Goal: Share content: Share content

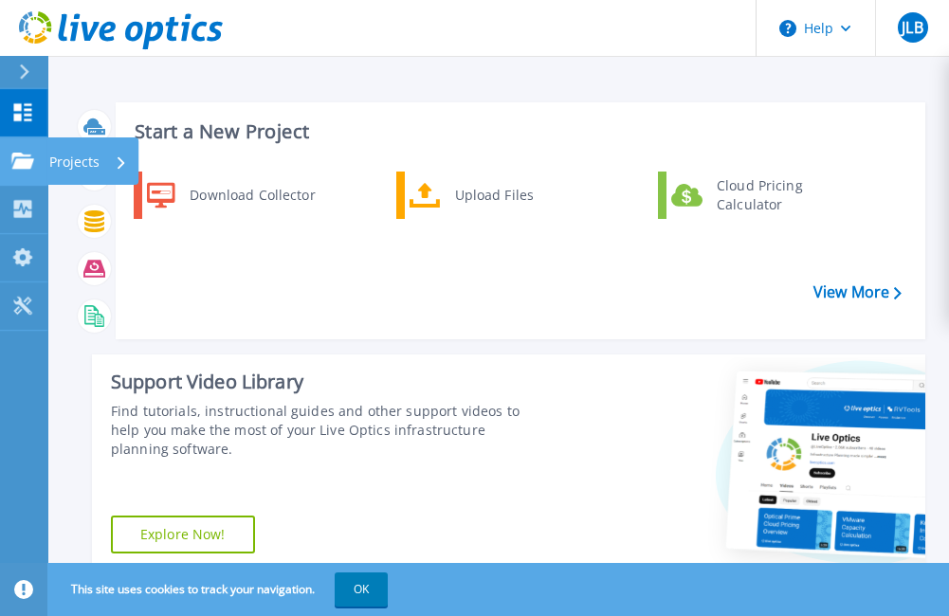
click at [22, 161] on icon at bounding box center [22, 161] width 23 height 16
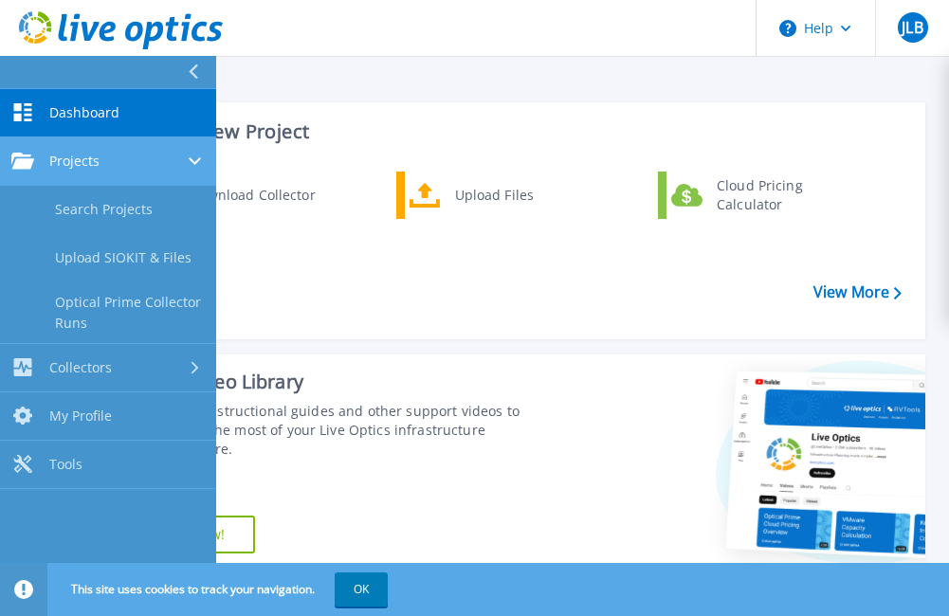
click at [121, 168] on div "Projects" at bounding box center [107, 161] width 193 height 17
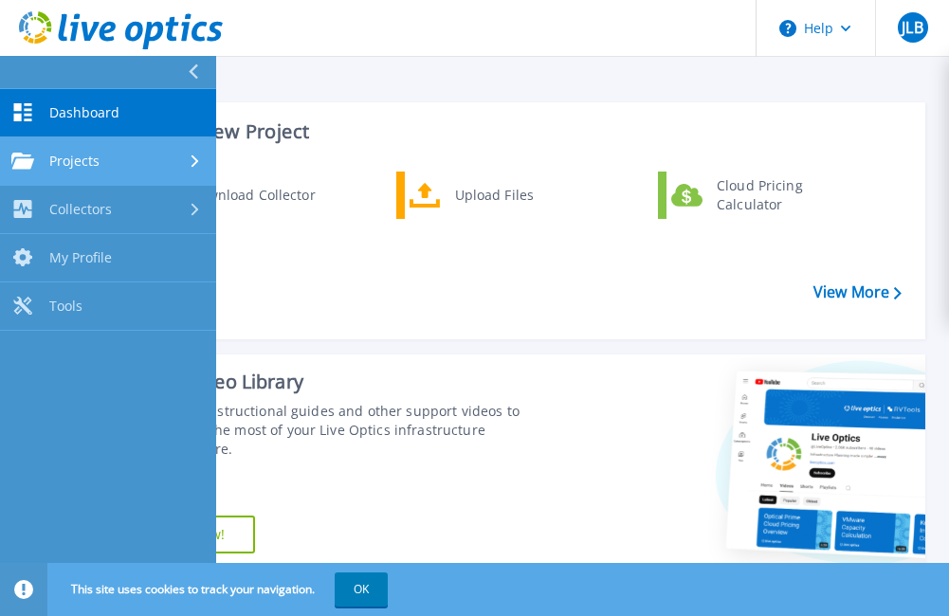
click at [129, 164] on div "Projects" at bounding box center [107, 161] width 193 height 17
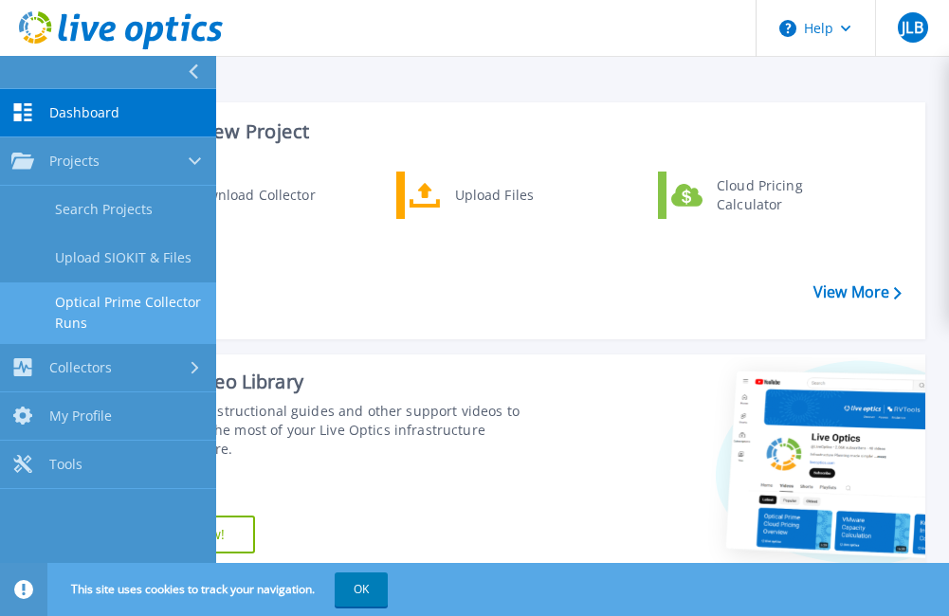
click at [135, 298] on link "Optical Prime Collector Runs" at bounding box center [108, 313] width 216 height 61
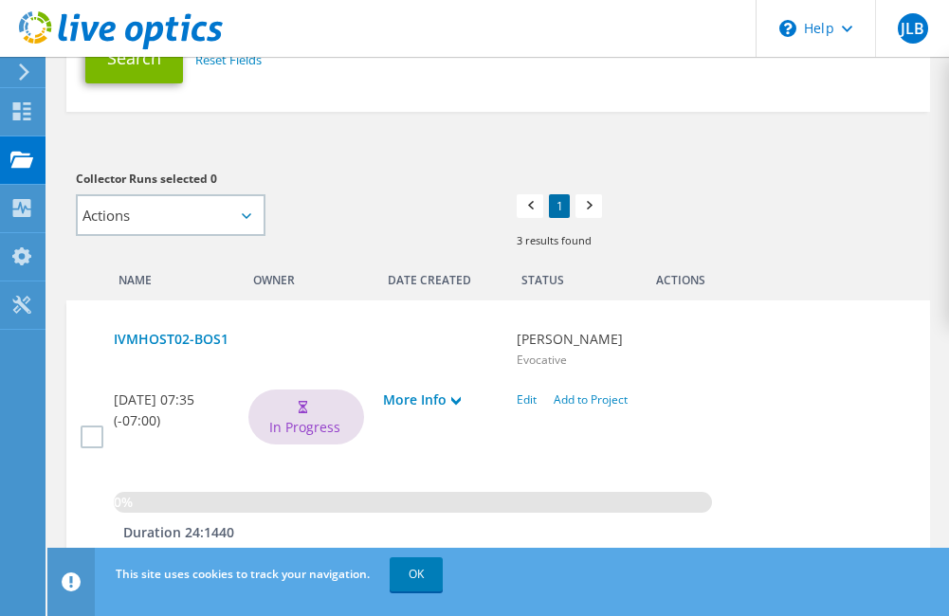
scroll to position [474, 0]
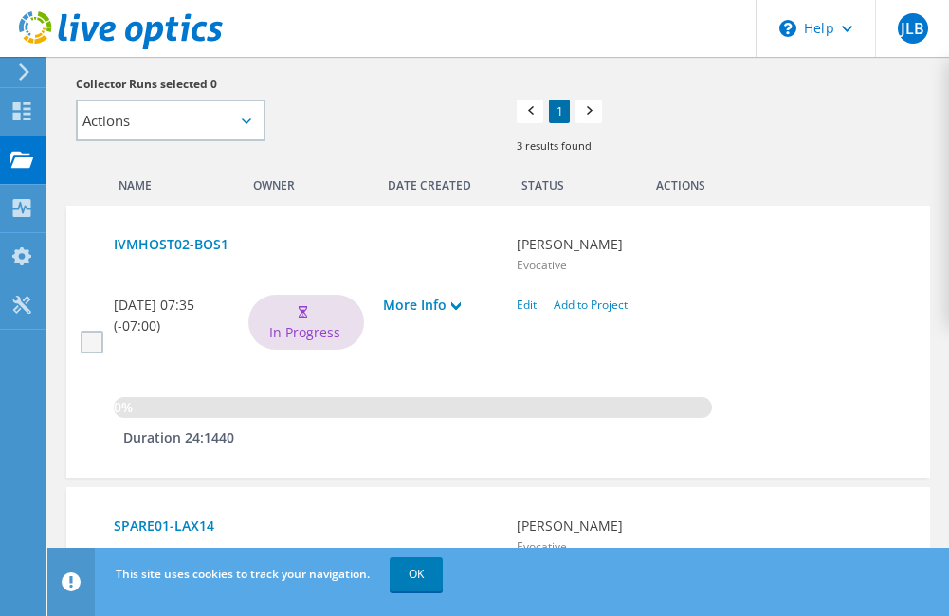
click at [96, 346] on label at bounding box center [94, 342] width 27 height 23
click at [0, 0] on input "checkbox" at bounding box center [0, 0] width 0 height 0
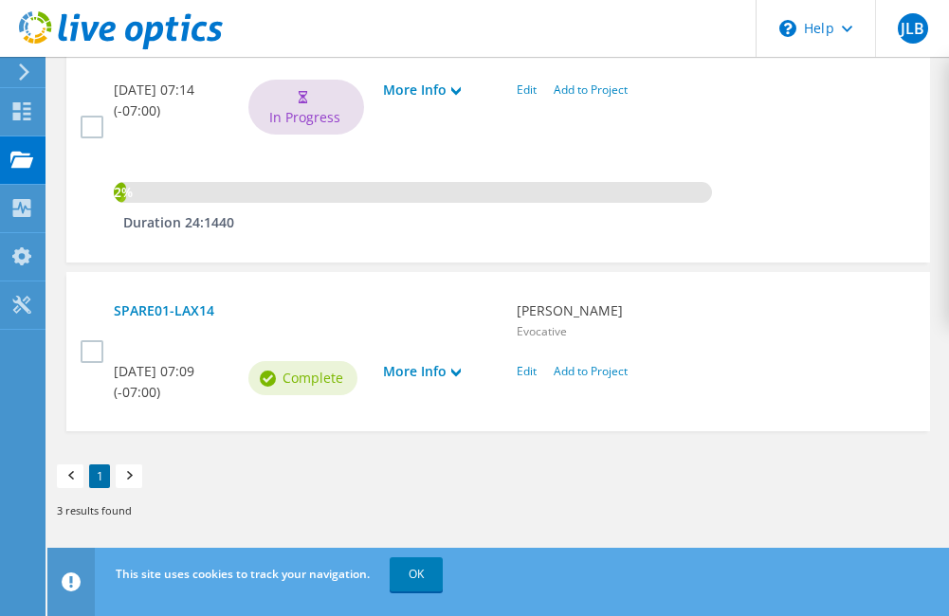
scroll to position [876, 0]
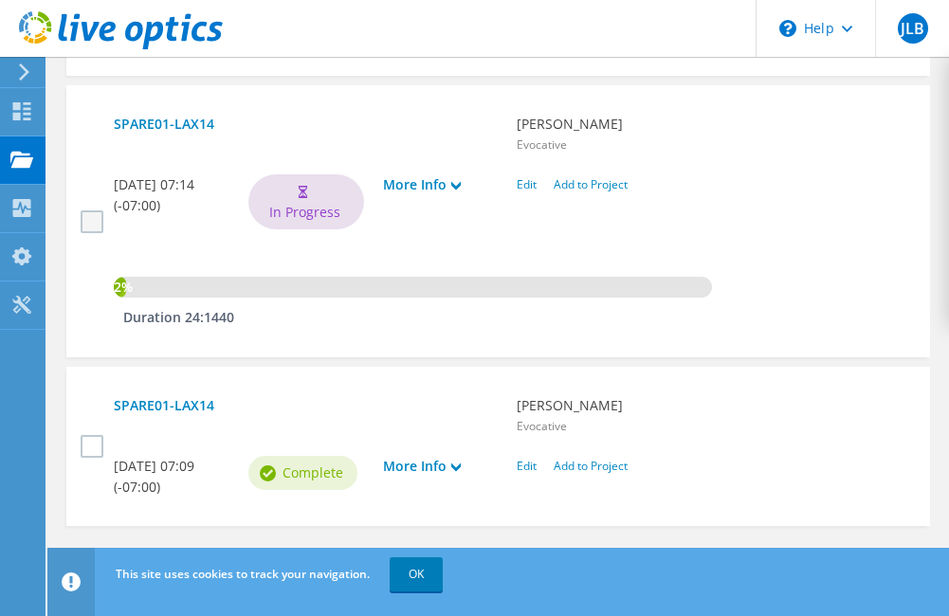
click at [91, 216] on label at bounding box center [94, 222] width 27 height 23
click at [0, 0] on input "checkbox" at bounding box center [0, 0] width 0 height 0
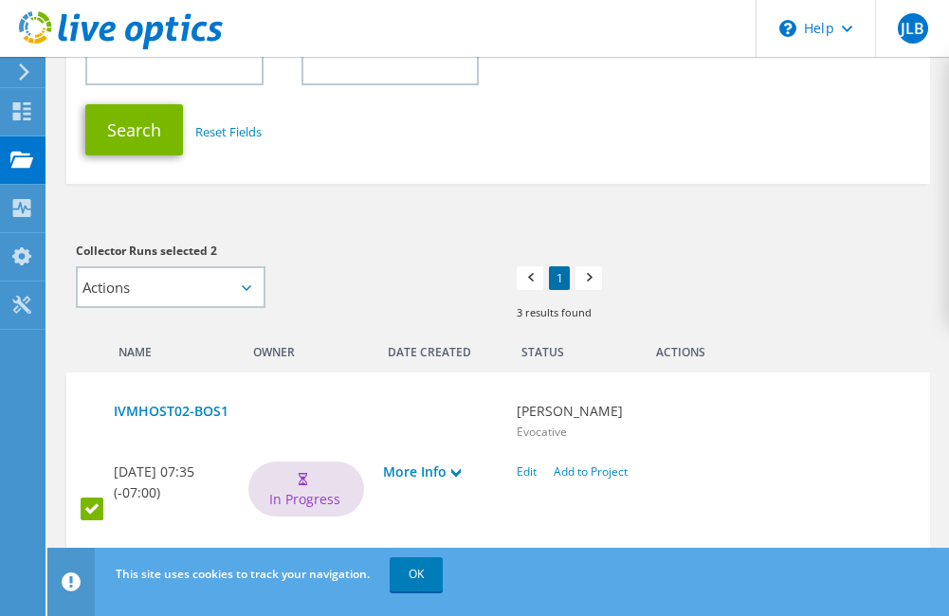
scroll to position [402, 0]
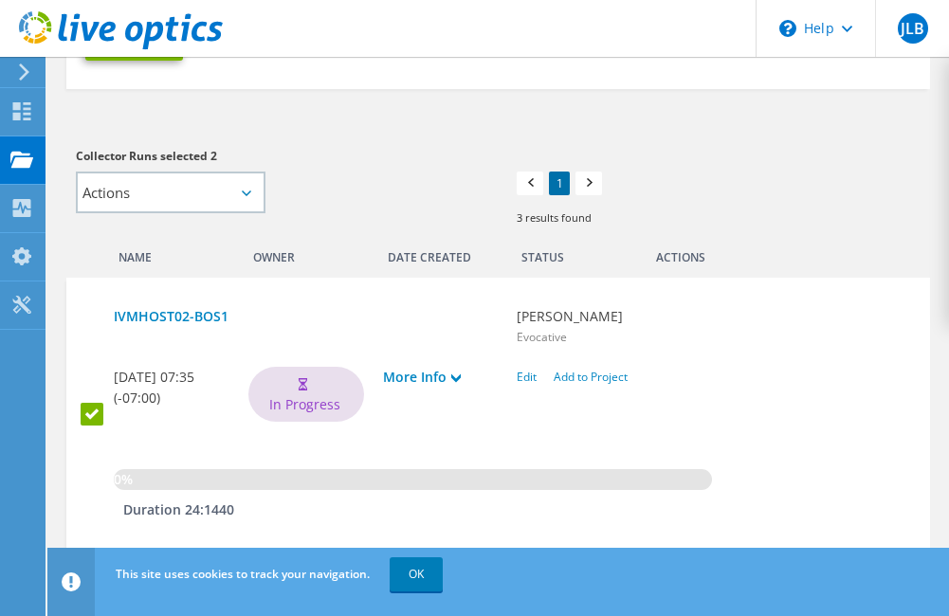
click at [93, 410] on label at bounding box center [94, 414] width 27 height 23
click at [0, 0] on input "checkbox" at bounding box center [0, 0] width 0 height 0
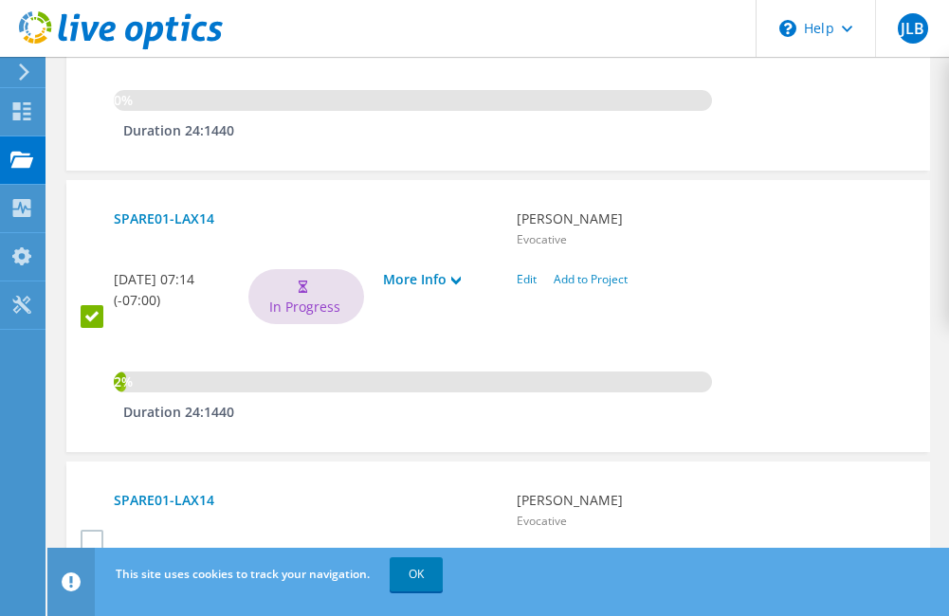
click at [100, 318] on label at bounding box center [94, 316] width 27 height 23
click at [0, 0] on input "checkbox" at bounding box center [0, 0] width 0 height 0
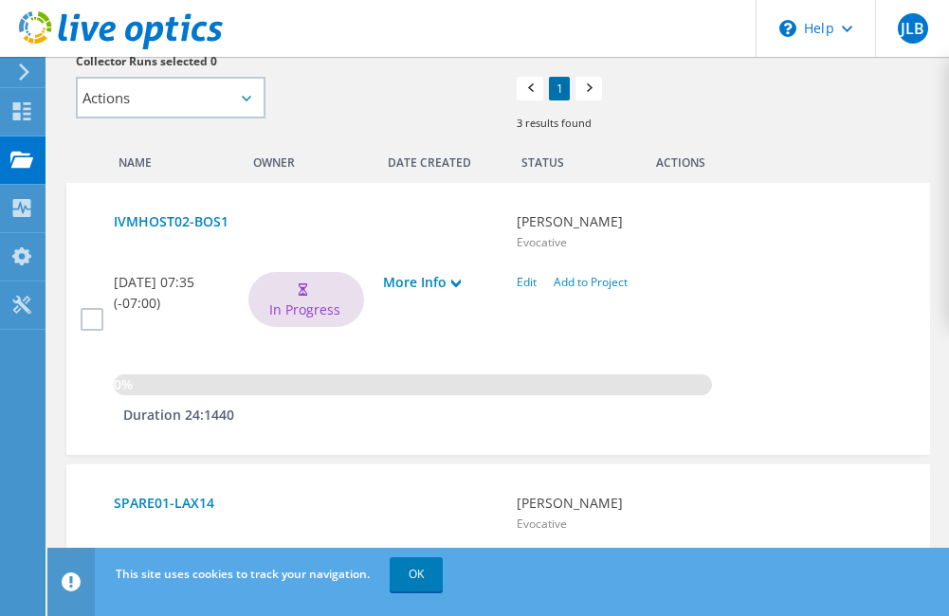
scroll to position [402, 0]
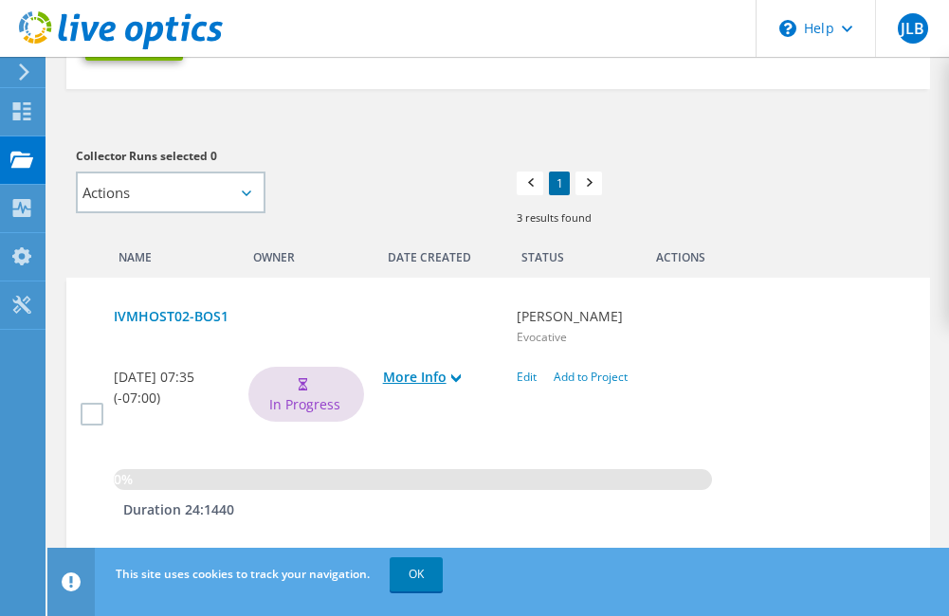
click at [450, 376] on link "More Info" at bounding box center [441, 377] width 116 height 21
click at [192, 315] on link "IVMHOST02-BOS1" at bounding box center [306, 316] width 384 height 21
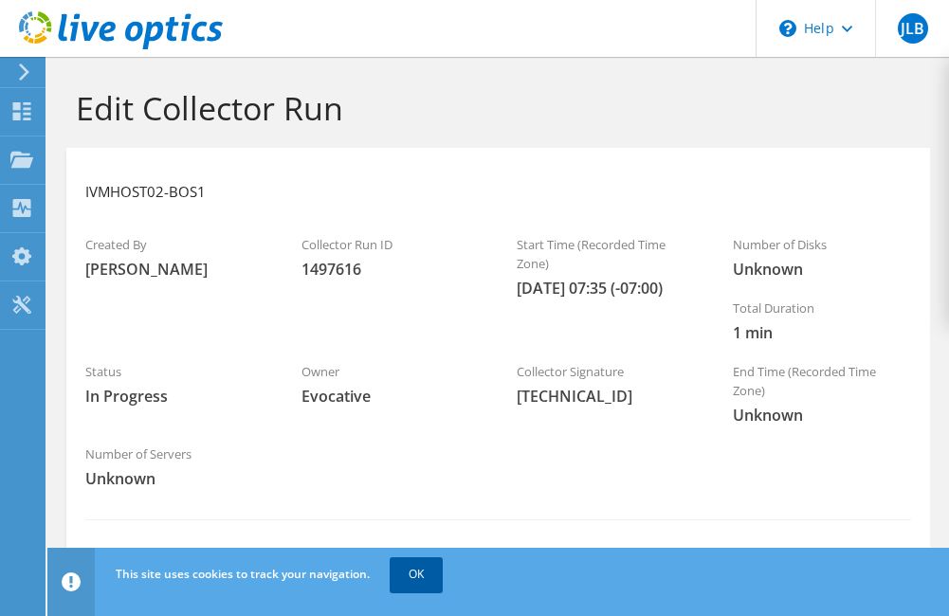
click at [411, 581] on link "OK" at bounding box center [416, 575] width 53 height 34
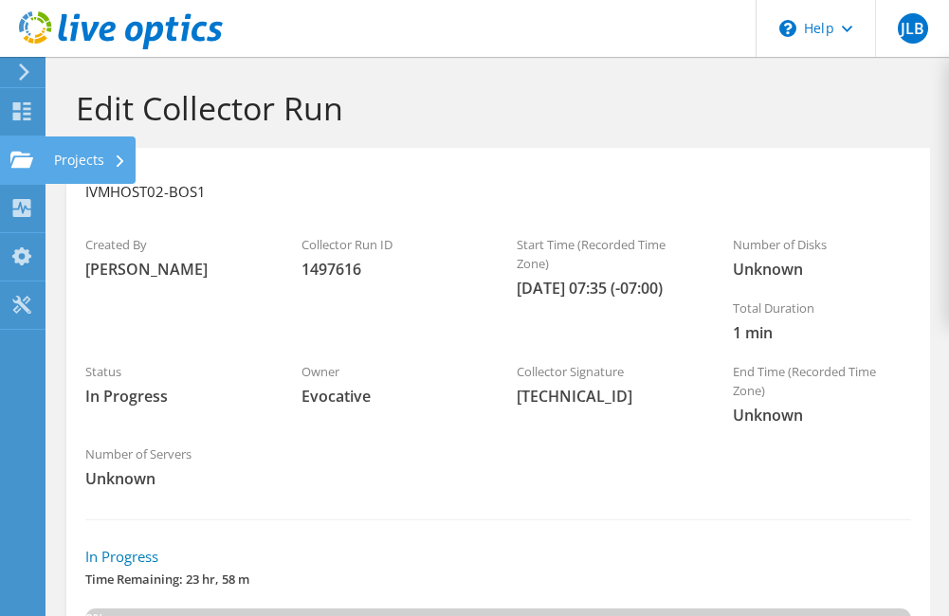
click at [67, 159] on div "Projects" at bounding box center [90, 160] width 91 height 47
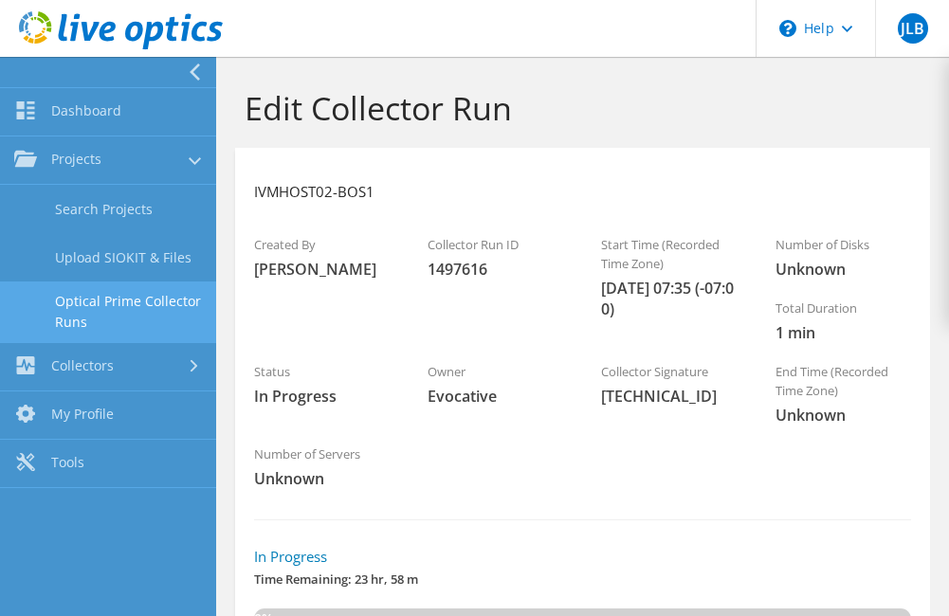
click at [140, 304] on link "Optical Prime Collector Runs" at bounding box center [108, 312] width 216 height 61
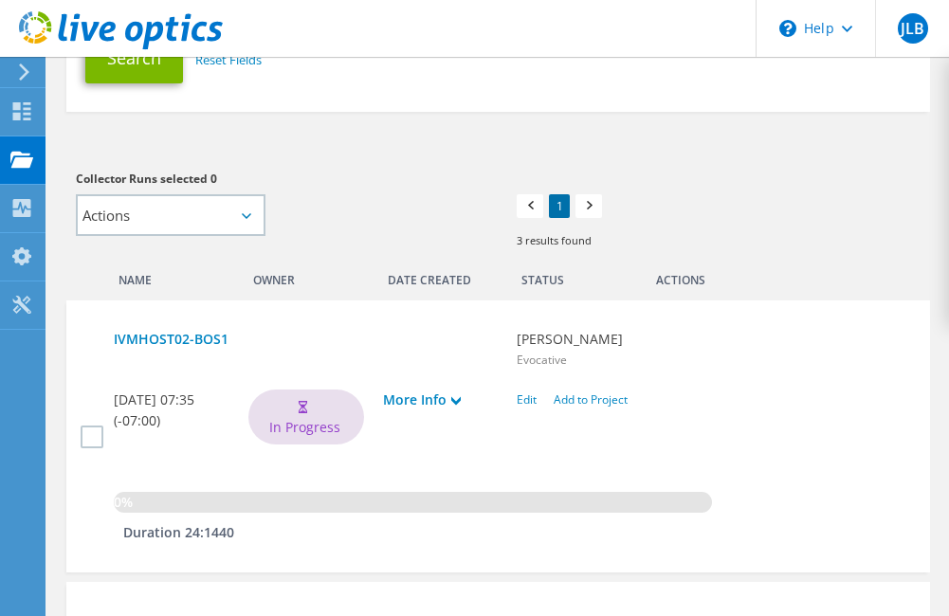
scroll to position [569, 0]
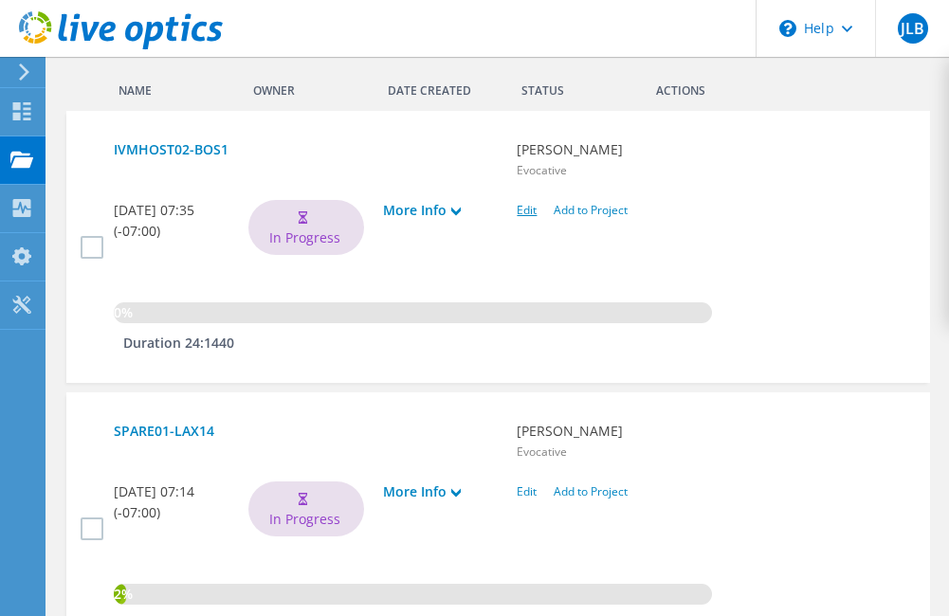
click at [530, 210] on link "Edit" at bounding box center [527, 210] width 20 height 16
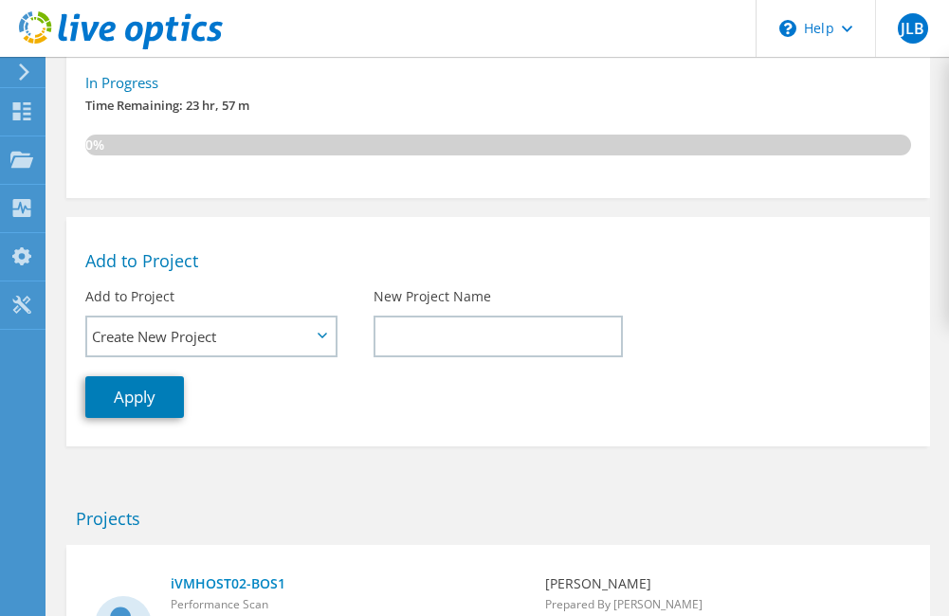
scroll to position [569, 0]
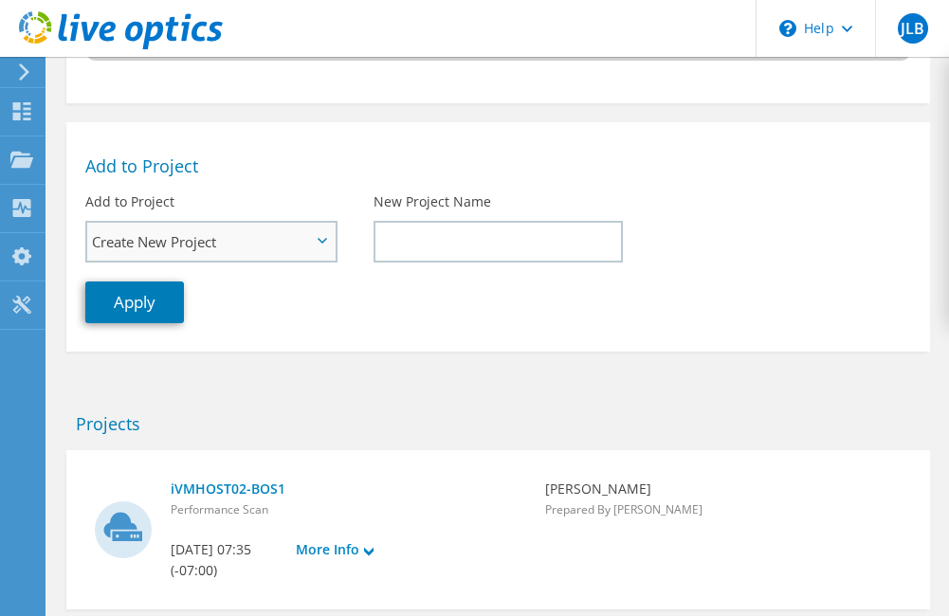
click at [318, 247] on span "Create New Project" at bounding box center [210, 242] width 247 height 38
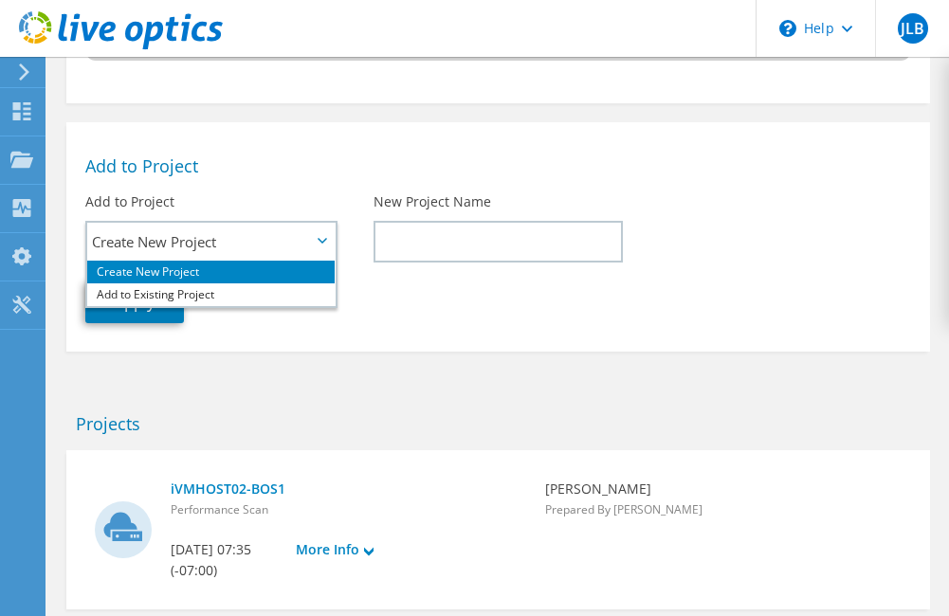
click at [462, 304] on div "Apply" at bounding box center [498, 302] width 864 height 61
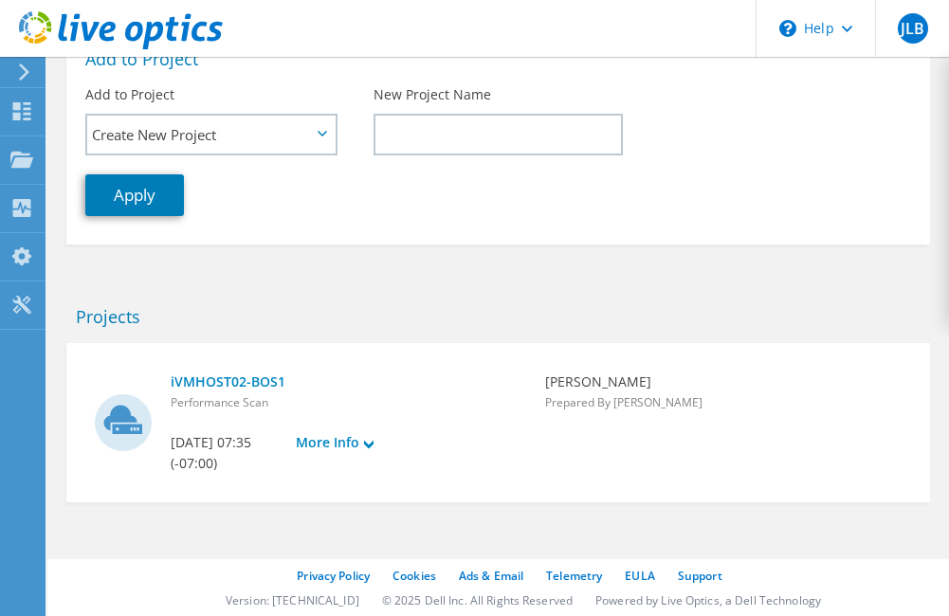
scroll to position [486, 0]
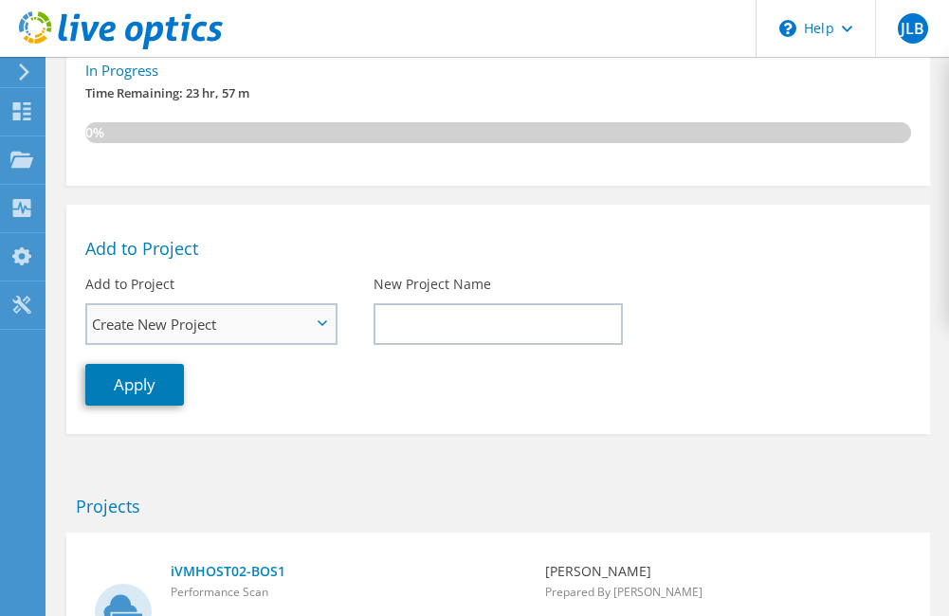
click at [318, 327] on span "Create New Project" at bounding box center [210, 324] width 247 height 38
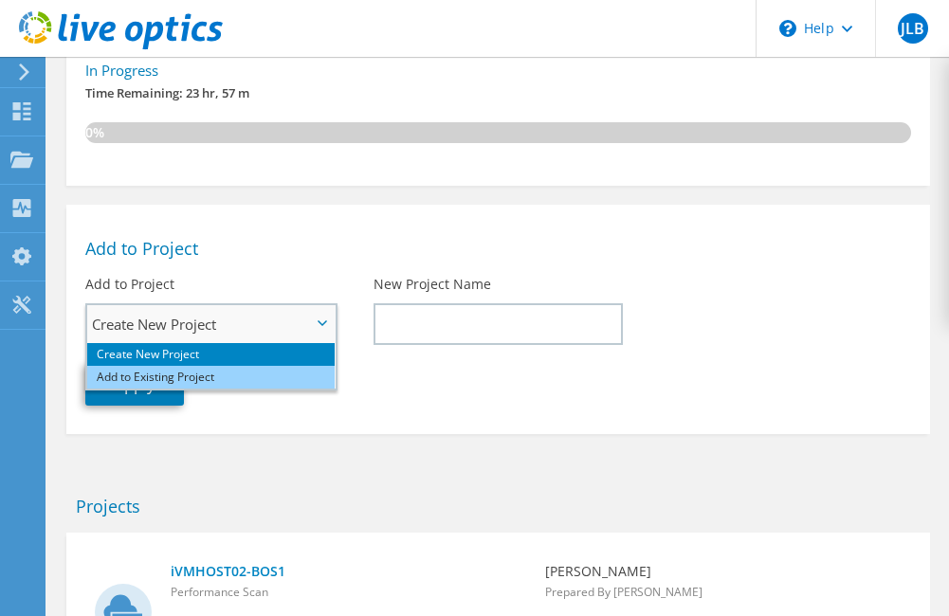
click at [298, 376] on li "Add to Existing Project" at bounding box center [210, 377] width 247 height 23
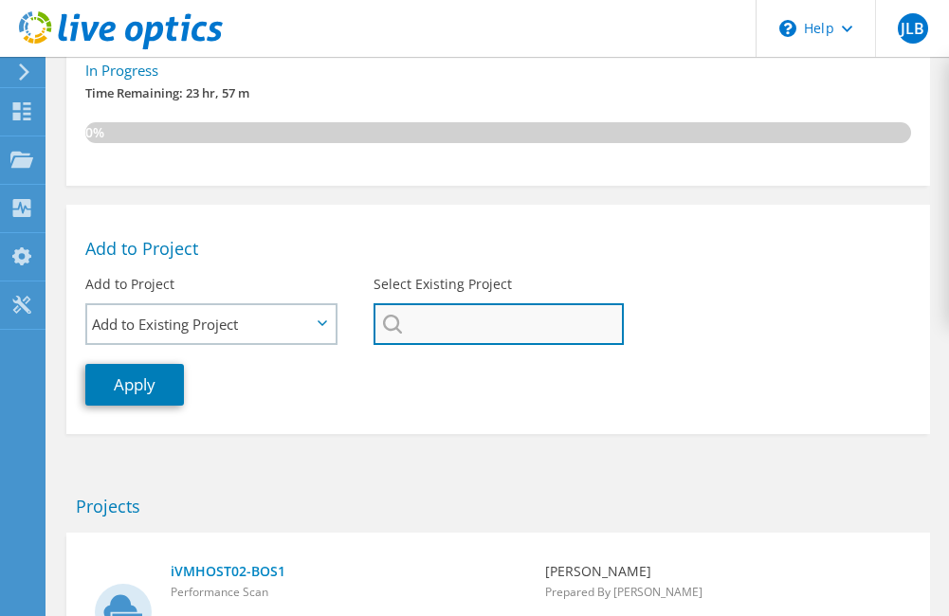
click at [444, 305] on input "Select Existing Project" at bounding box center [499, 324] width 251 height 42
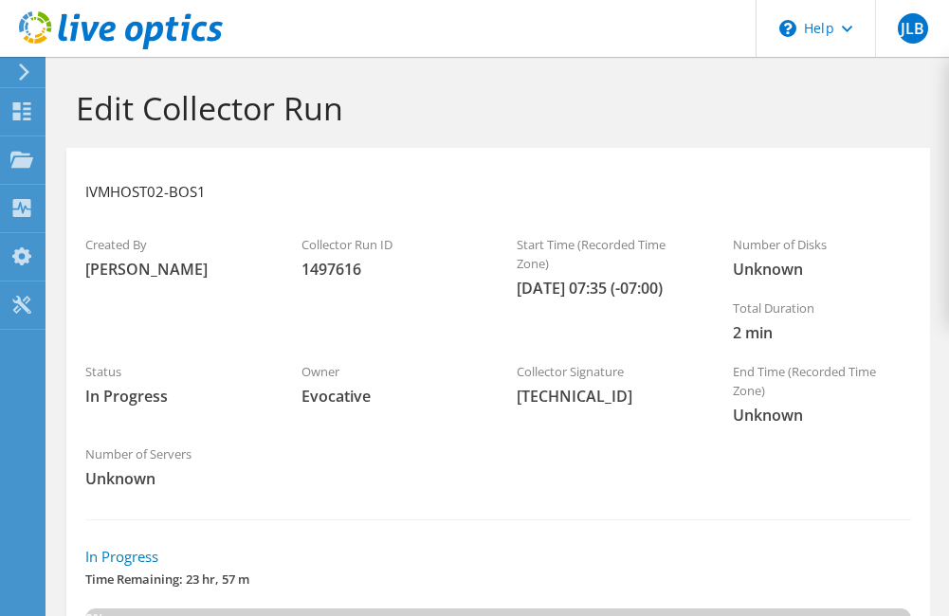
scroll to position [95, 0]
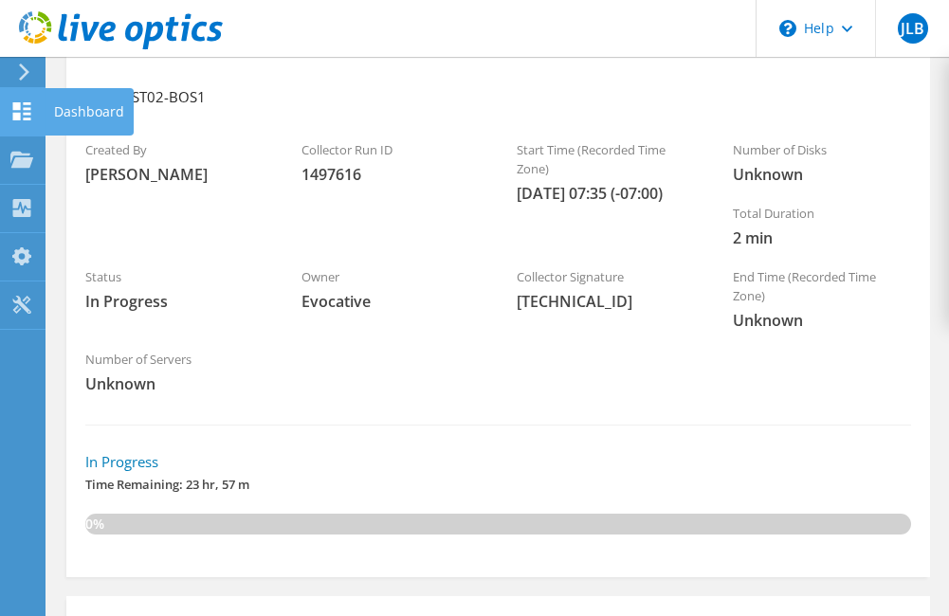
click at [23, 118] on icon at bounding box center [21, 111] width 23 height 18
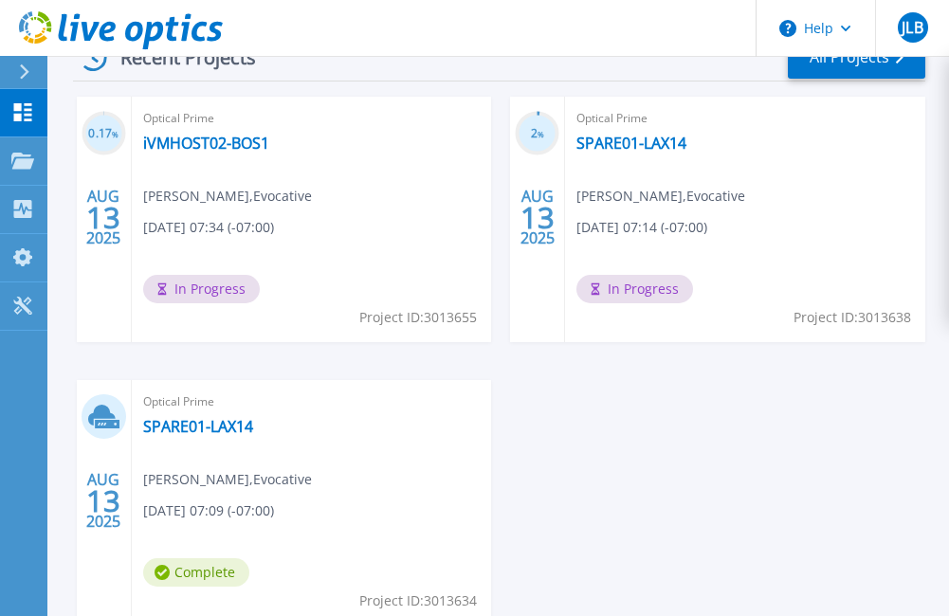
scroll to position [474, 0]
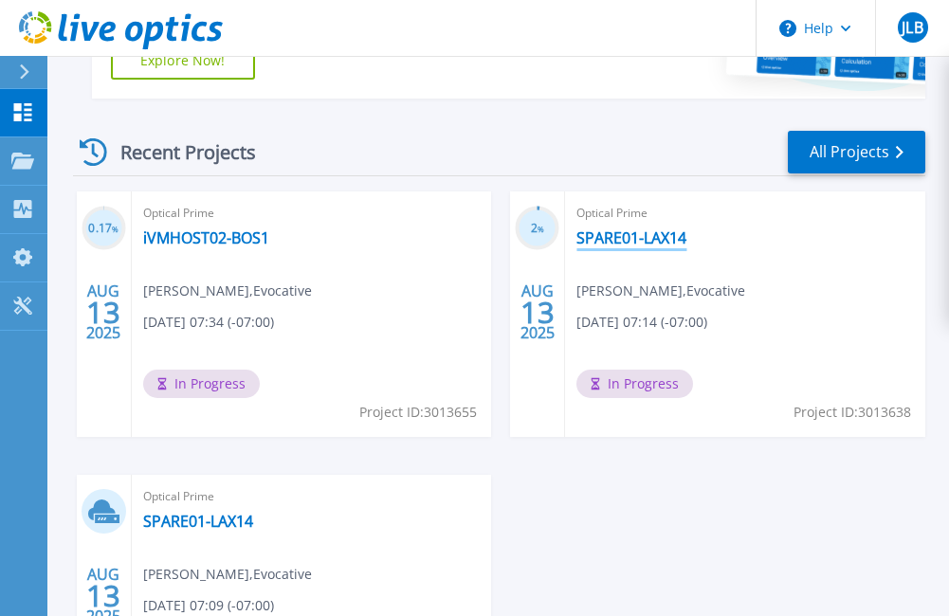
click at [637, 236] on link "SPARE01-LAX14" at bounding box center [632, 238] width 110 height 19
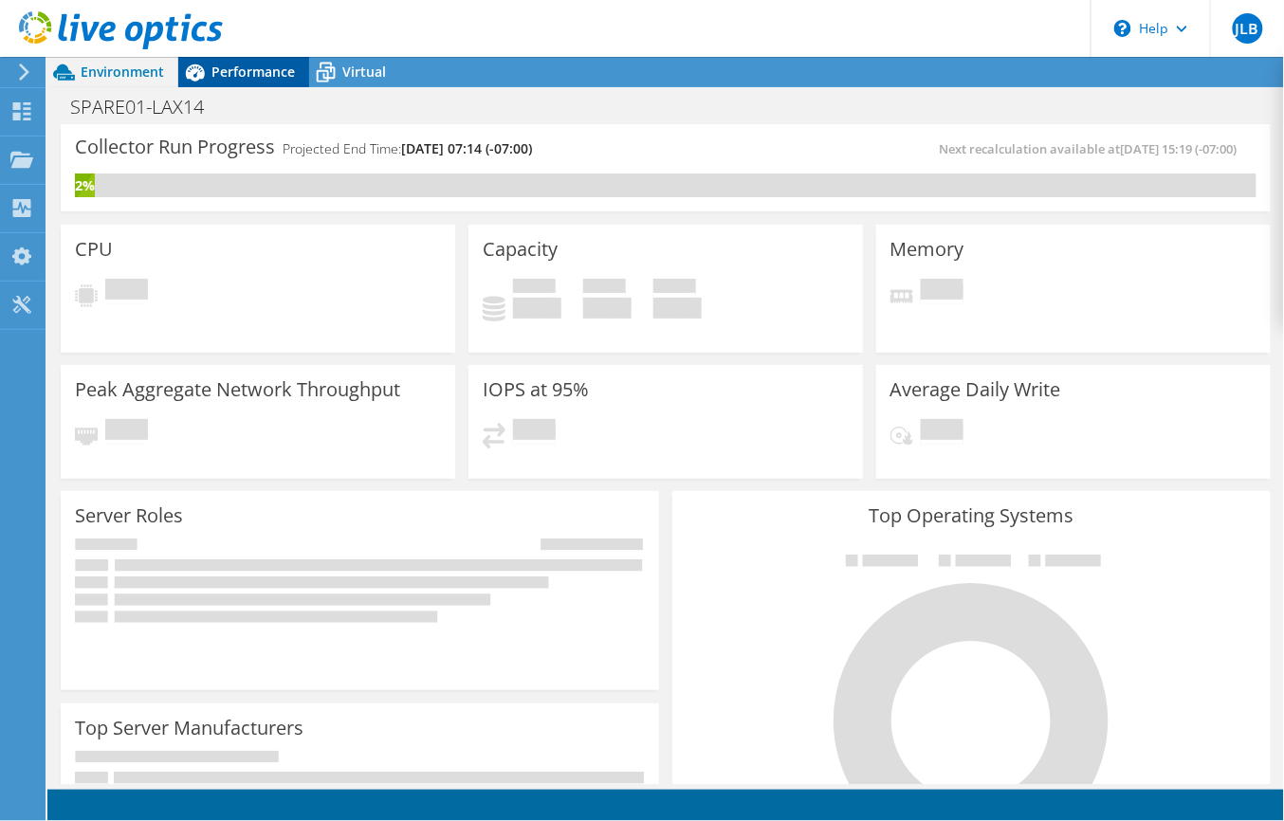
click at [241, 68] on span "Performance" at bounding box center [252, 72] width 83 height 18
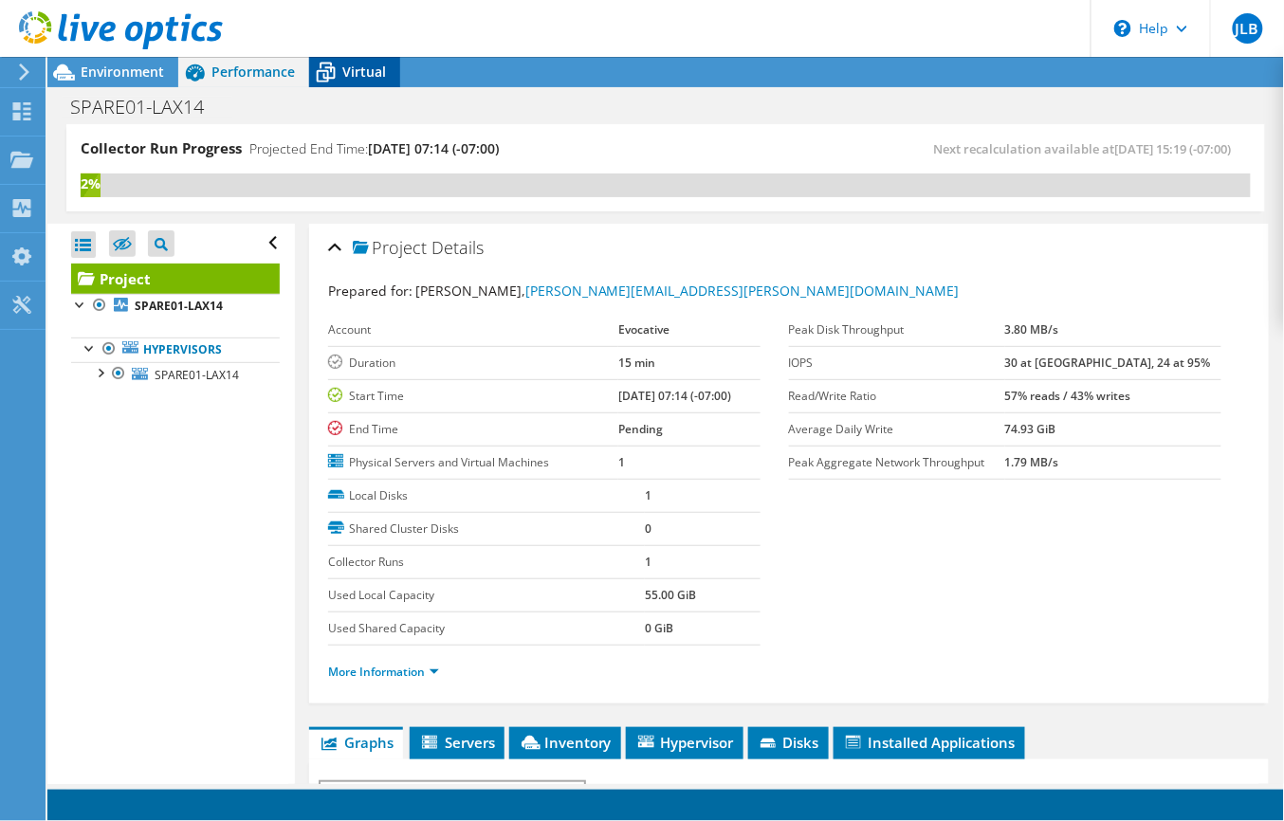
click at [345, 81] on div "Virtual" at bounding box center [354, 72] width 91 height 30
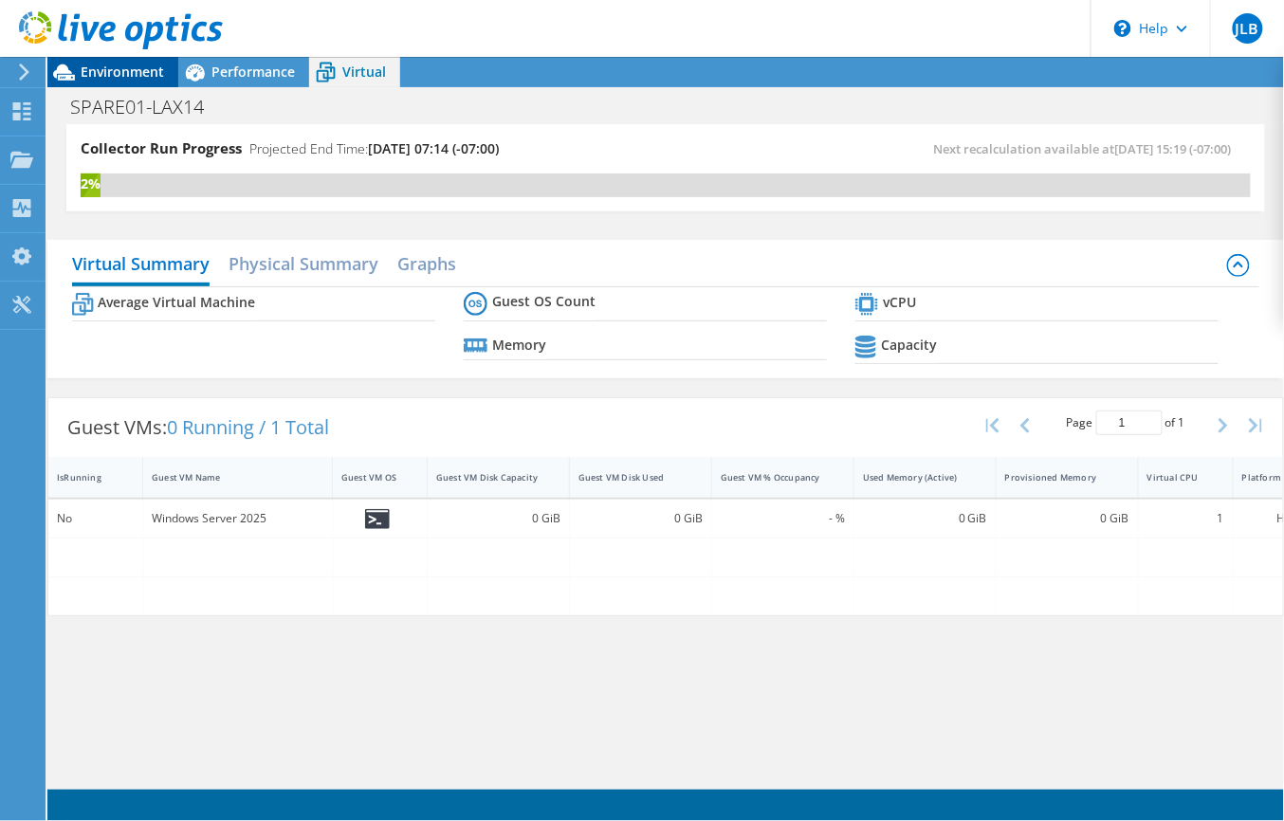
click at [130, 70] on span "Environment" at bounding box center [122, 72] width 83 height 18
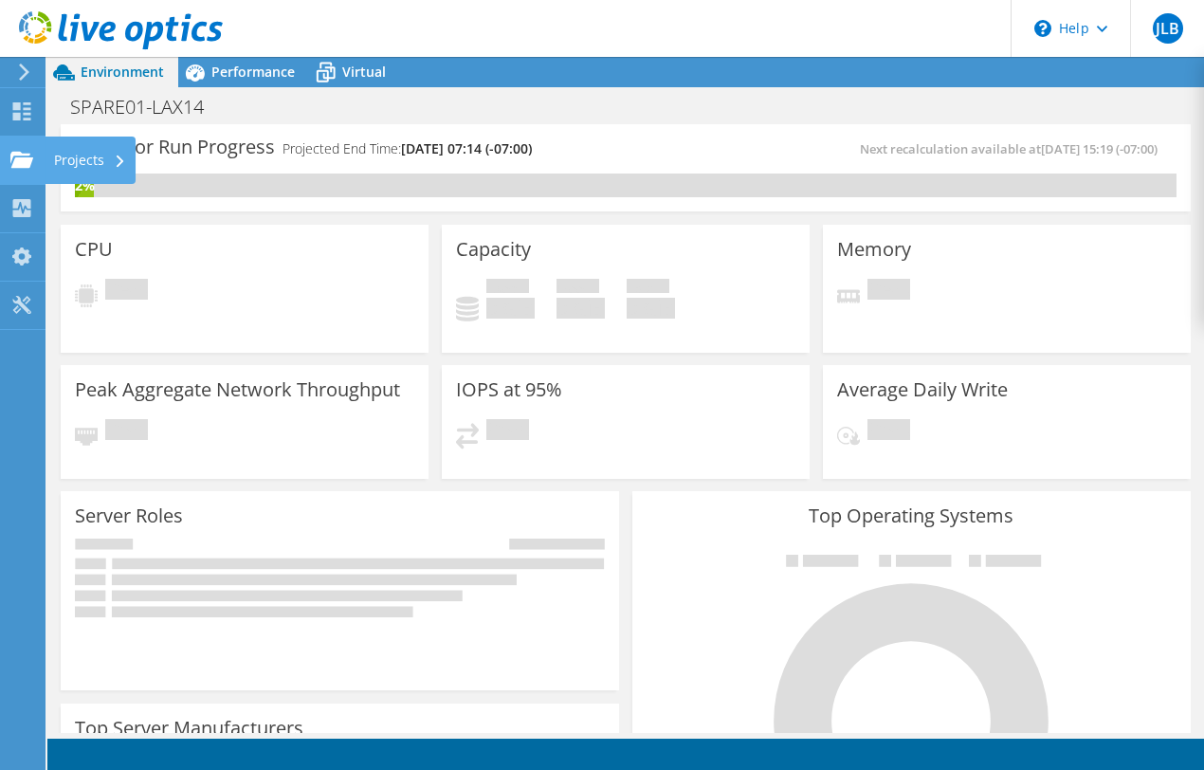
click at [74, 161] on div "Projects" at bounding box center [90, 160] width 91 height 47
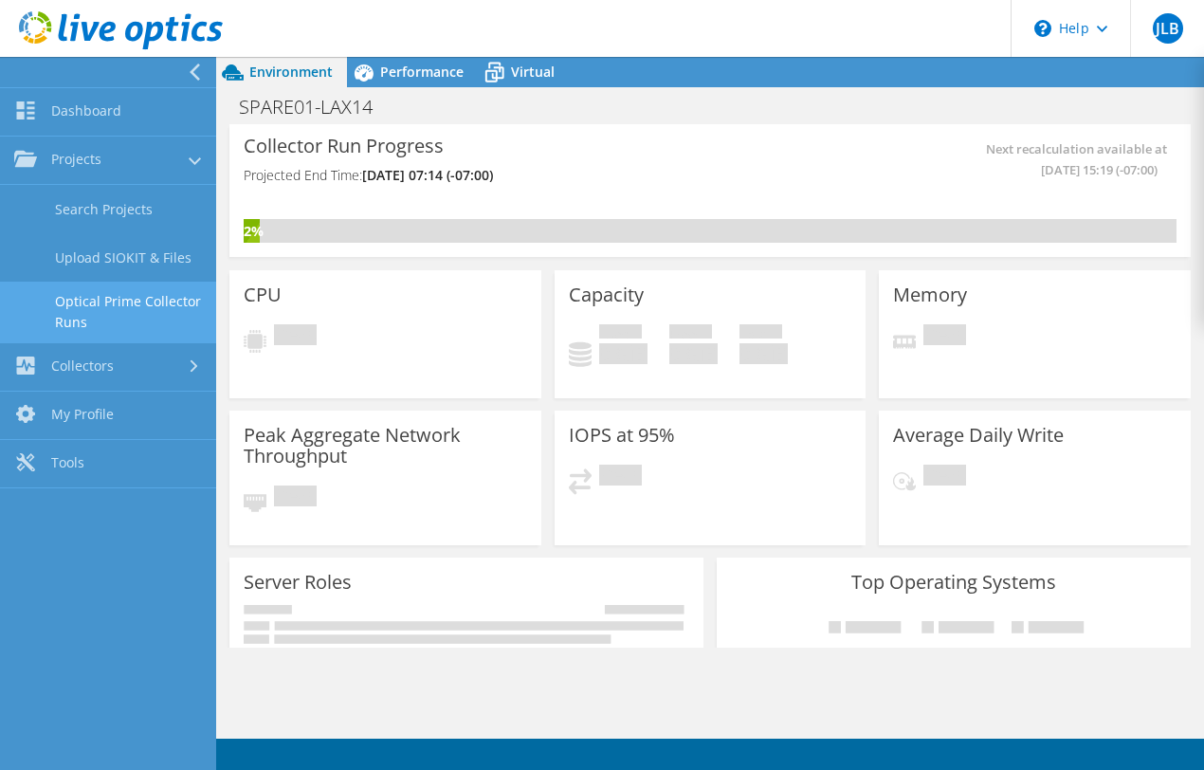
click at [126, 309] on link "Optical Prime Collector Runs" at bounding box center [108, 312] width 216 height 61
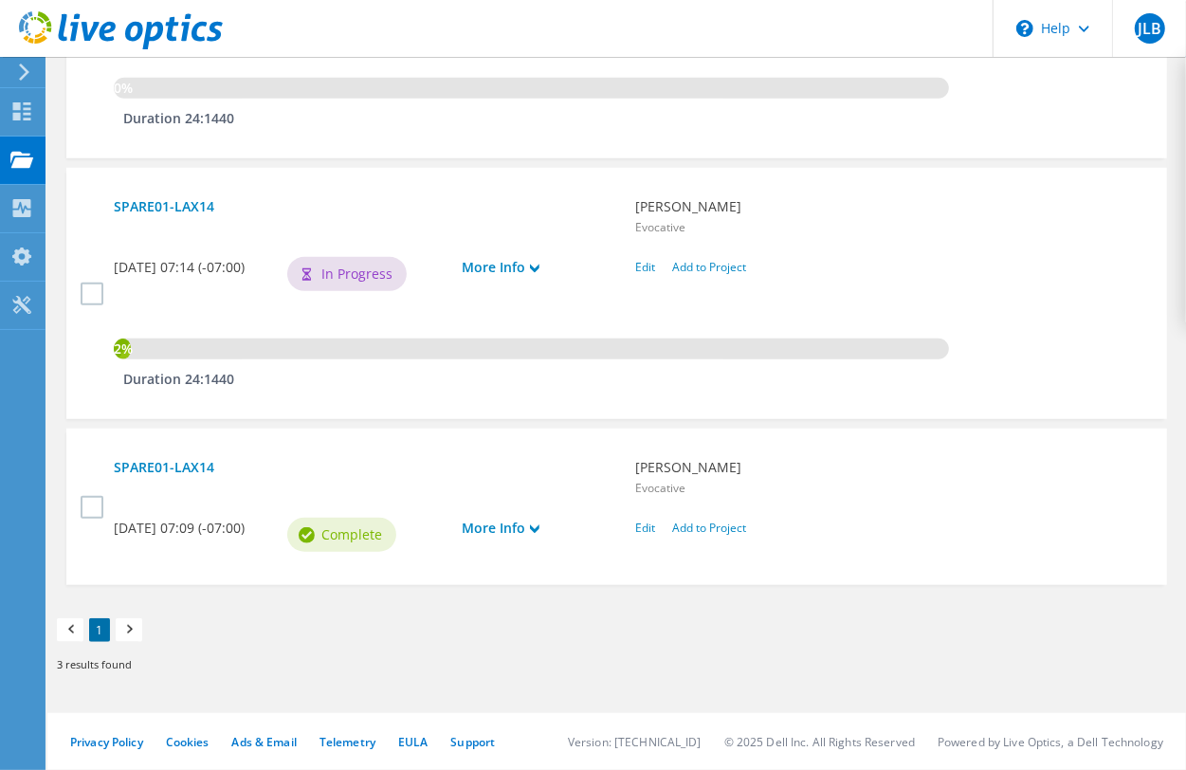
scroll to position [543, 0]
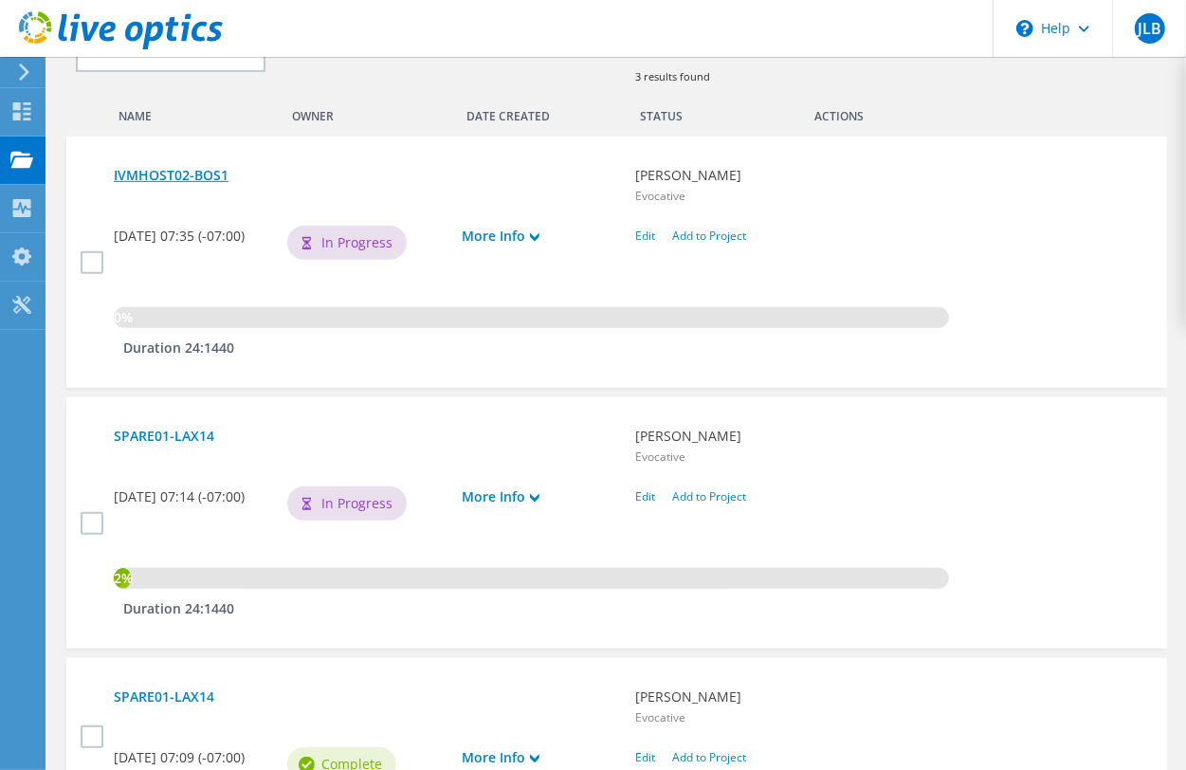
click at [204, 176] on link "IVMHOST02-BOS1" at bounding box center [365, 175] width 503 height 21
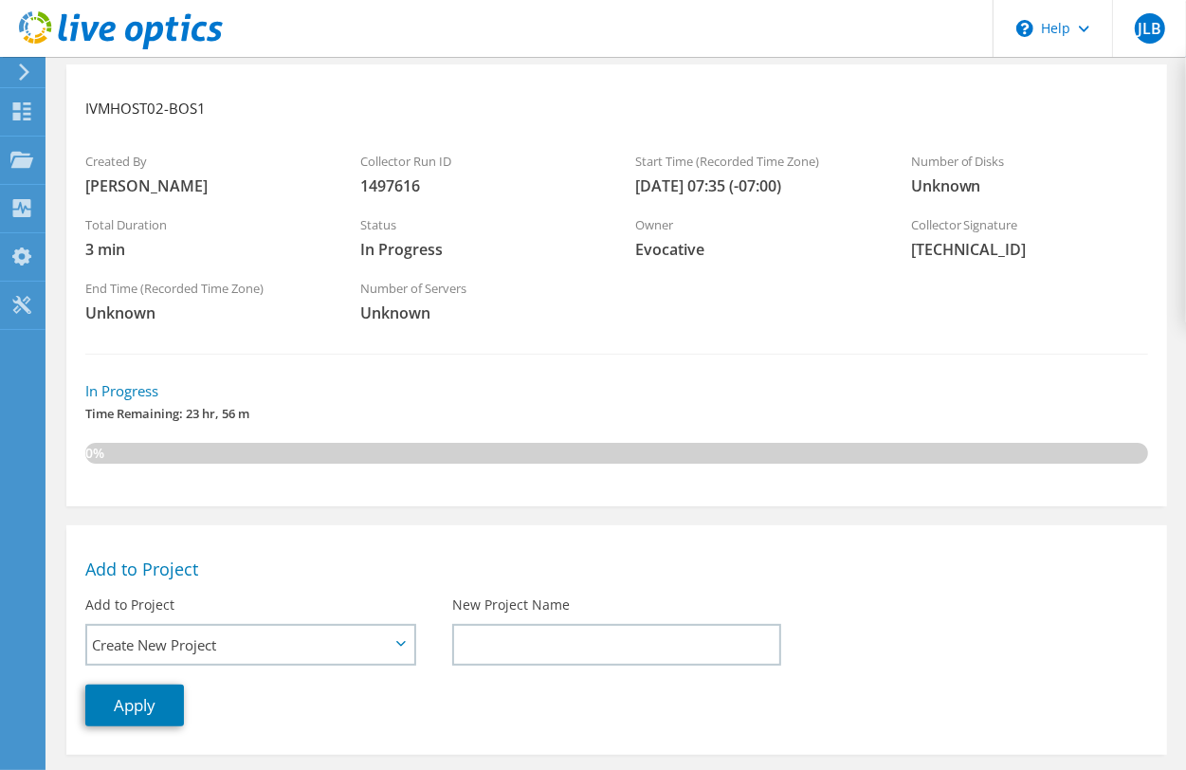
scroll to position [439, 0]
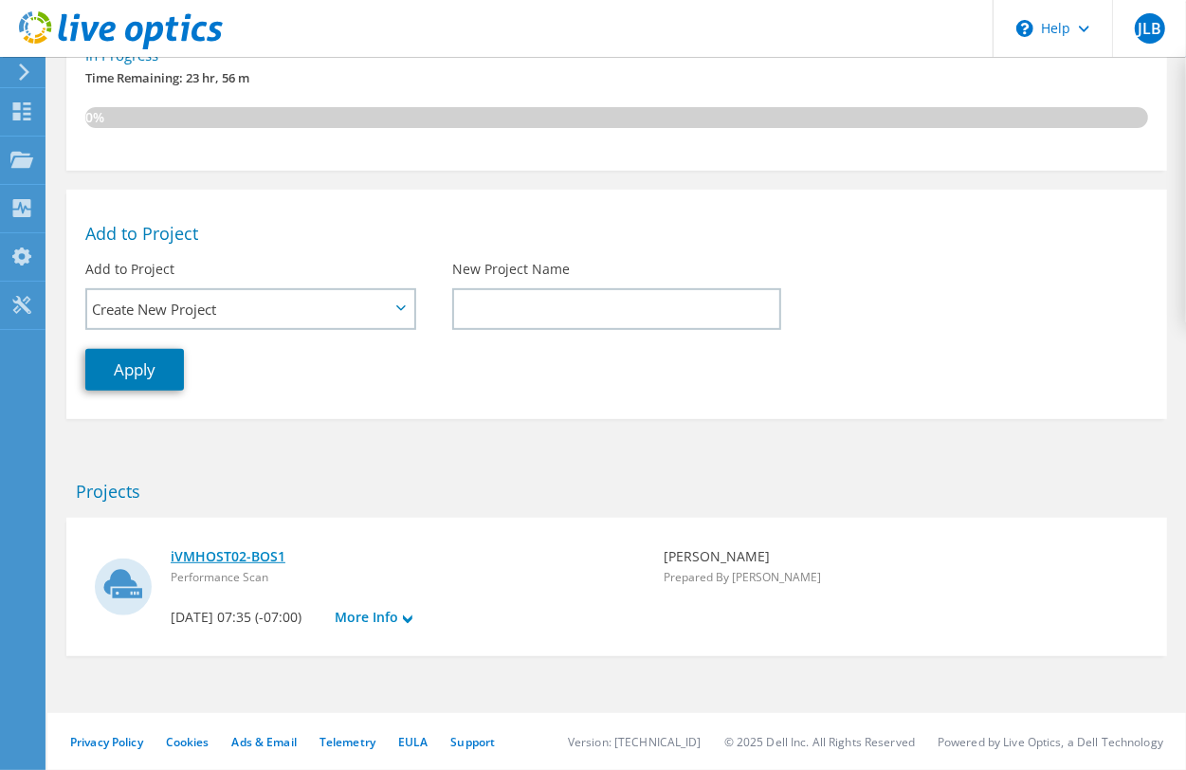
click at [254, 546] on link "iVMHOST02-BOS1" at bounding box center [408, 556] width 474 height 21
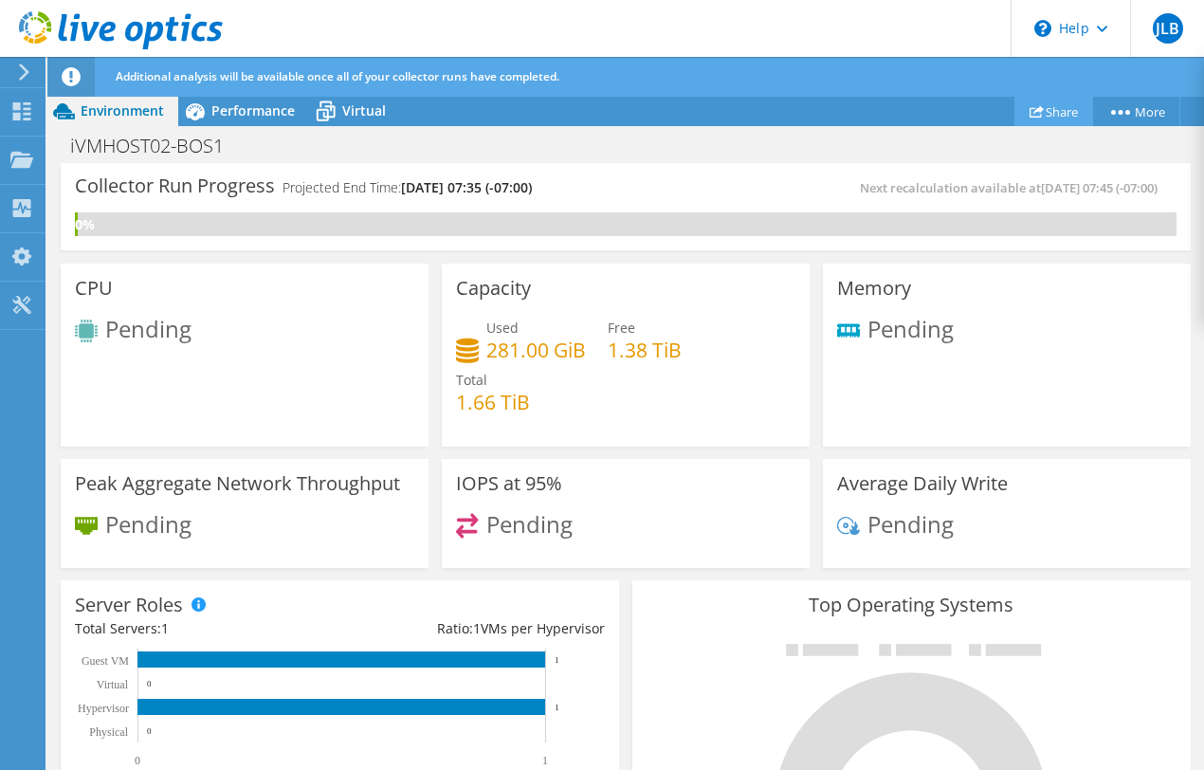
click at [1046, 110] on link "Share" at bounding box center [1054, 111] width 79 height 29
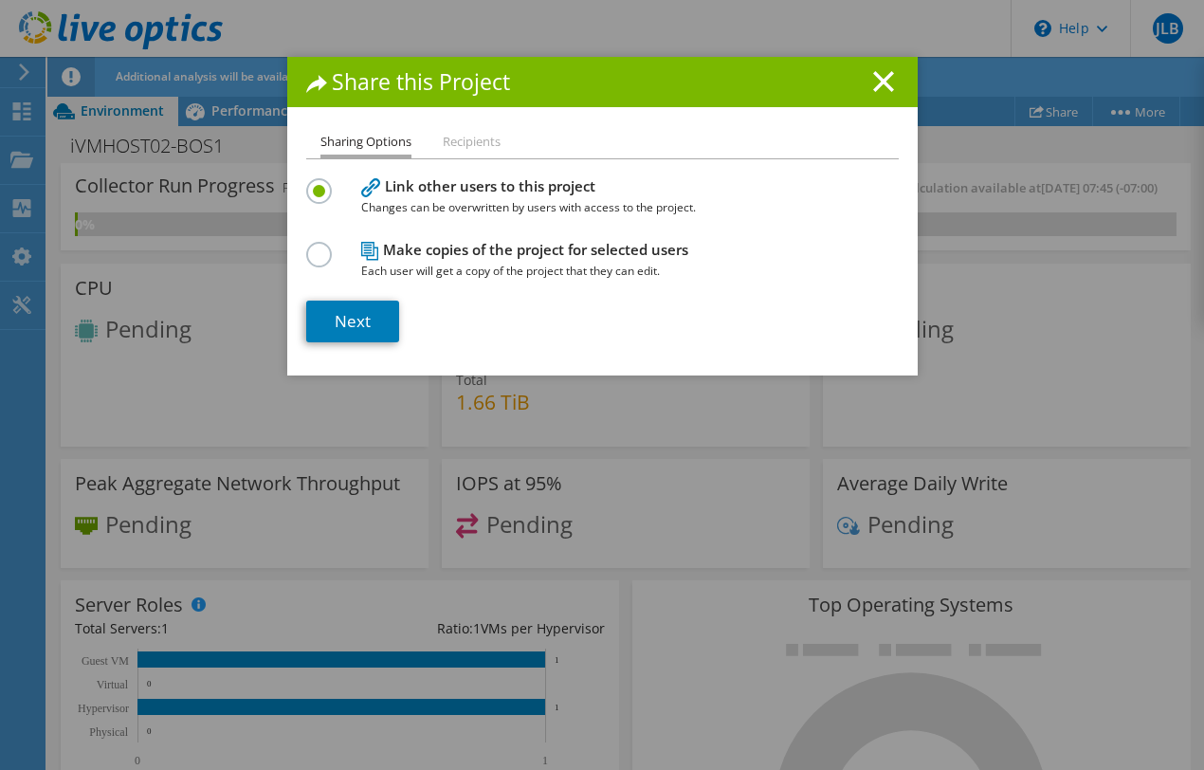
click at [466, 138] on li "Recipients" at bounding box center [472, 143] width 58 height 24
click at [370, 318] on link "Next" at bounding box center [352, 322] width 93 height 42
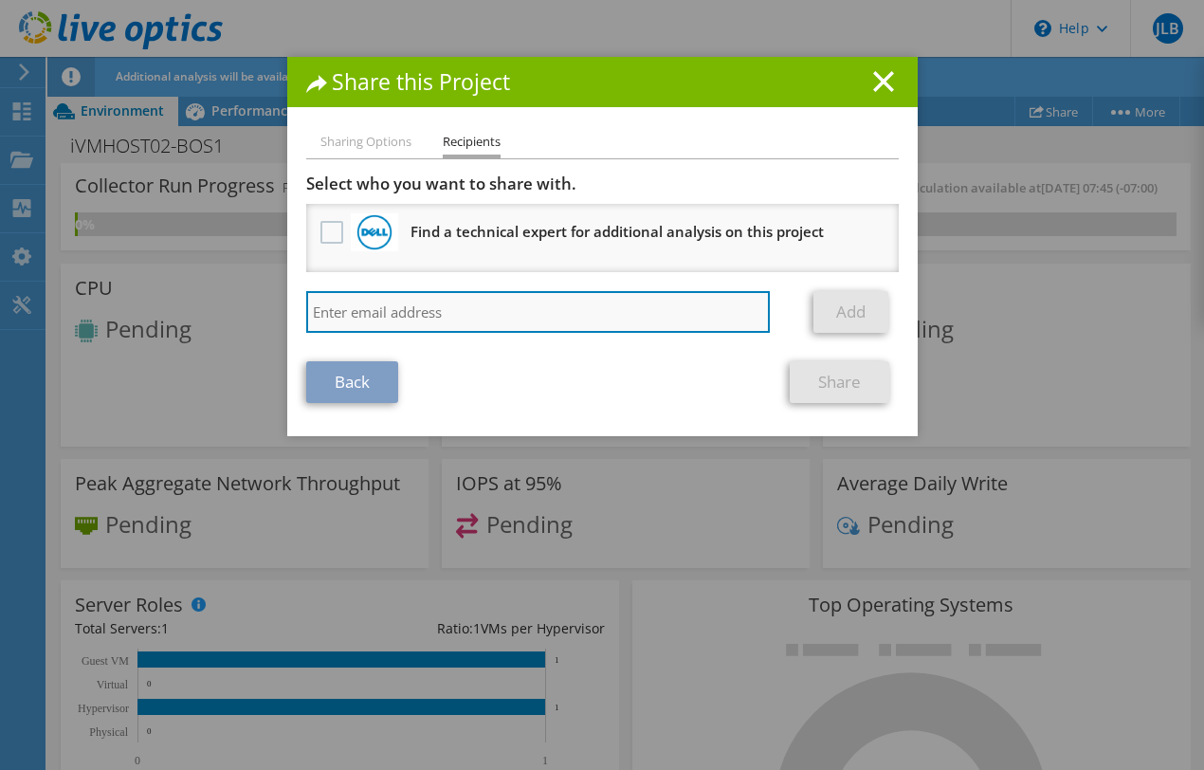
click at [477, 304] on input "search" at bounding box center [538, 312] width 465 height 42
type input "scott.butler@evocative.com"
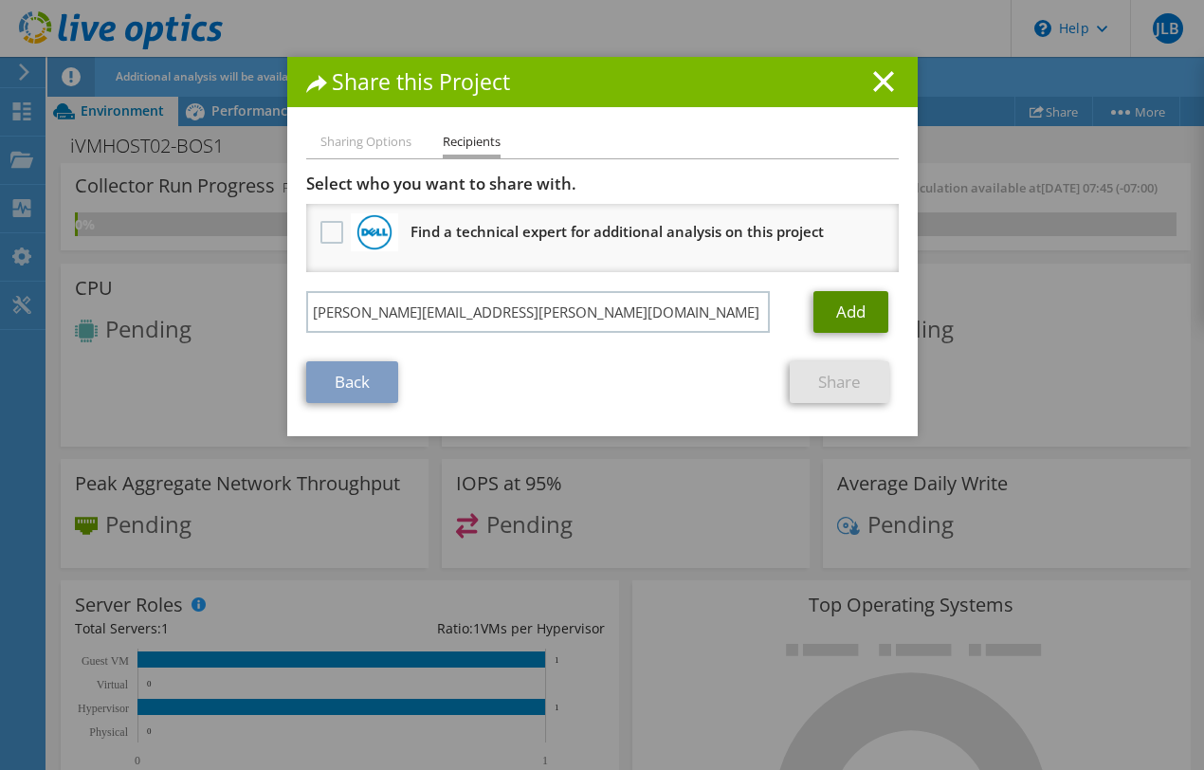
click at [856, 305] on link "Add" at bounding box center [851, 312] width 75 height 42
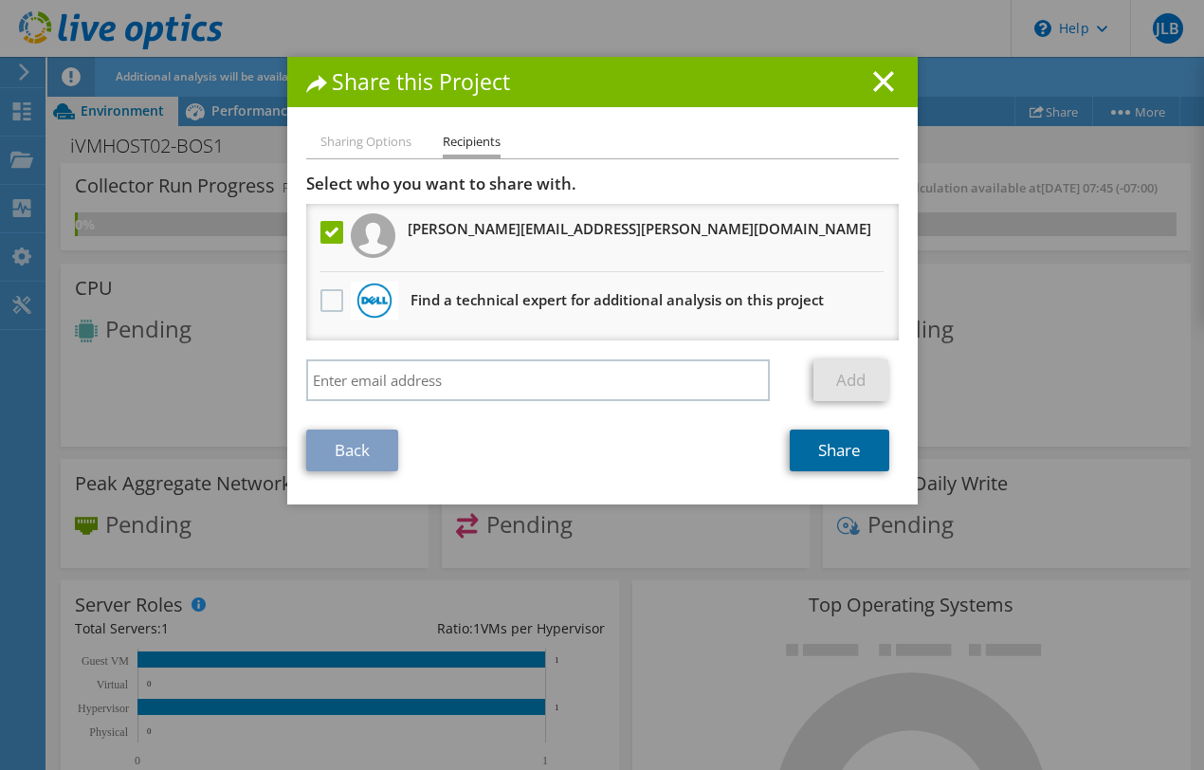
click at [817, 439] on link "Share" at bounding box center [840, 451] width 100 height 42
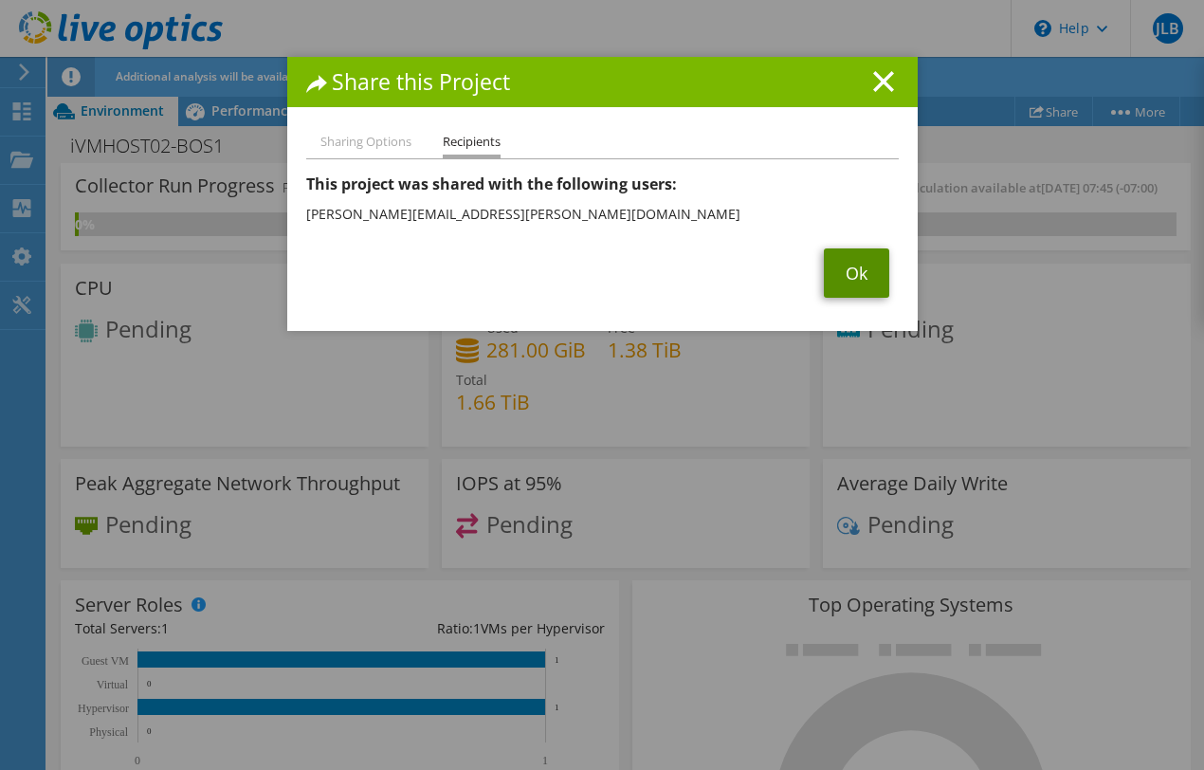
click at [832, 261] on link "Ok" at bounding box center [856, 272] width 65 height 49
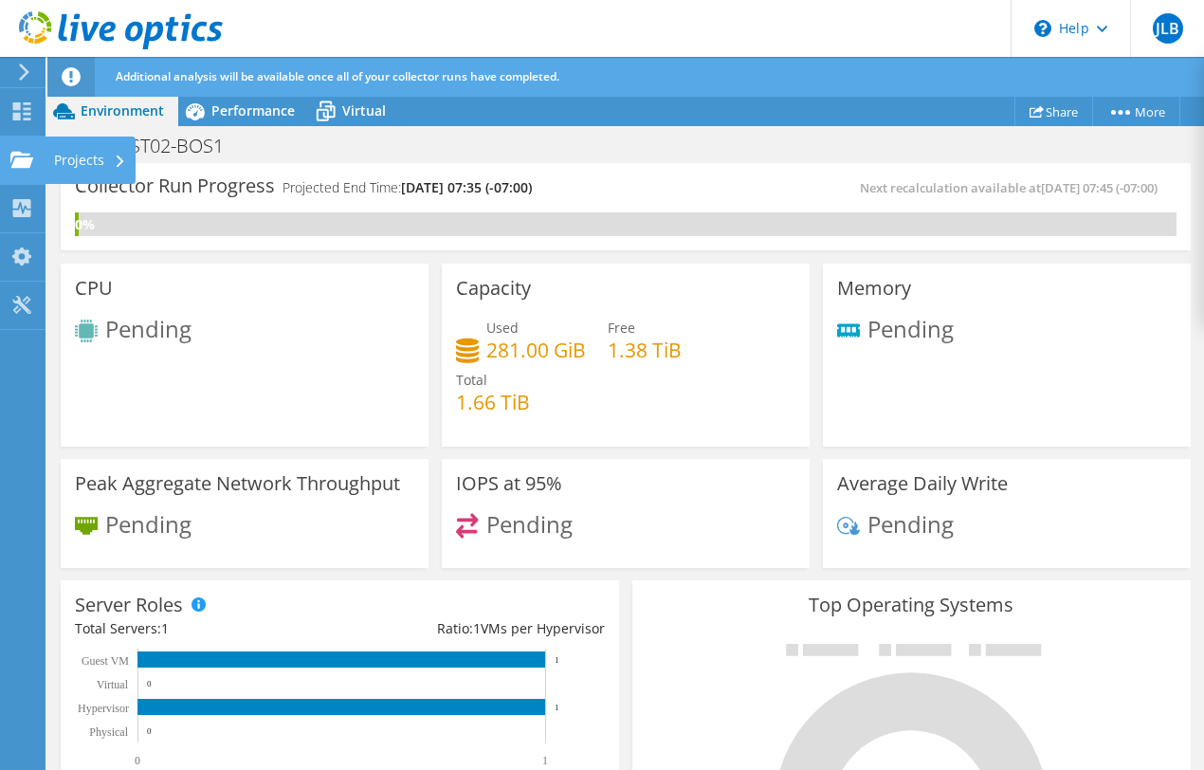
click at [30, 152] on icon at bounding box center [21, 160] width 23 height 18
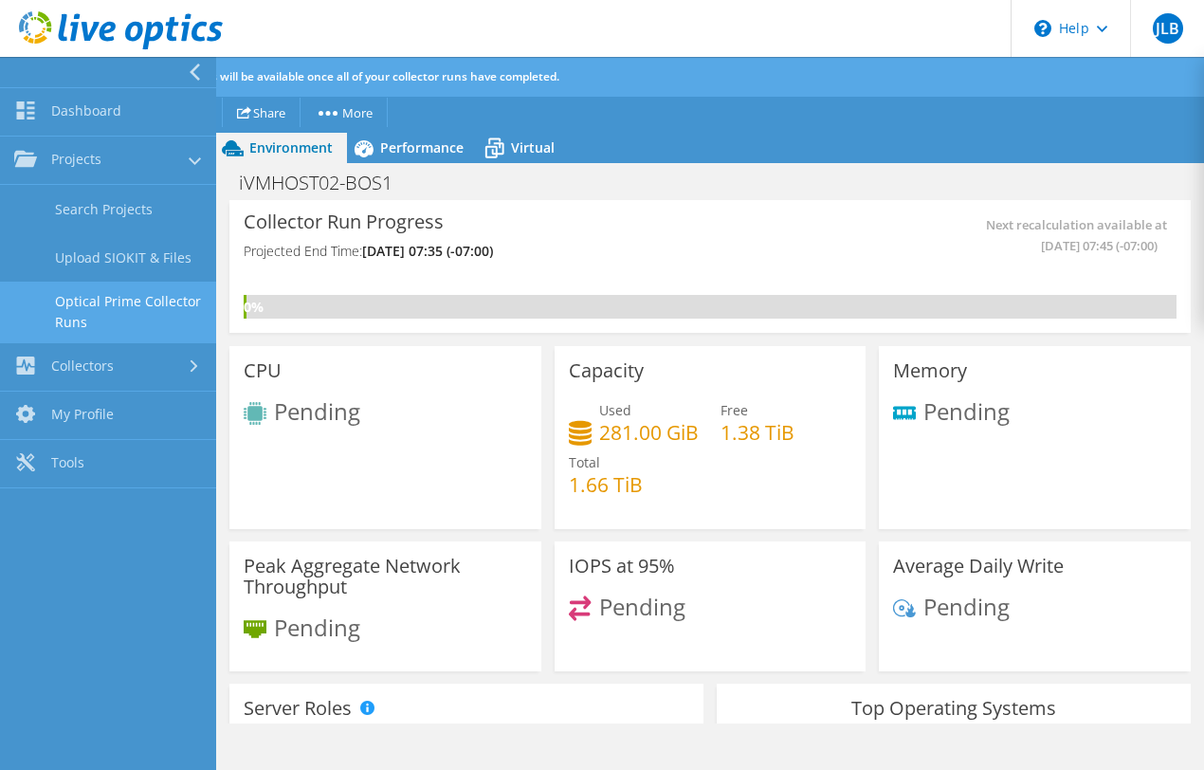
click at [106, 316] on link "Optical Prime Collector Runs" at bounding box center [108, 312] width 216 height 61
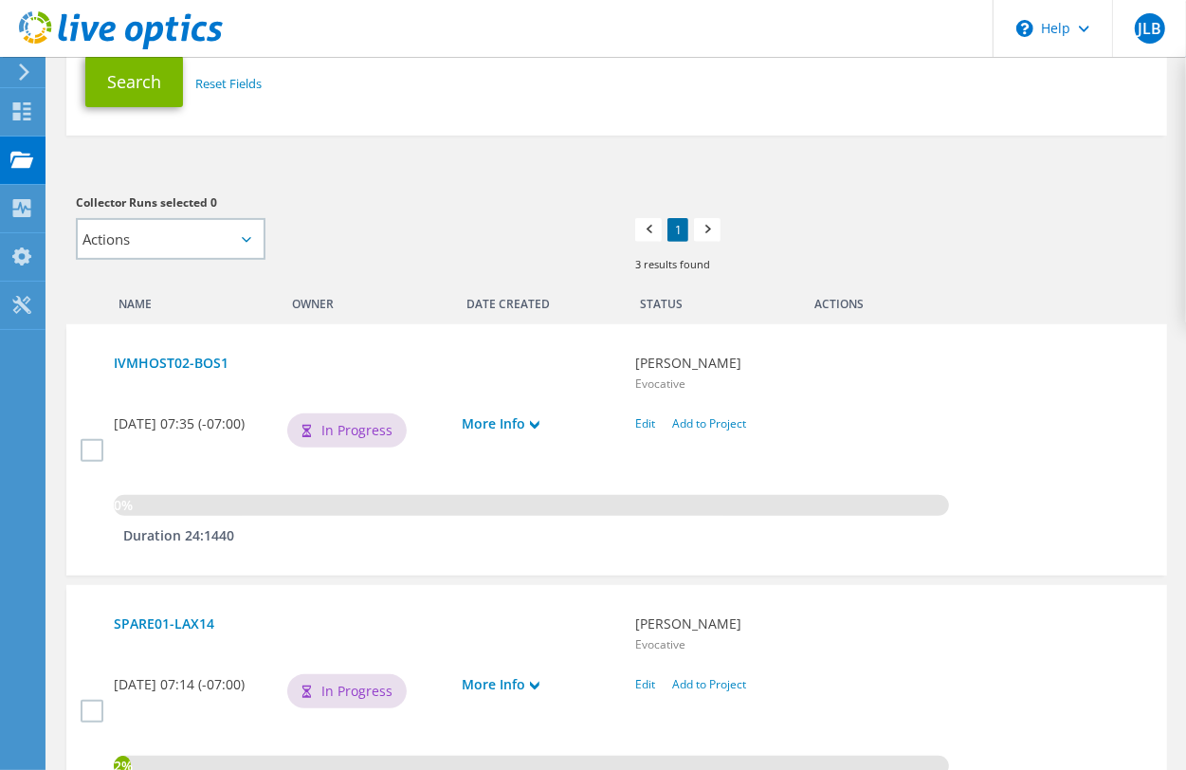
scroll to position [780, 0]
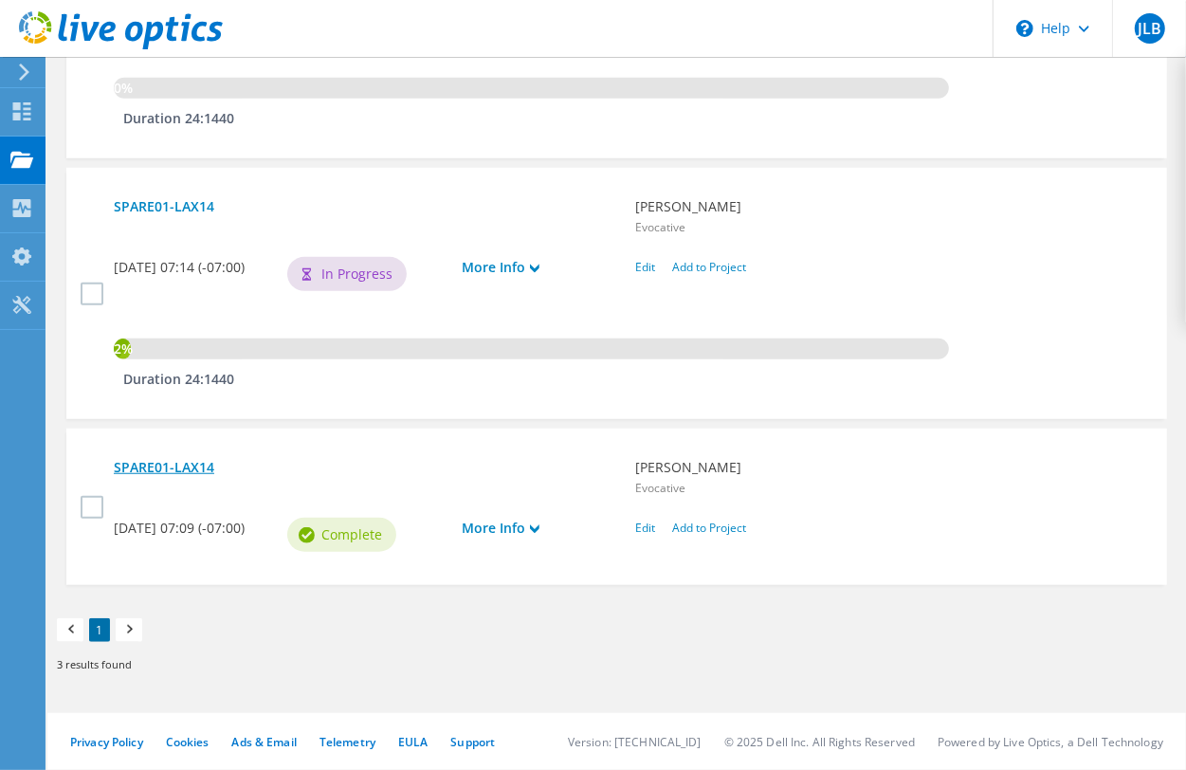
click at [190, 469] on link "SPARE01-LAX14" at bounding box center [365, 467] width 503 height 21
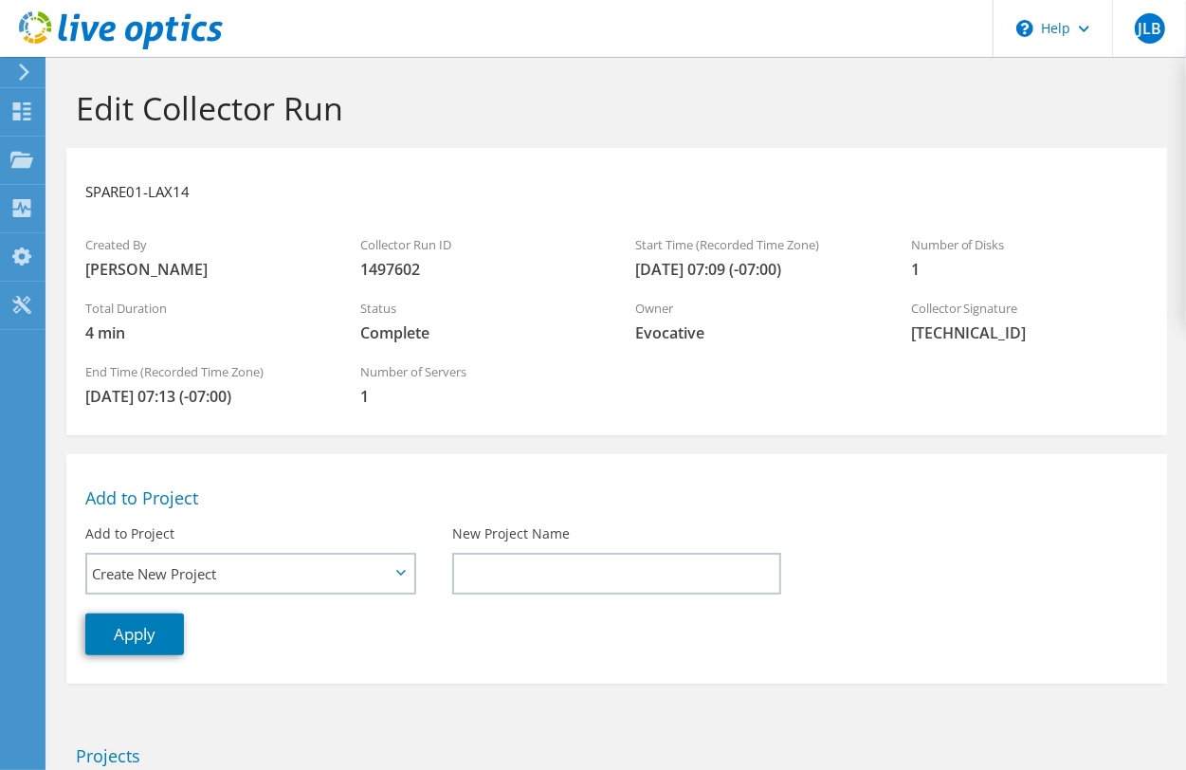
scroll to position [284, 0]
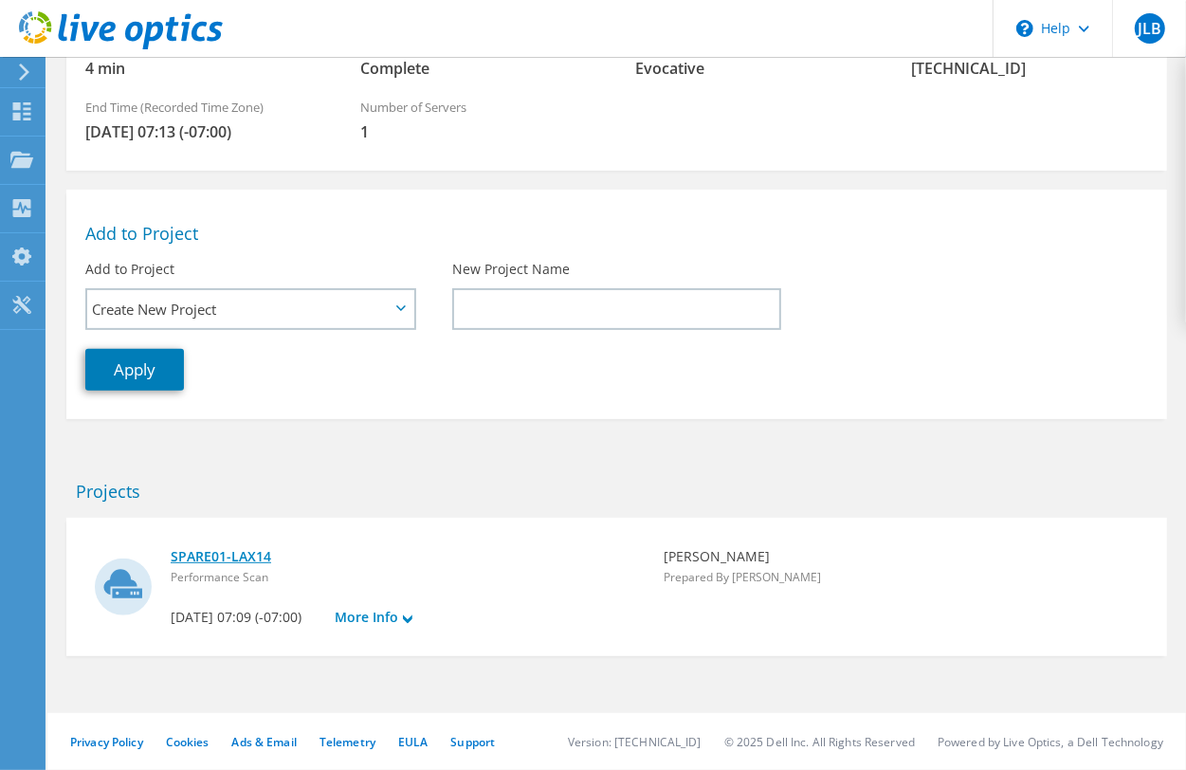
click at [249, 546] on link "SPARE01-LAX14" at bounding box center [408, 556] width 474 height 21
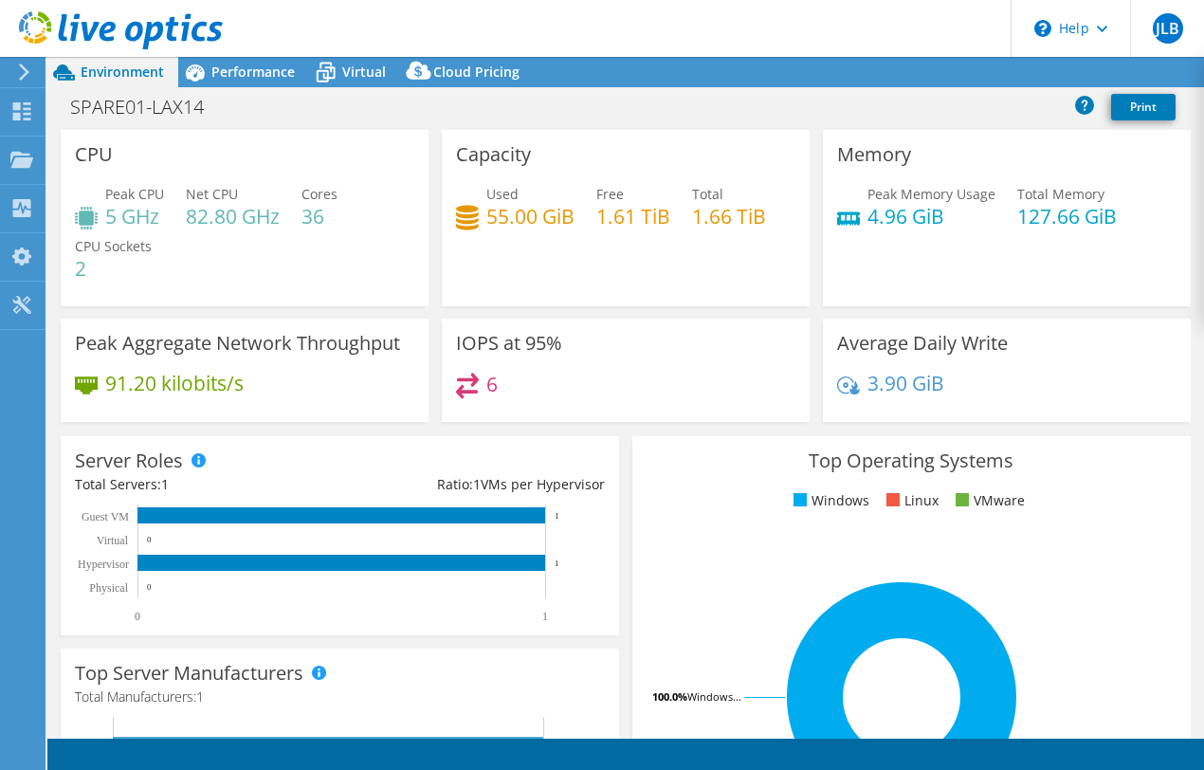
select select "USD"
click at [929, 68] on link "Share" at bounding box center [967, 72] width 78 height 29
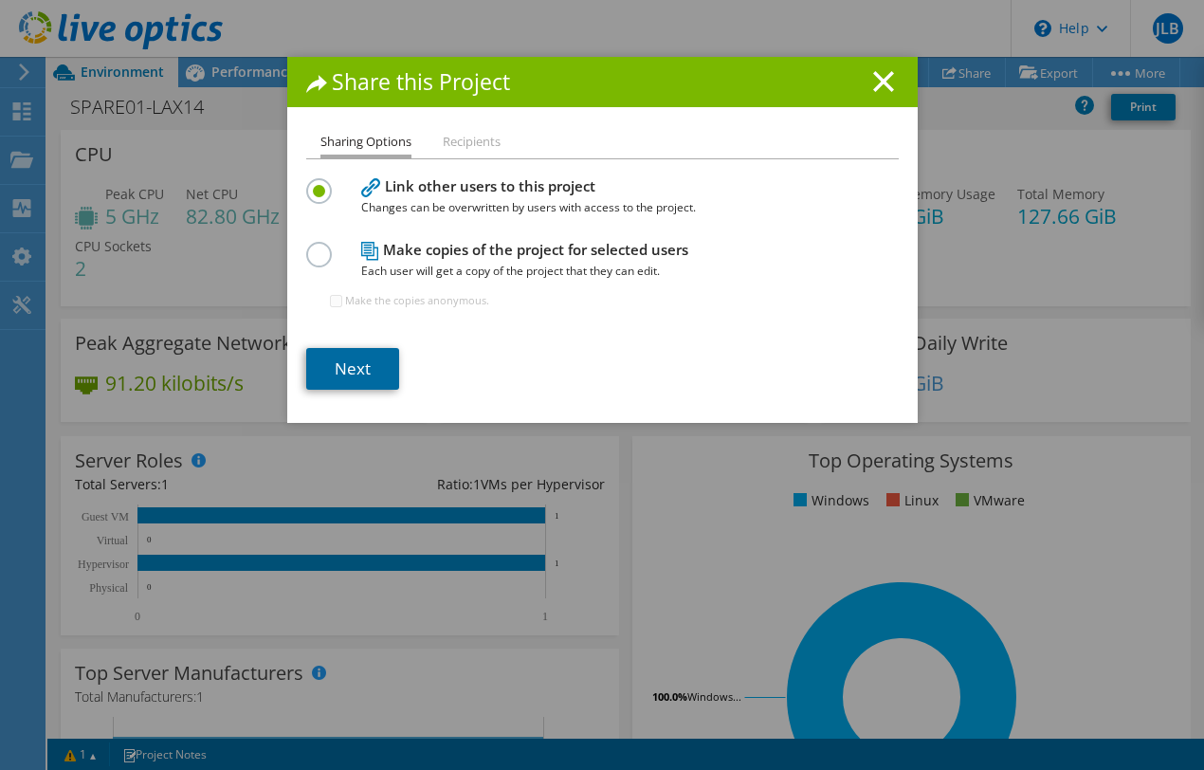
click at [344, 356] on link "Next" at bounding box center [352, 369] width 93 height 42
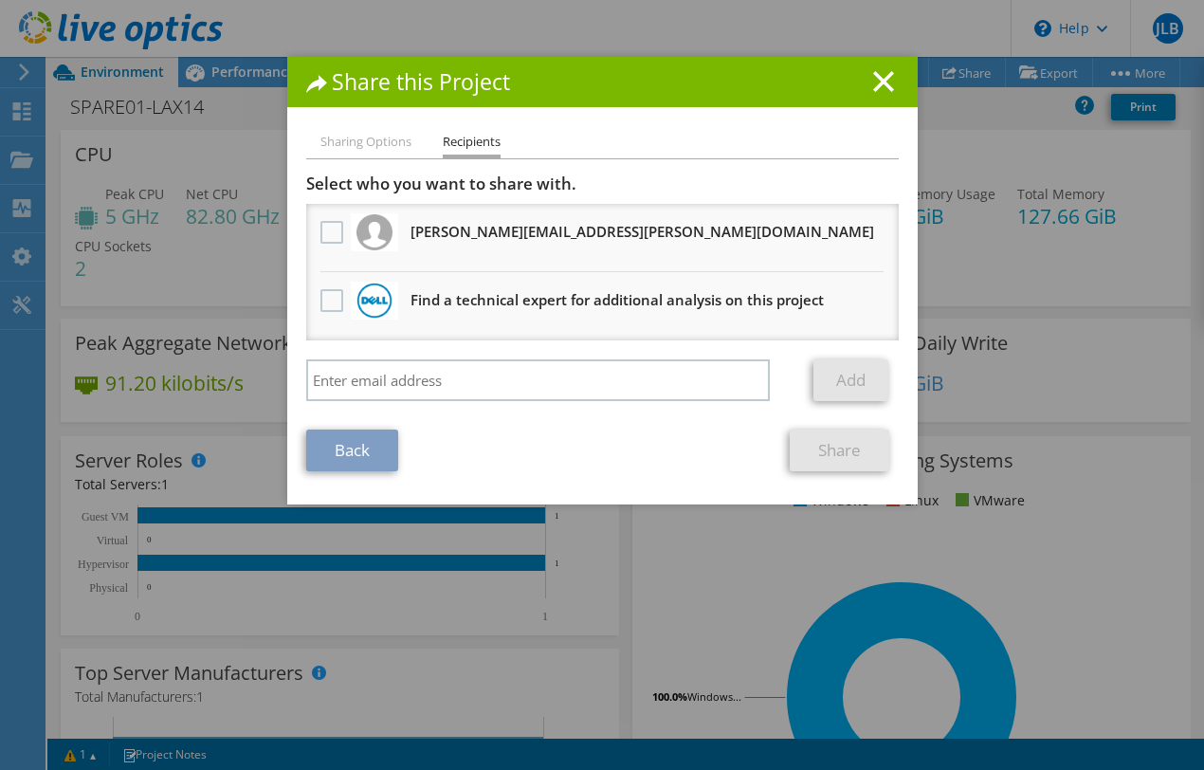
click at [449, 229] on h3 "scott.butler@evocative.com Will receive an anonymous copy" at bounding box center [643, 231] width 464 height 30
click at [329, 237] on label at bounding box center [334, 232] width 27 height 23
click at [0, 0] on input "checkbox" at bounding box center [0, 0] width 0 height 0
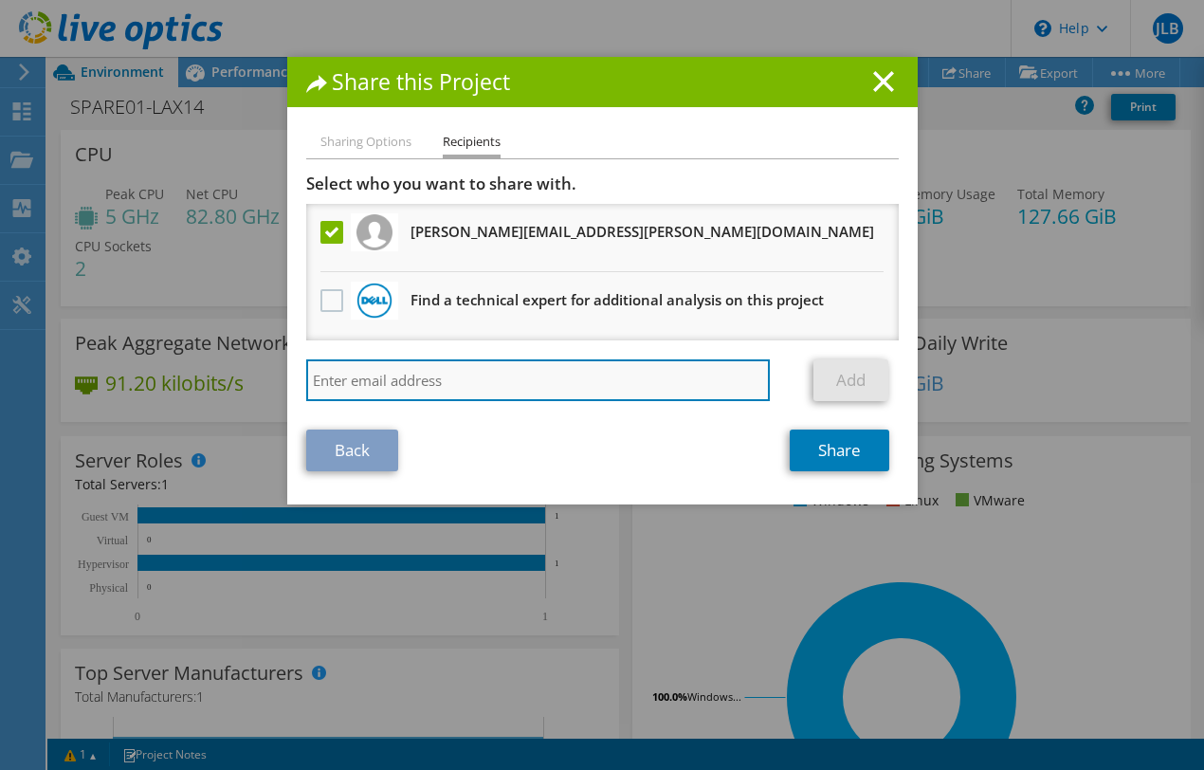
click at [641, 389] on input "search" at bounding box center [538, 380] width 465 height 42
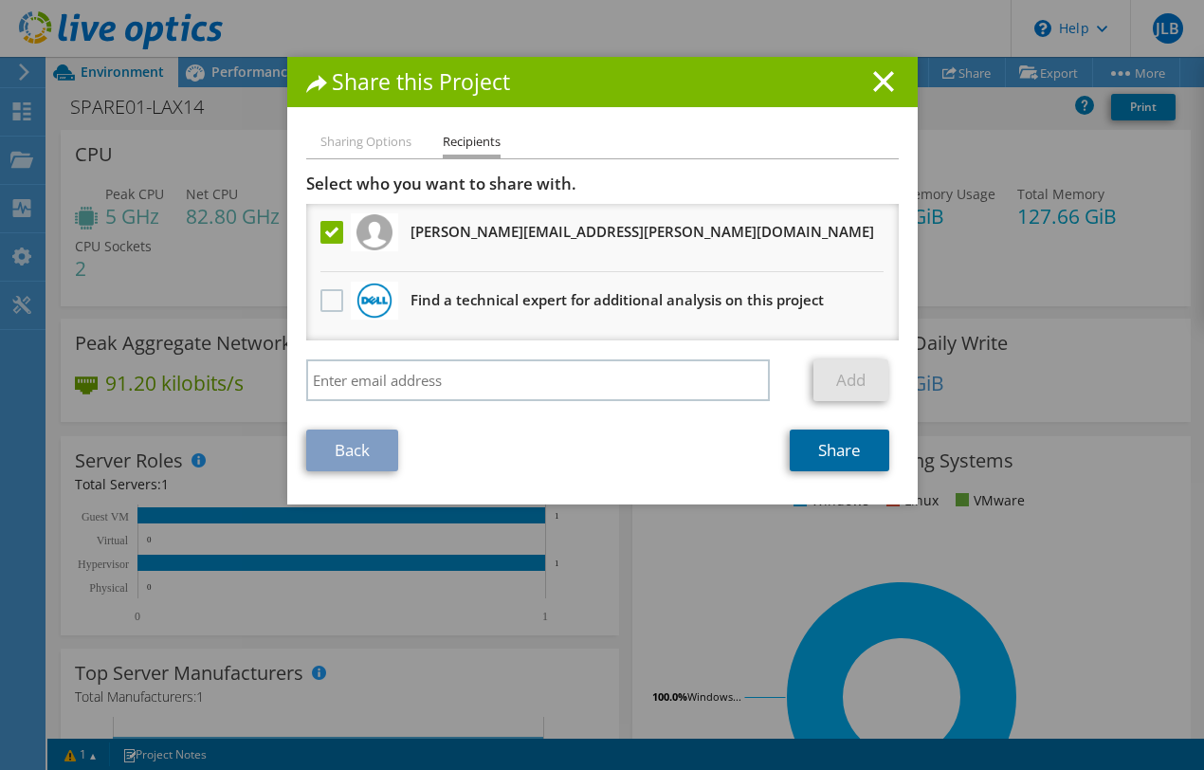
click at [812, 455] on link "Share" at bounding box center [840, 451] width 100 height 42
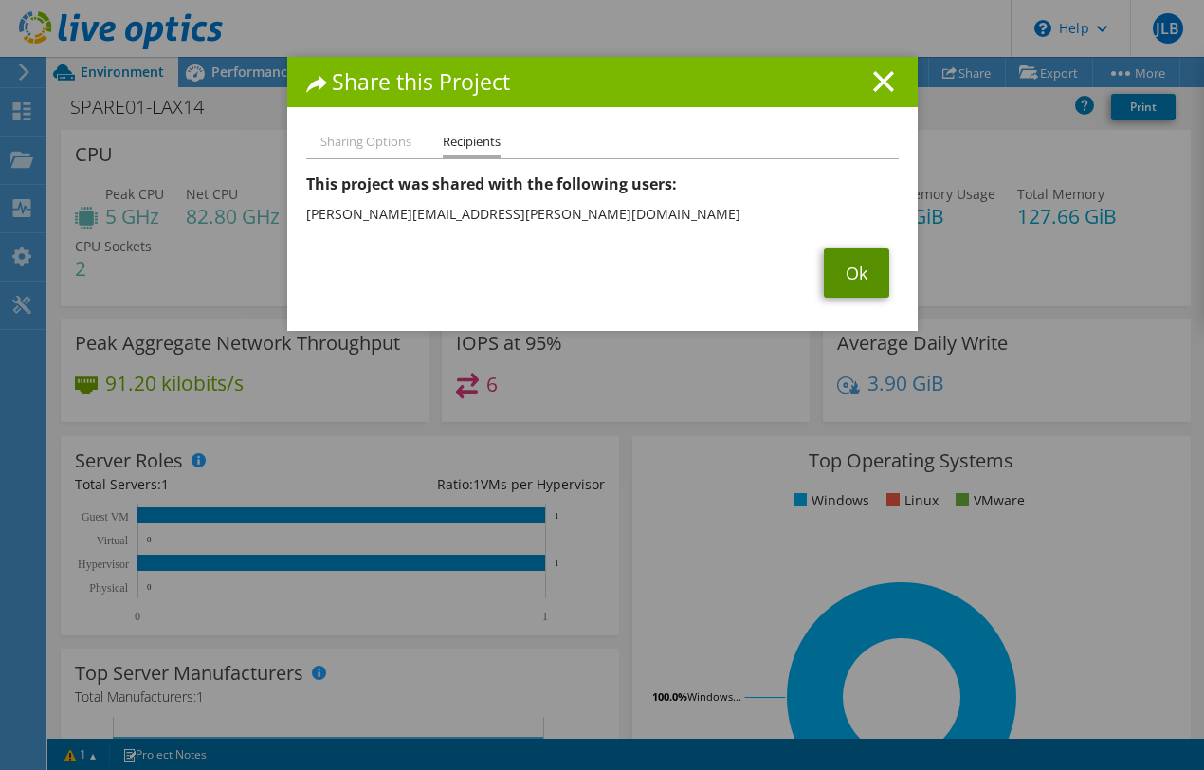
click at [858, 280] on link "Ok" at bounding box center [856, 272] width 65 height 49
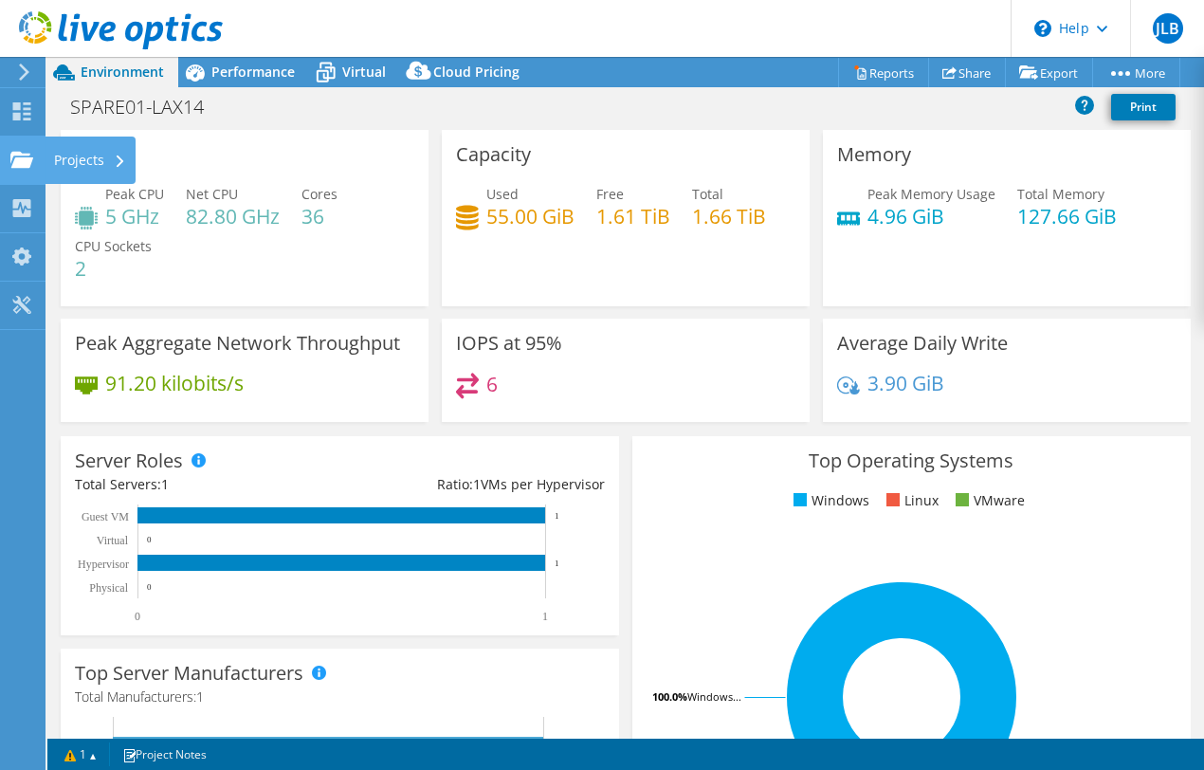
click at [60, 157] on div "Projects" at bounding box center [90, 160] width 91 height 47
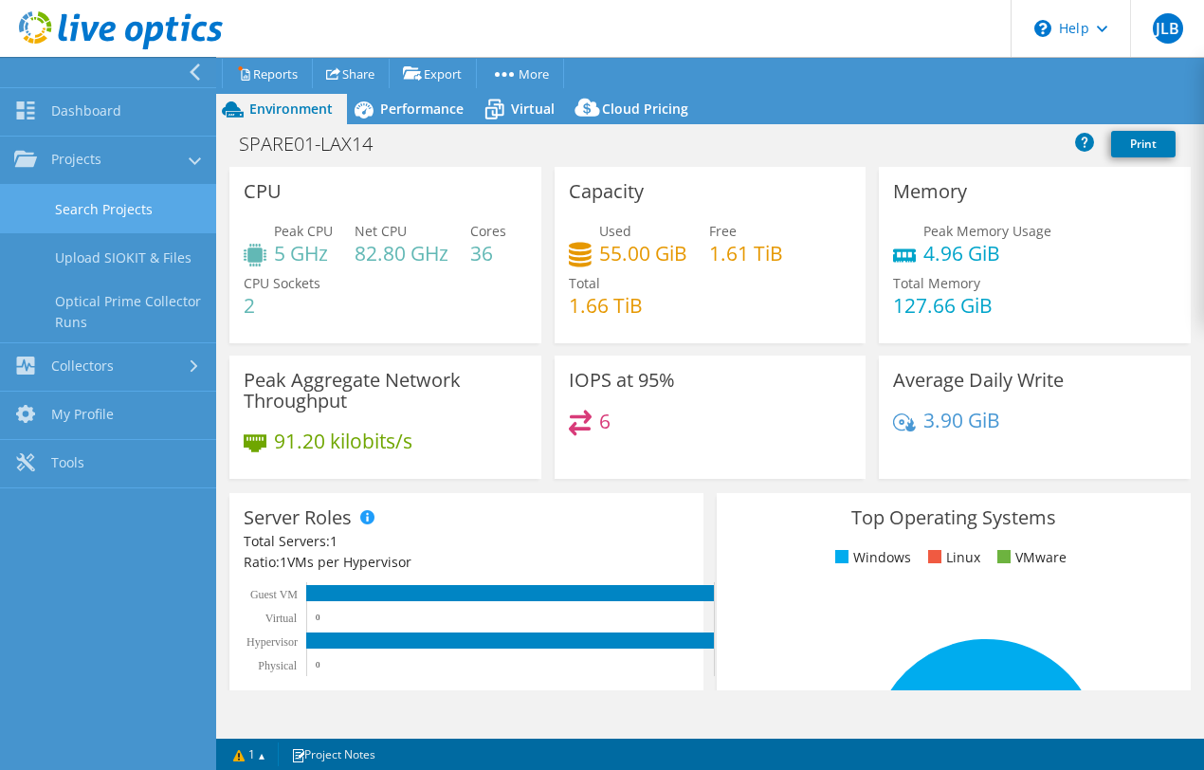
click at [171, 214] on link "Search Projects" at bounding box center [108, 209] width 216 height 48
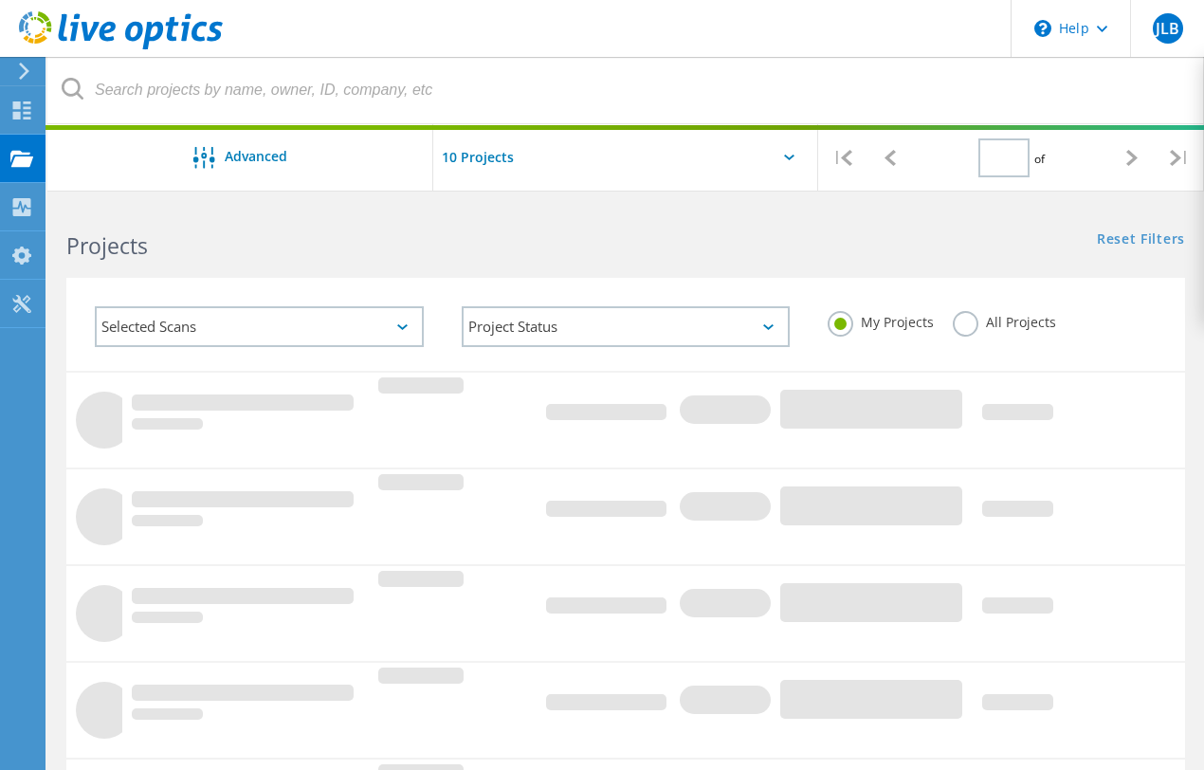
type input "1"
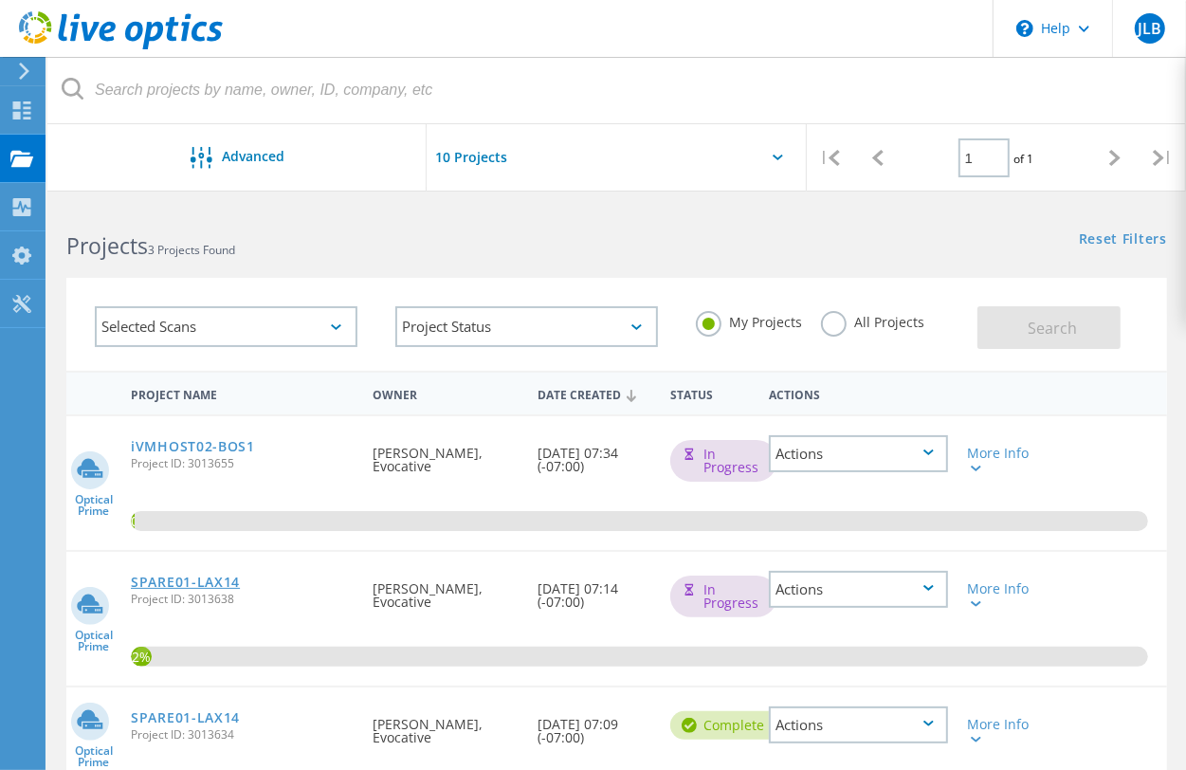
click at [200, 578] on link "SPARE01-LAX14" at bounding box center [185, 582] width 109 height 13
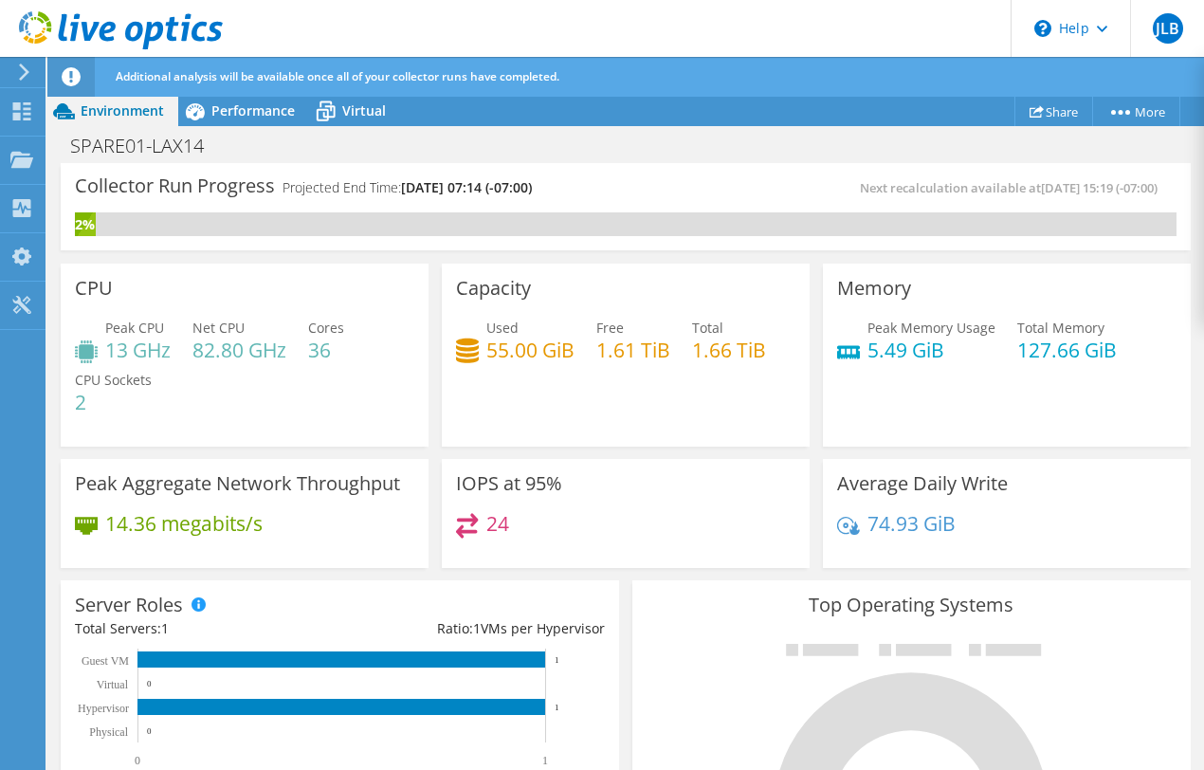
scroll to position [864, 0]
click at [50, 152] on div "Projects" at bounding box center [90, 160] width 91 height 47
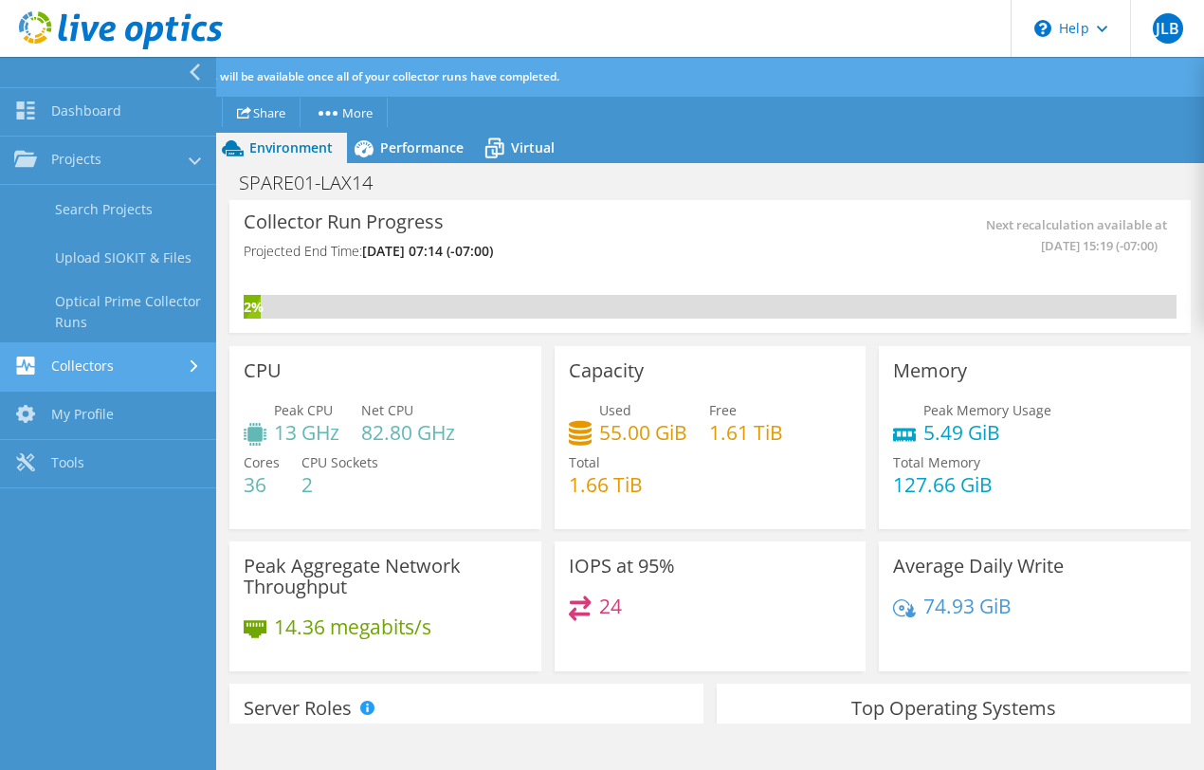
click at [133, 372] on link "Collectors" at bounding box center [108, 367] width 216 height 48
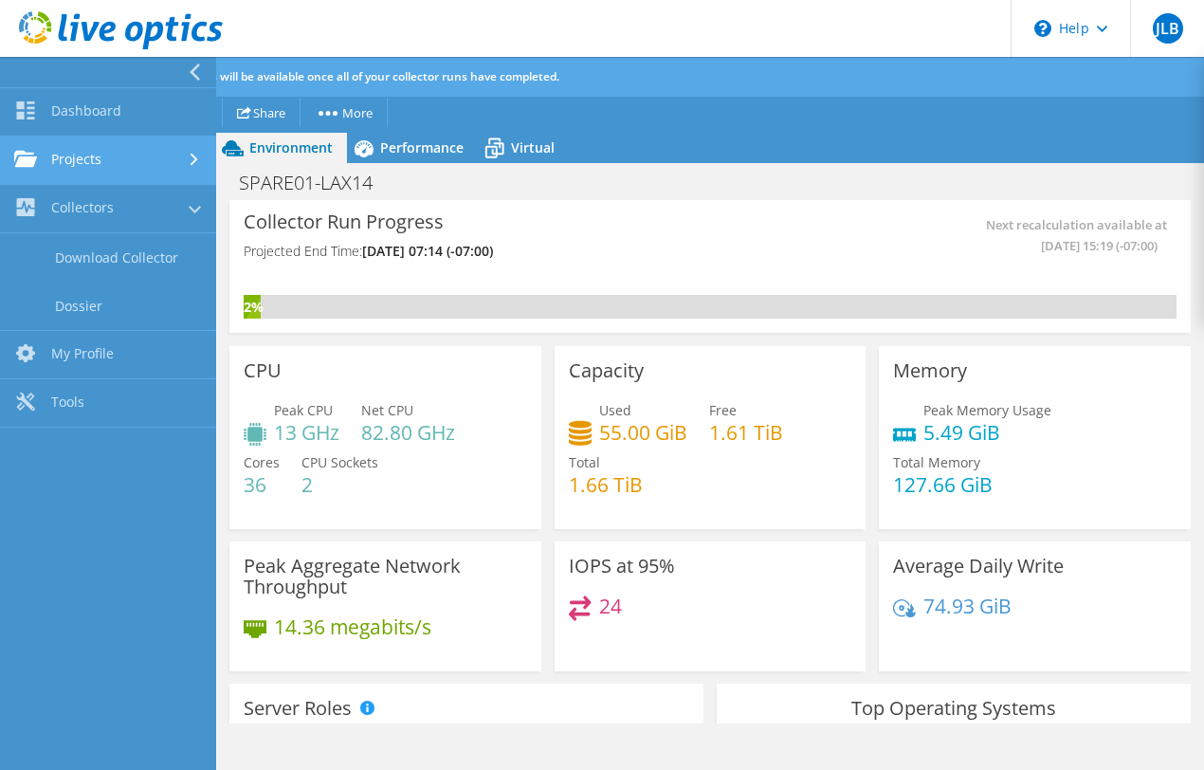
click at [149, 155] on link "Projects" at bounding box center [108, 161] width 216 height 48
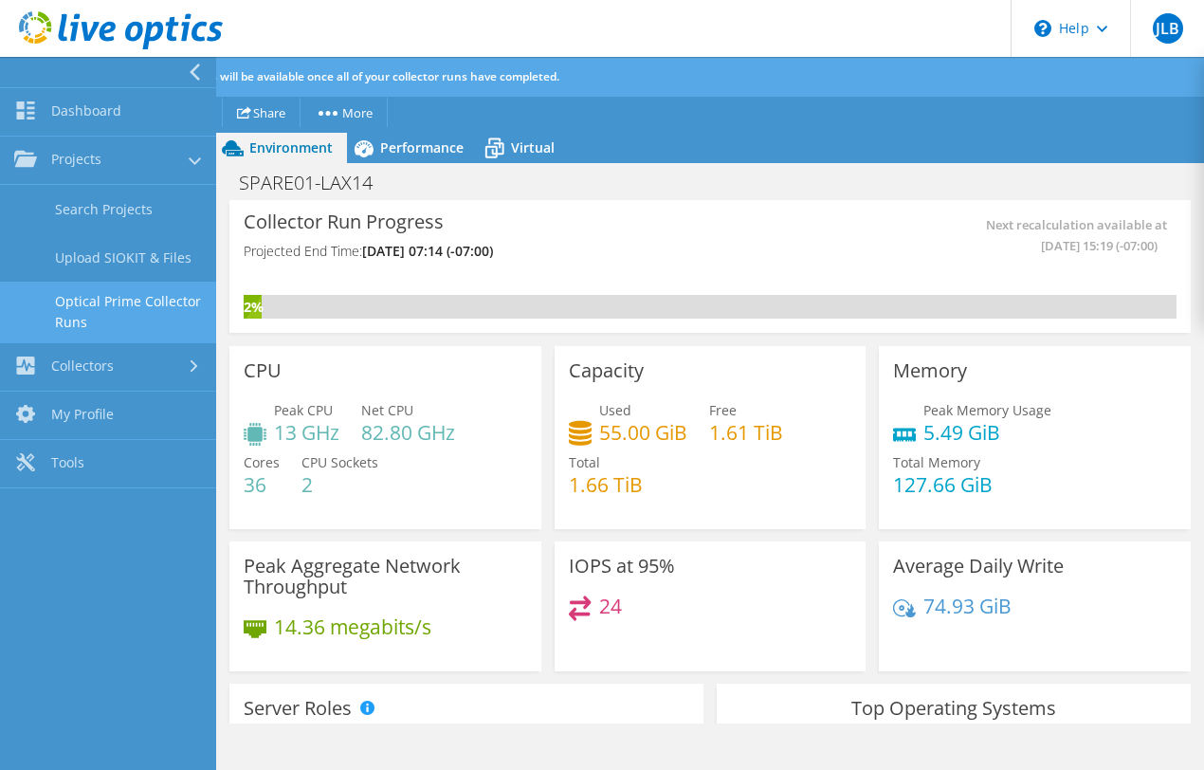
click at [106, 310] on link "Optical Prime Collector Runs" at bounding box center [108, 312] width 216 height 61
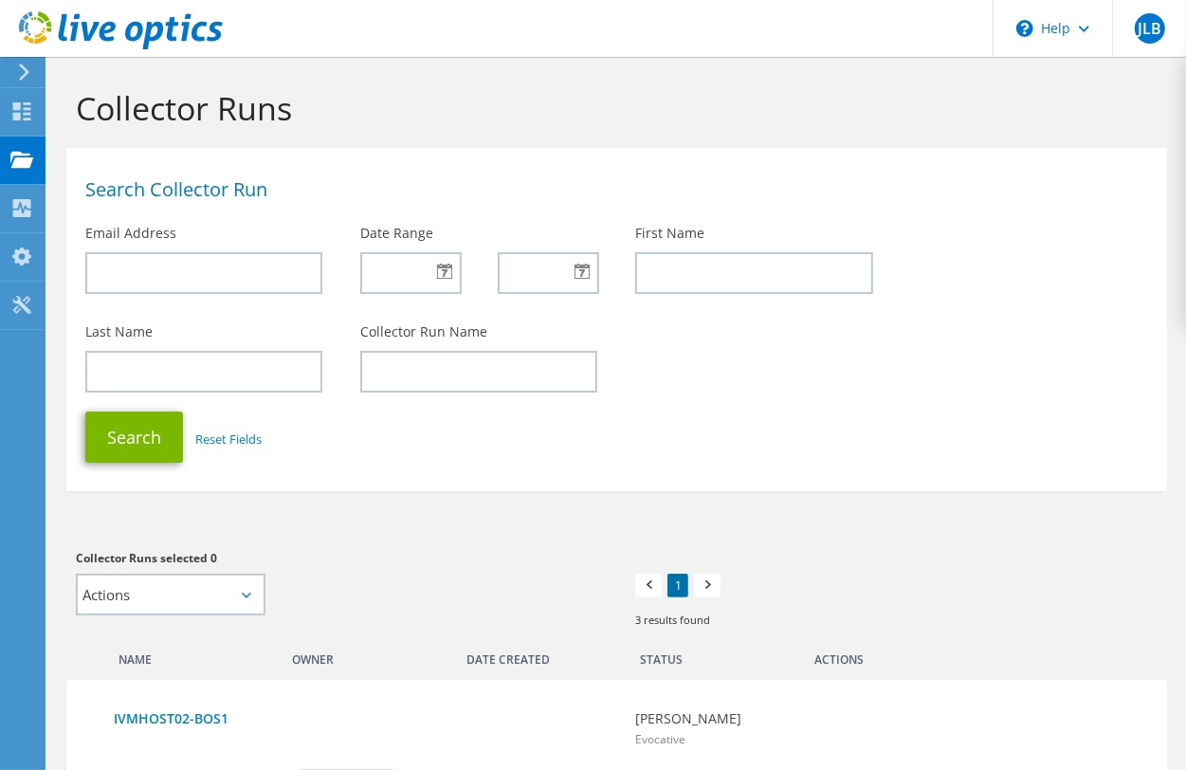
scroll to position [780, 0]
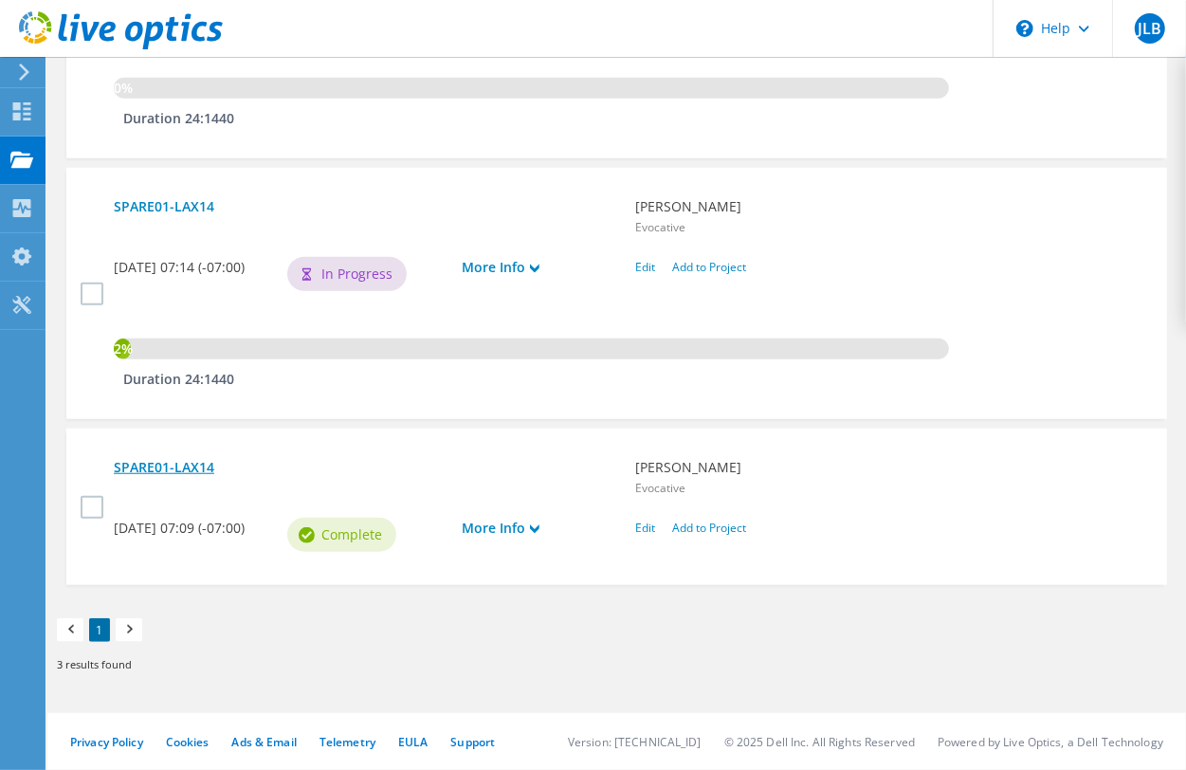
click at [192, 462] on link "SPARE01-LAX14" at bounding box center [365, 467] width 503 height 21
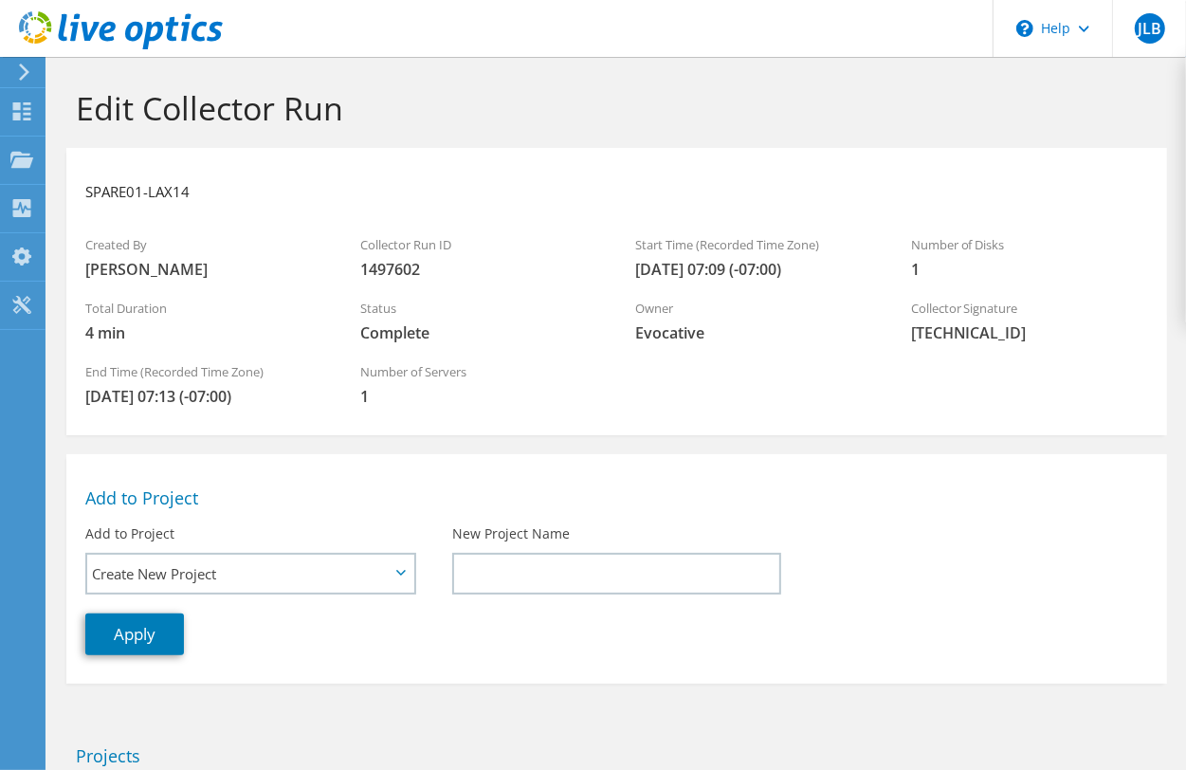
scroll to position [284, 0]
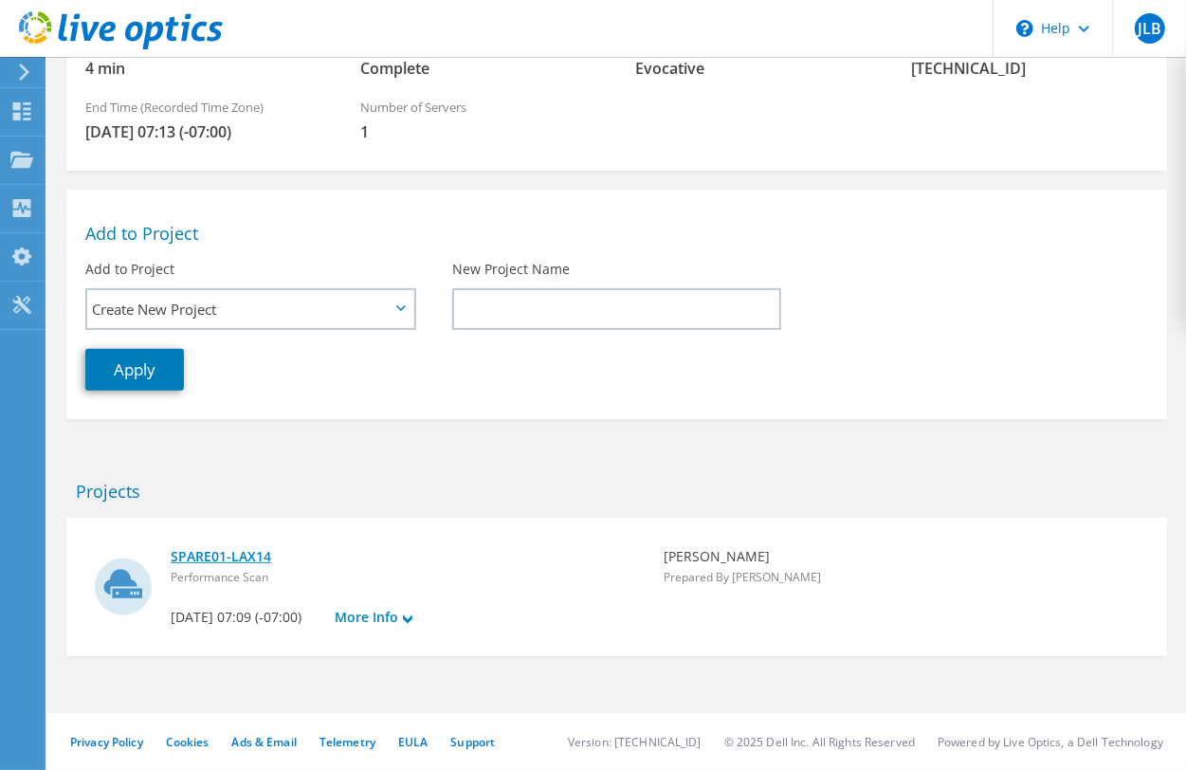
click at [262, 546] on link "SPARE01-LAX14" at bounding box center [408, 556] width 474 height 21
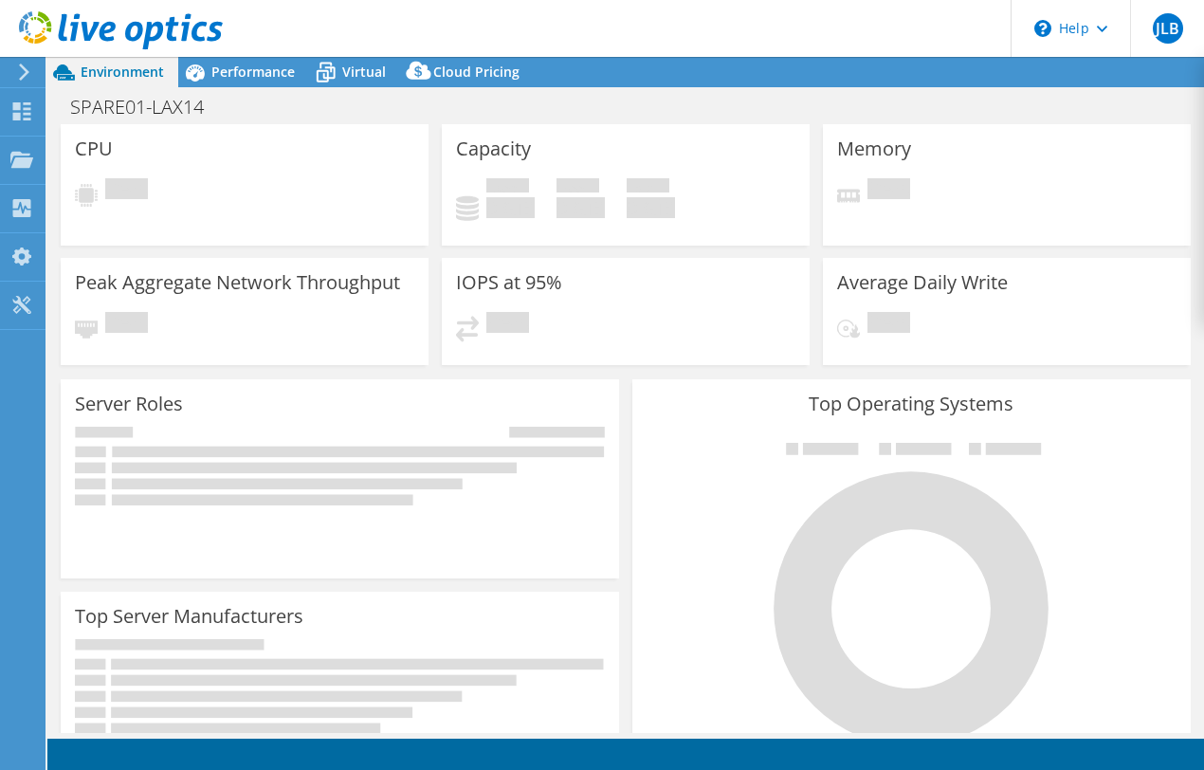
select select "USD"
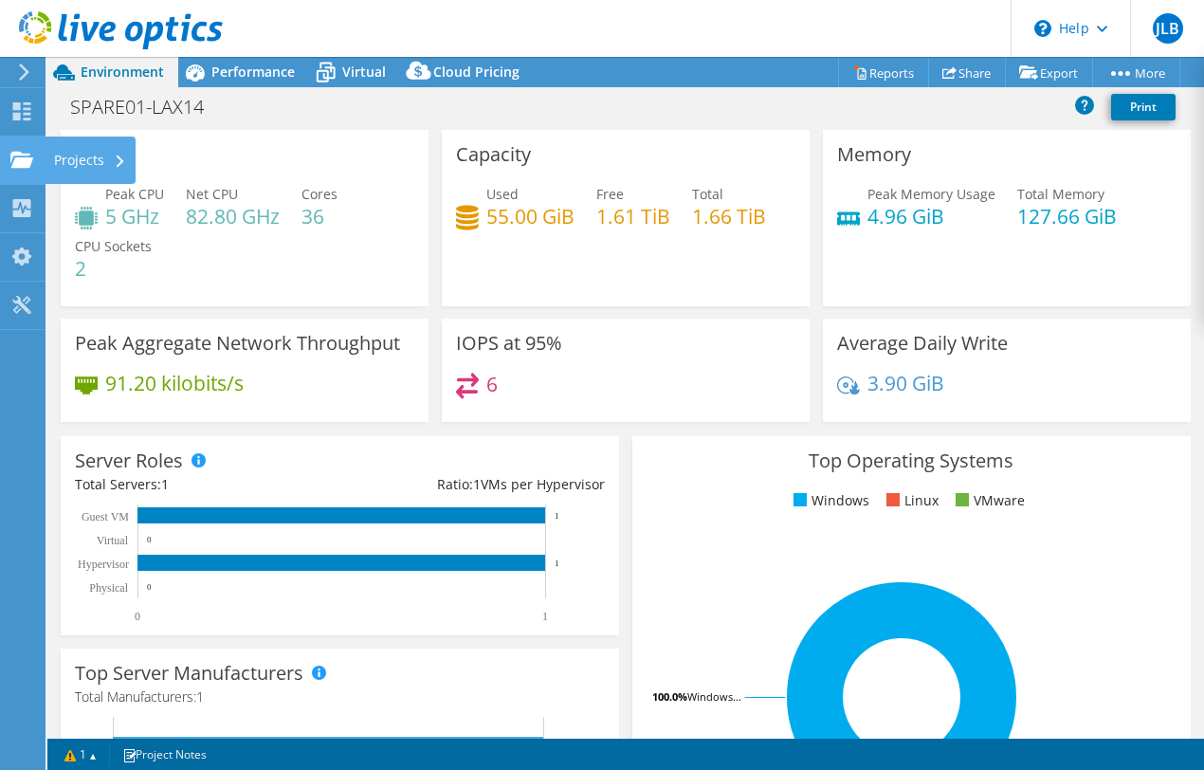
click at [55, 150] on div "Projects" at bounding box center [90, 160] width 91 height 47
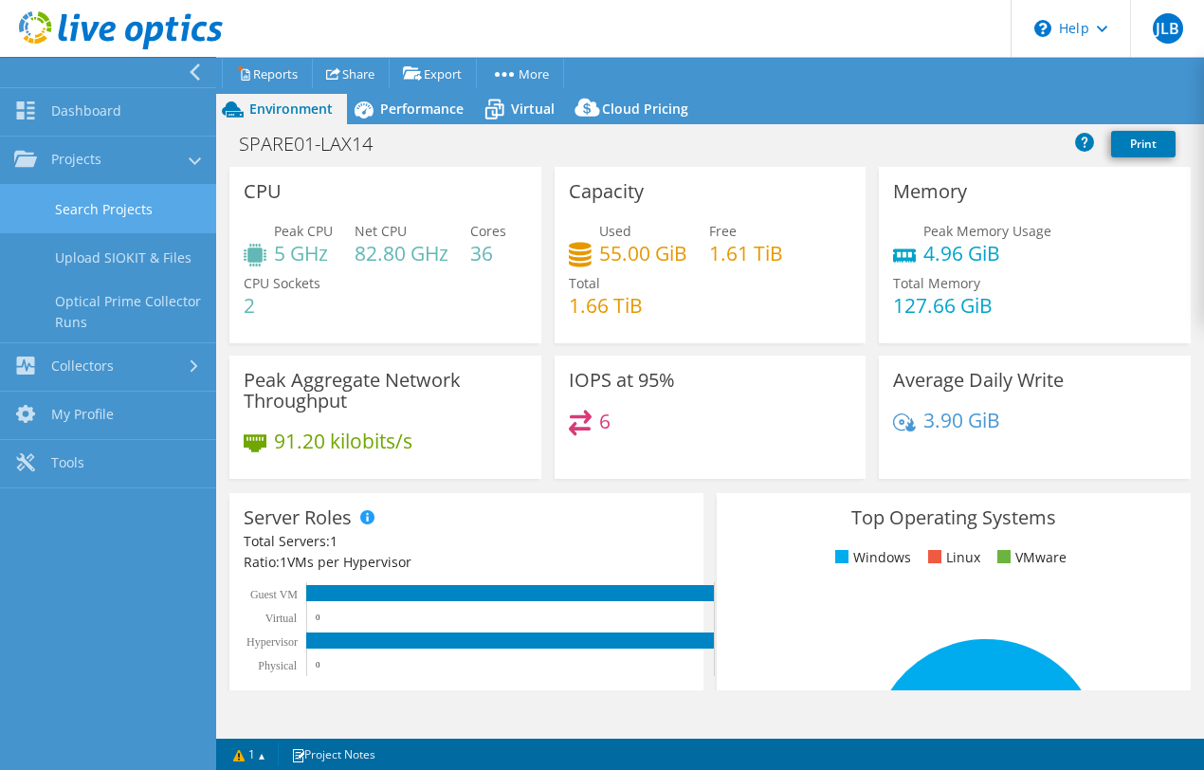
click at [145, 211] on link "Search Projects" at bounding box center [108, 209] width 216 height 48
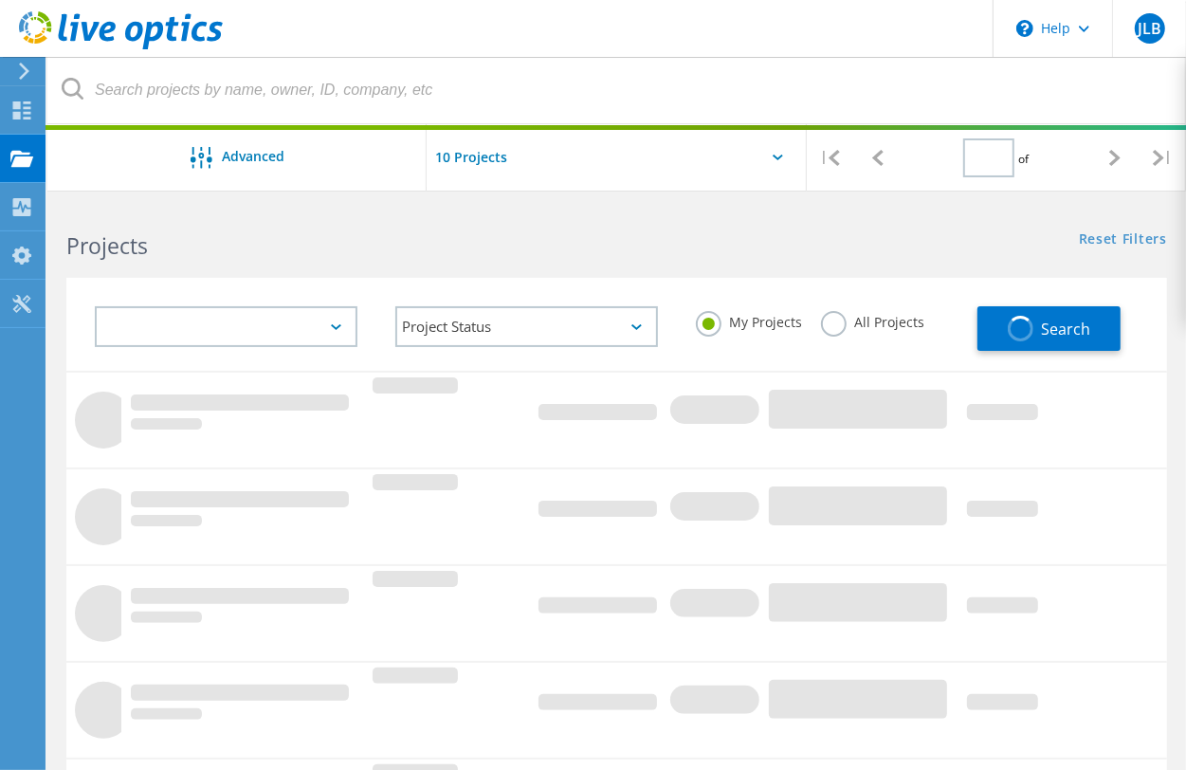
type input "1"
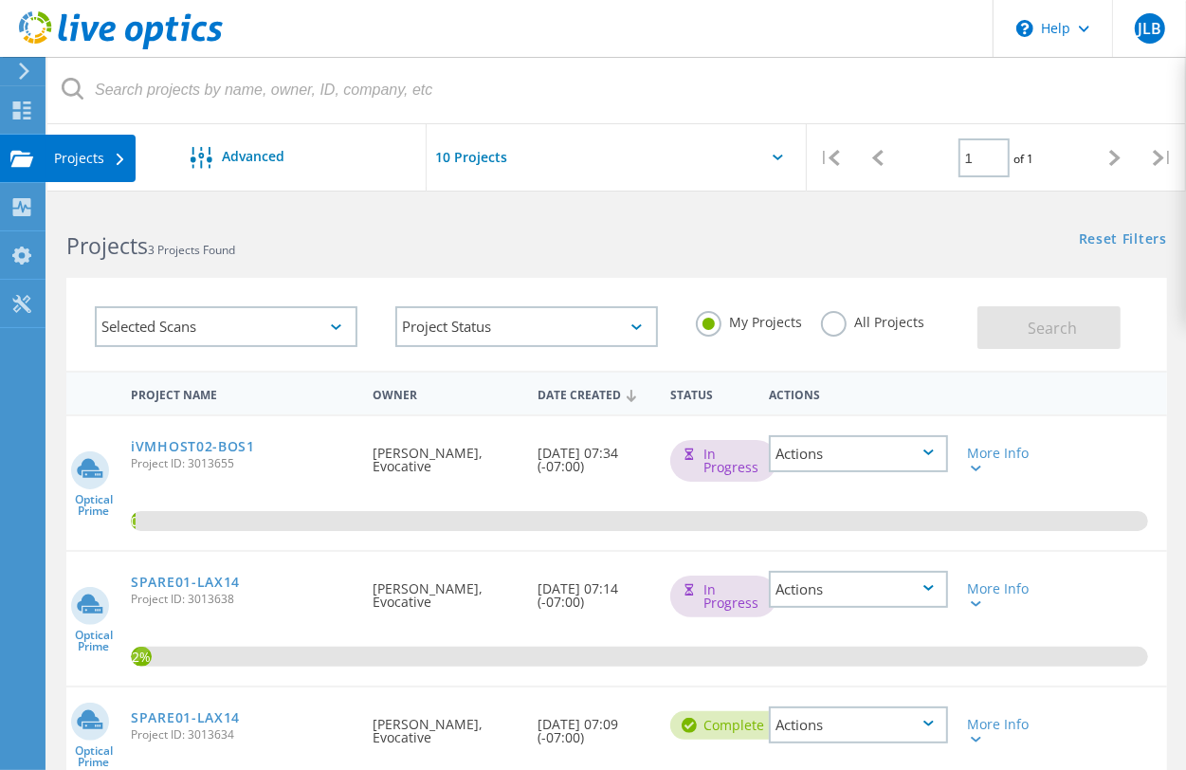
click at [71, 159] on div "Projects" at bounding box center [90, 158] width 72 height 13
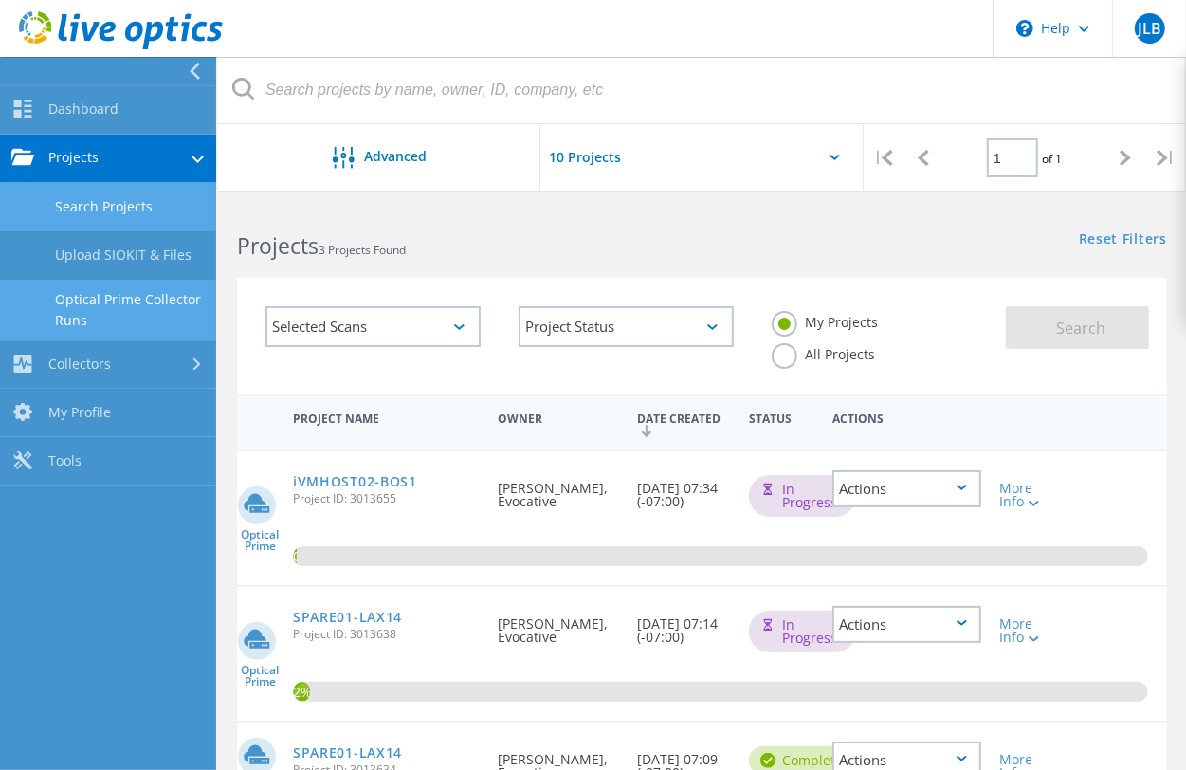
click at [155, 313] on link "Optical Prime Collector Runs" at bounding box center [108, 310] width 216 height 61
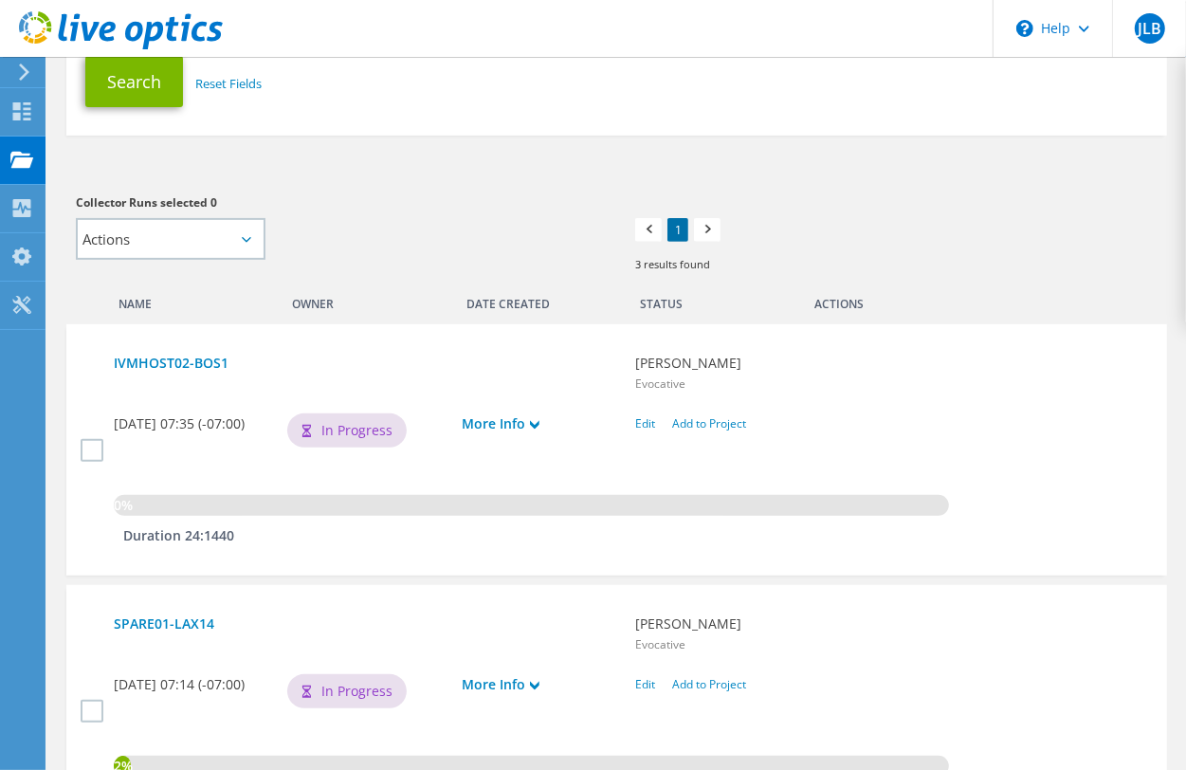
scroll to position [474, 0]
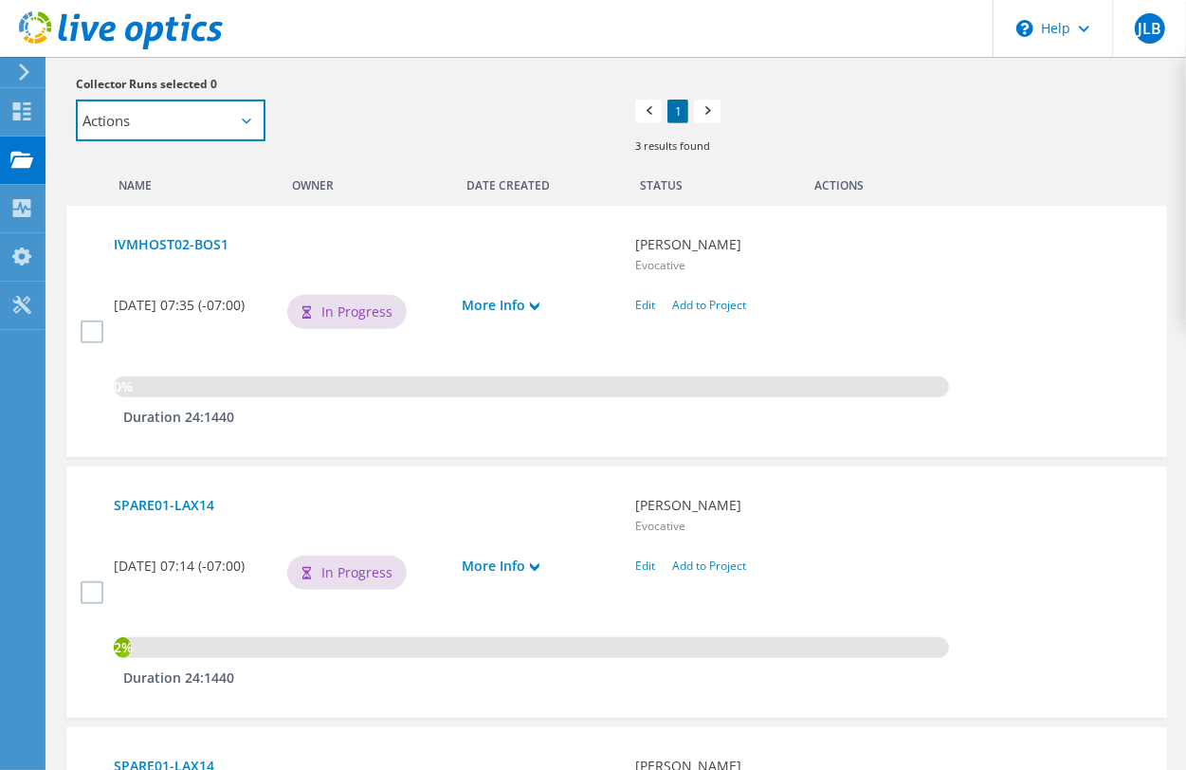
click at [251, 114] on select "Actions Add to new project Add to existing project" at bounding box center [171, 121] width 190 height 42
select select "new_proj"
click at [76, 100] on select "Actions Add to new project Add to existing project" at bounding box center [171, 121] width 190 height 42
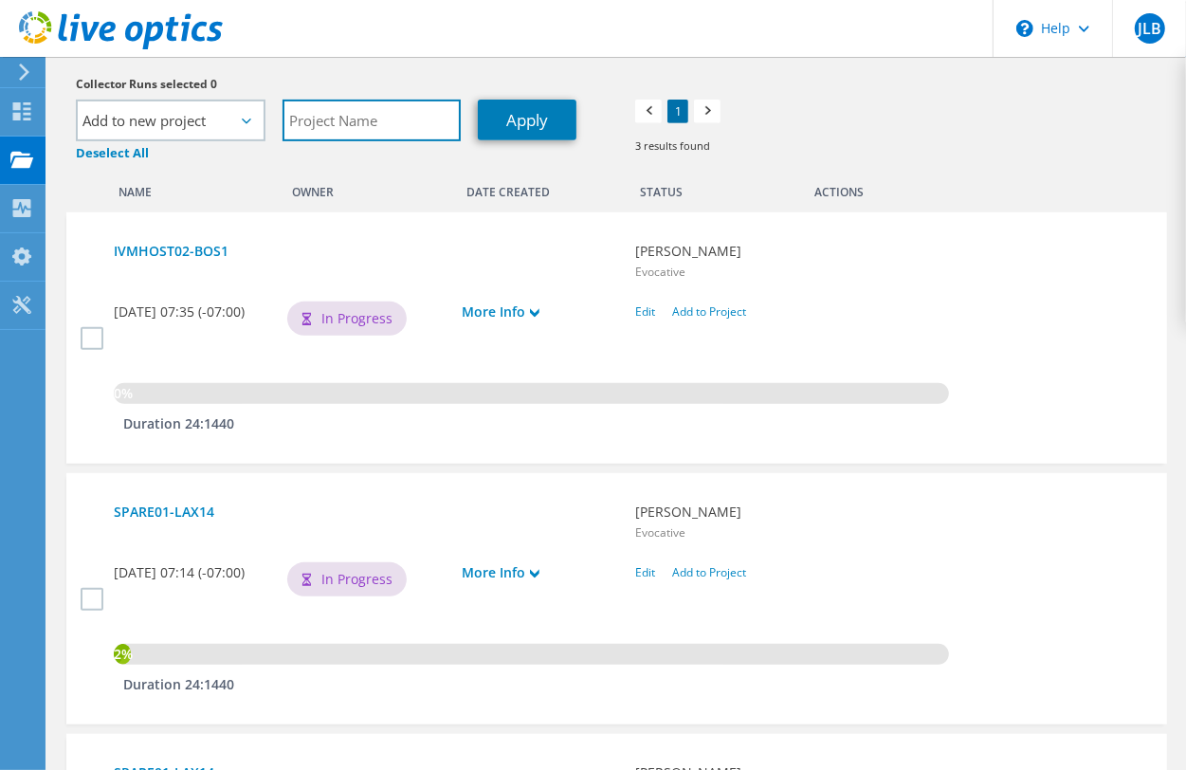
click at [362, 124] on input "text" at bounding box center [372, 121] width 178 height 42
type input "Overview"
click at [508, 124] on link "Apply" at bounding box center [527, 120] width 99 height 41
click at [83, 330] on label at bounding box center [94, 337] width 27 height 23
click at [0, 0] on input "checkbox" at bounding box center [0, 0] width 0 height 0
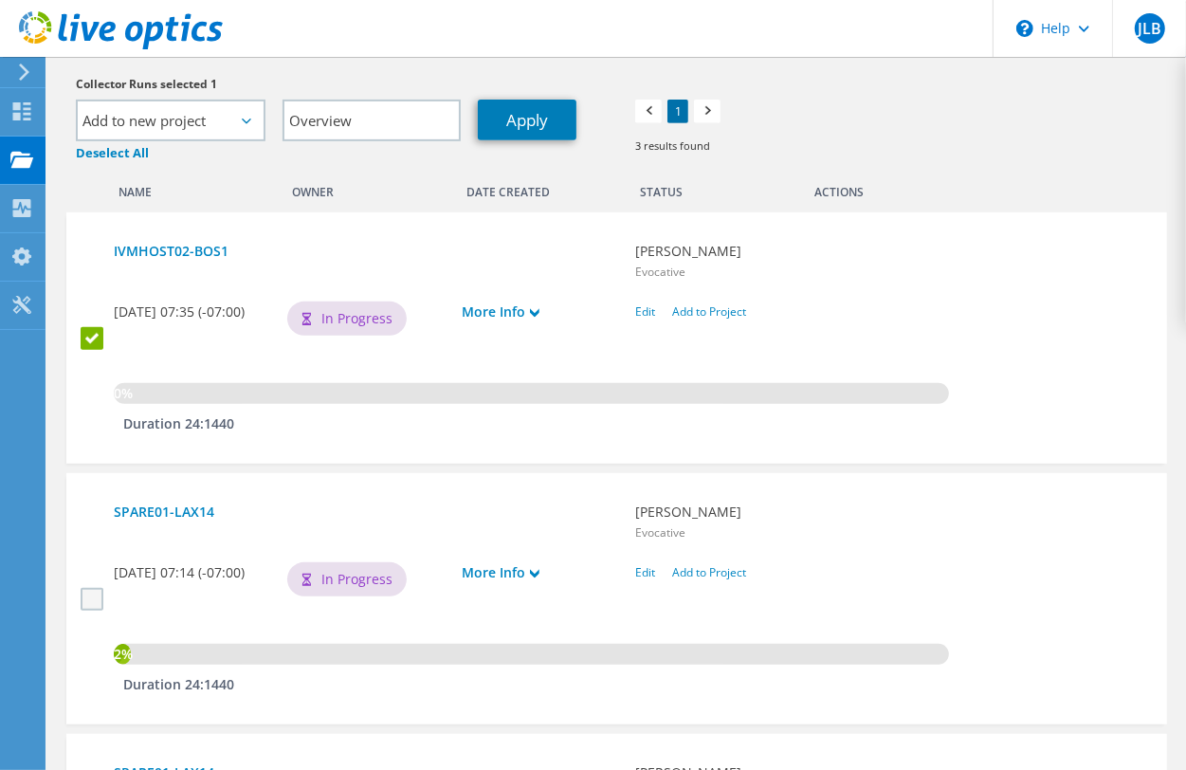
click at [85, 600] on label at bounding box center [94, 598] width 27 height 23
click at [0, 0] on input "checkbox" at bounding box center [0, 0] width 0 height 0
click at [538, 126] on link "Apply" at bounding box center [527, 120] width 99 height 41
select select "Actions"
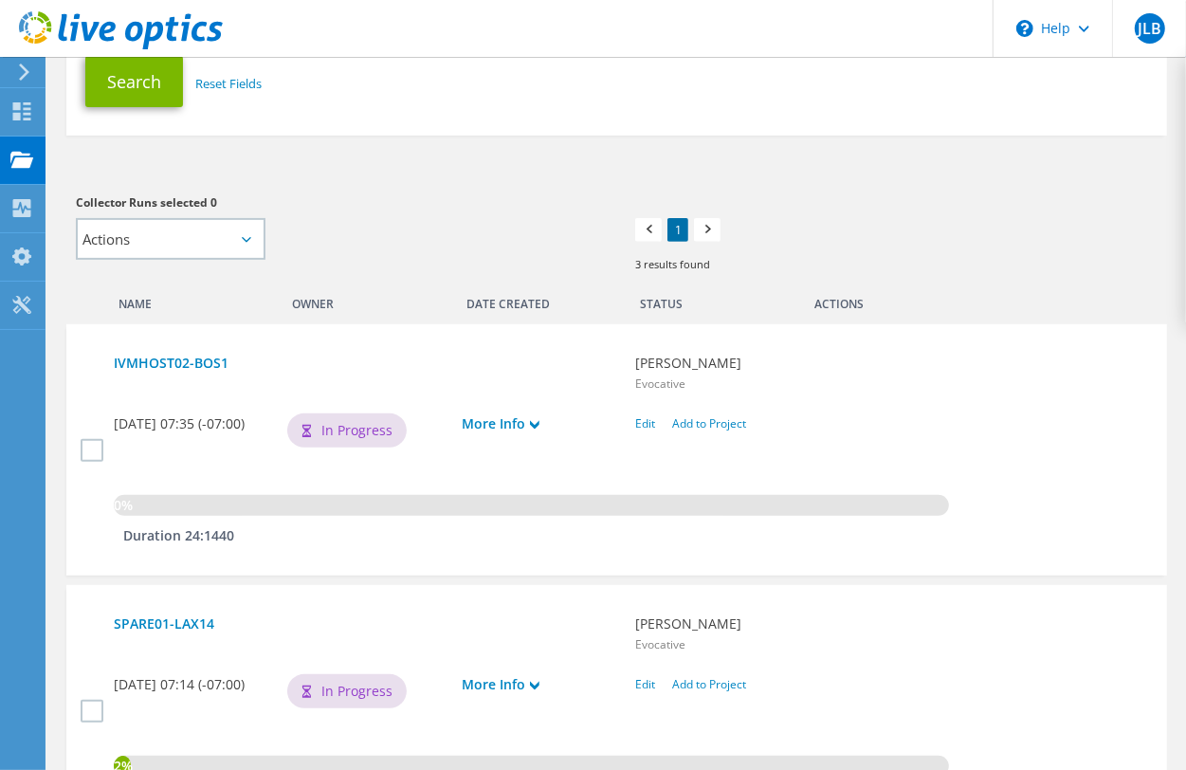
scroll to position [0, 0]
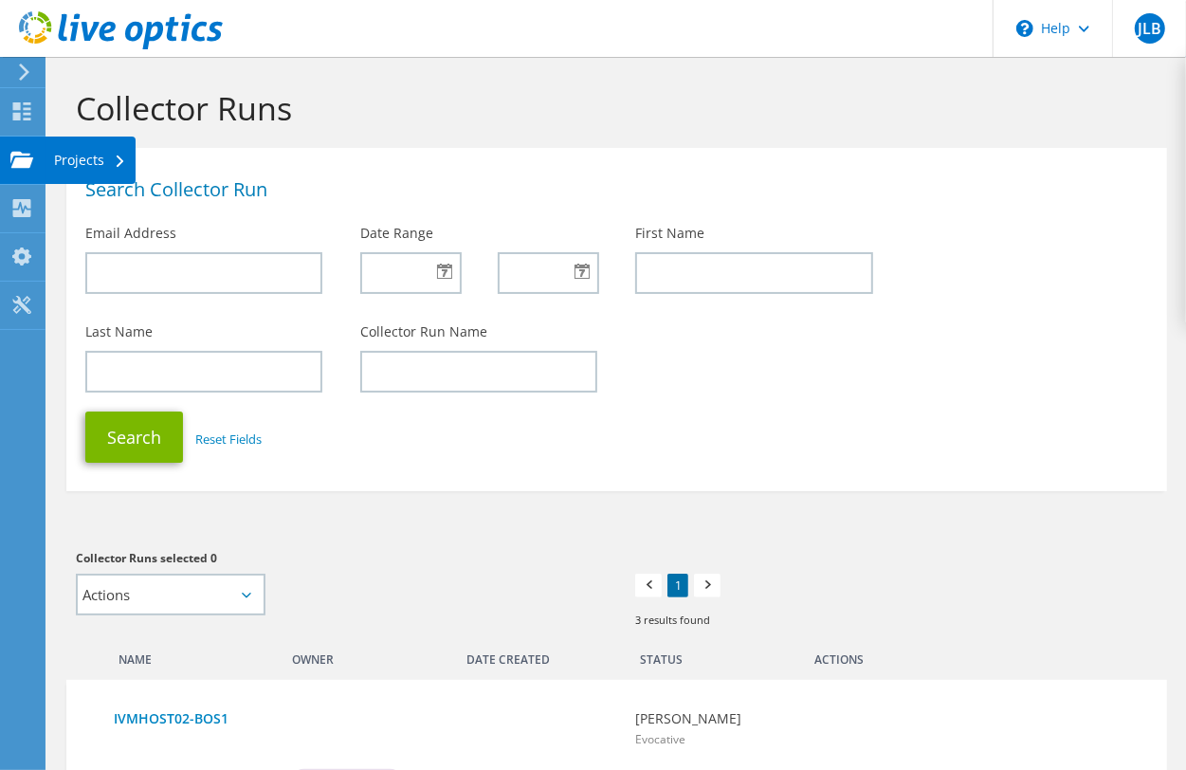
click at [29, 167] on icon at bounding box center [21, 160] width 23 height 18
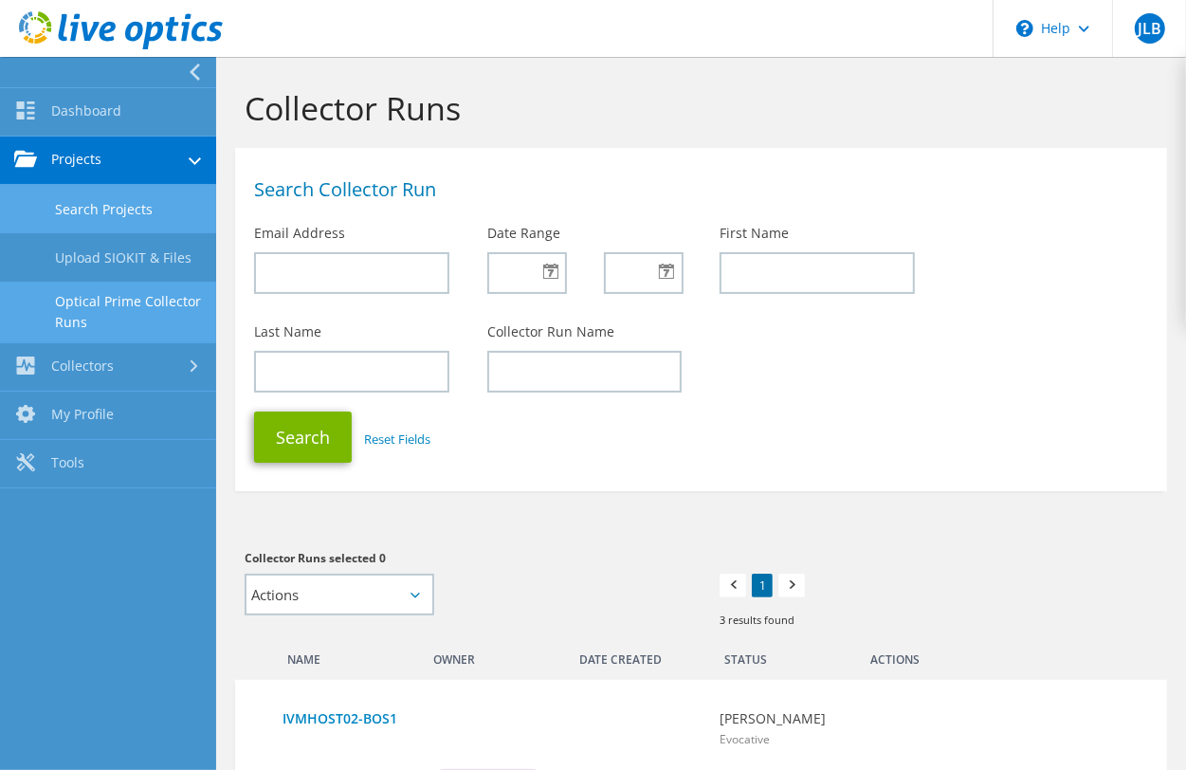
click at [143, 218] on link "Search Projects" at bounding box center [108, 209] width 216 height 48
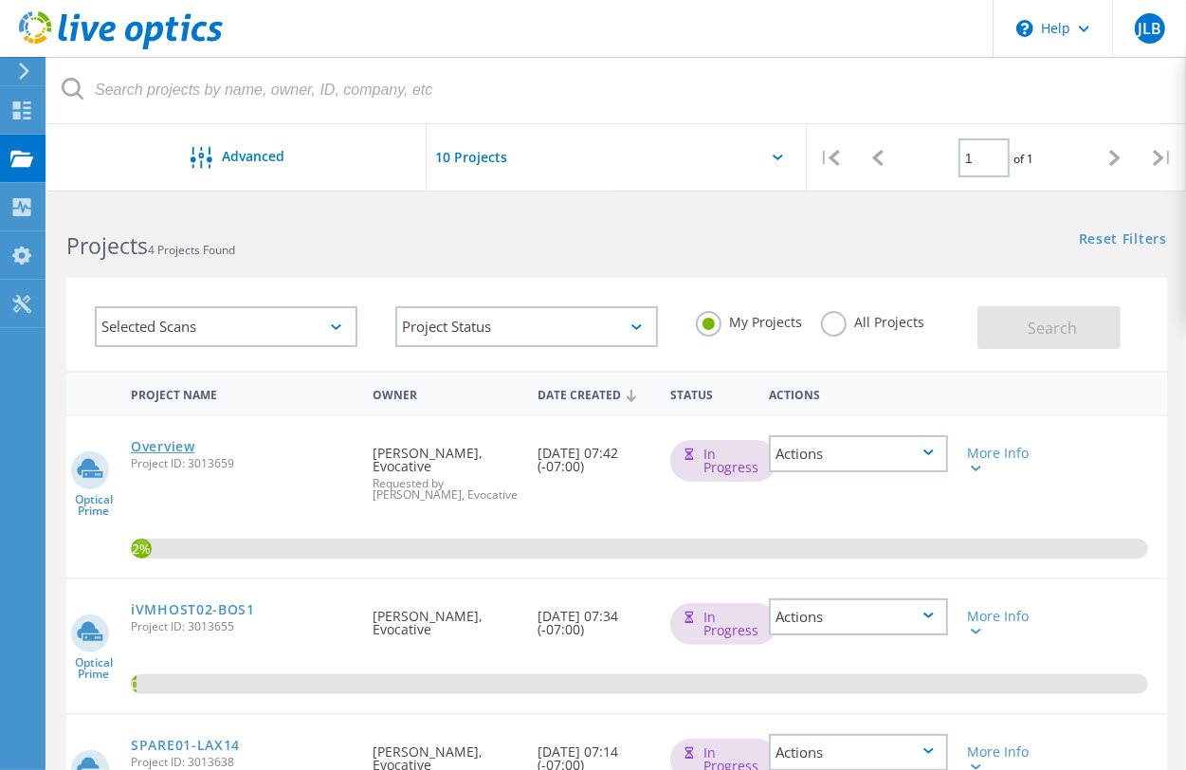
click at [175, 441] on link "Overview" at bounding box center [163, 446] width 64 height 13
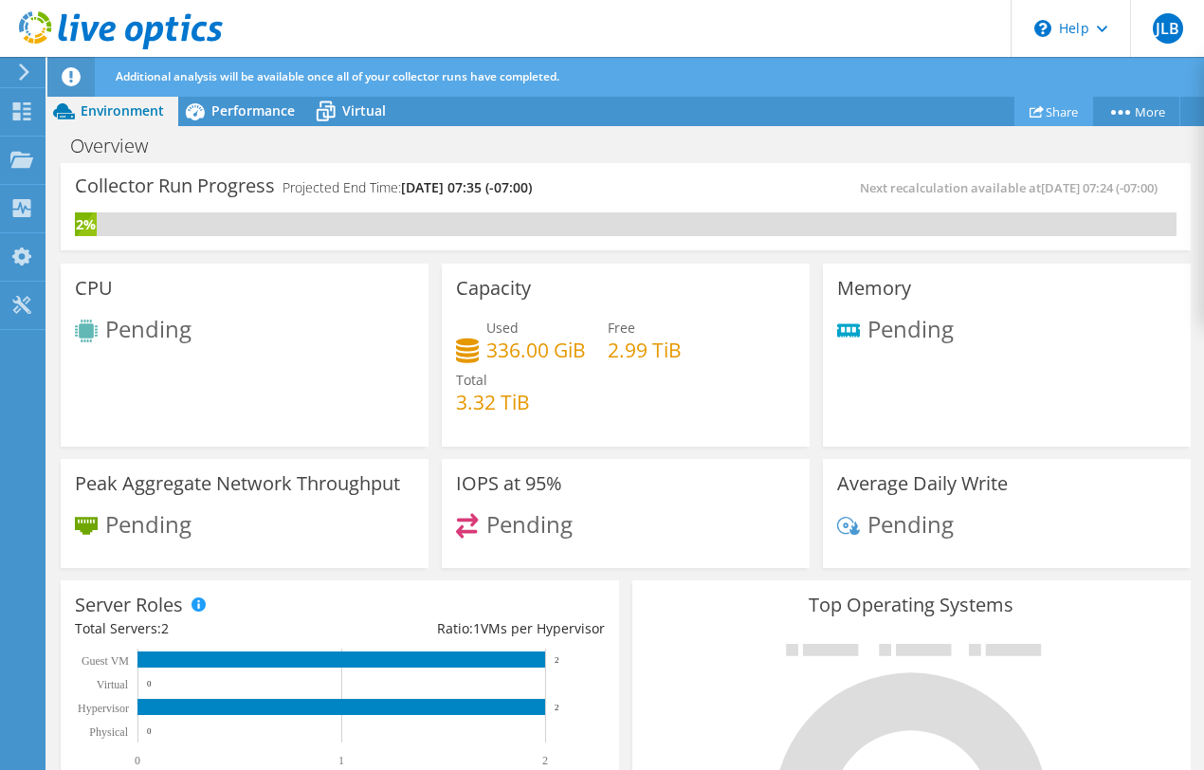
click at [1060, 106] on link "Share" at bounding box center [1054, 111] width 79 height 29
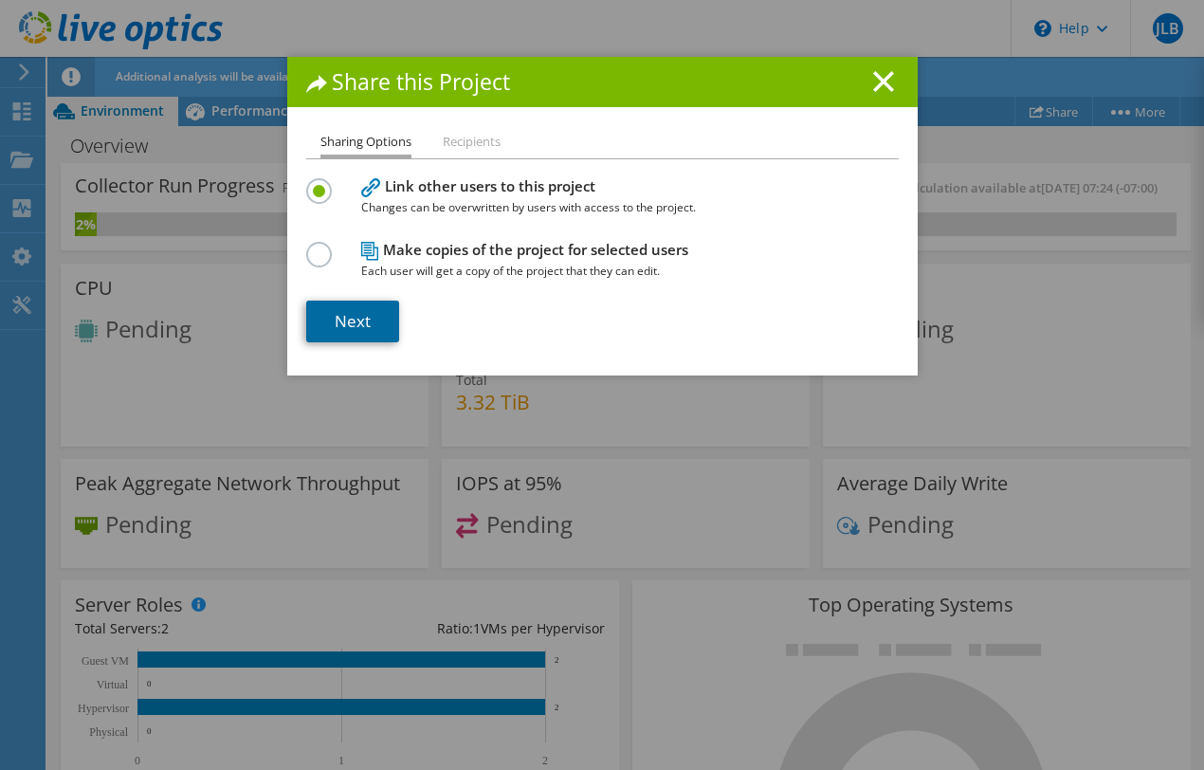
click at [344, 319] on link "Next" at bounding box center [352, 322] width 93 height 42
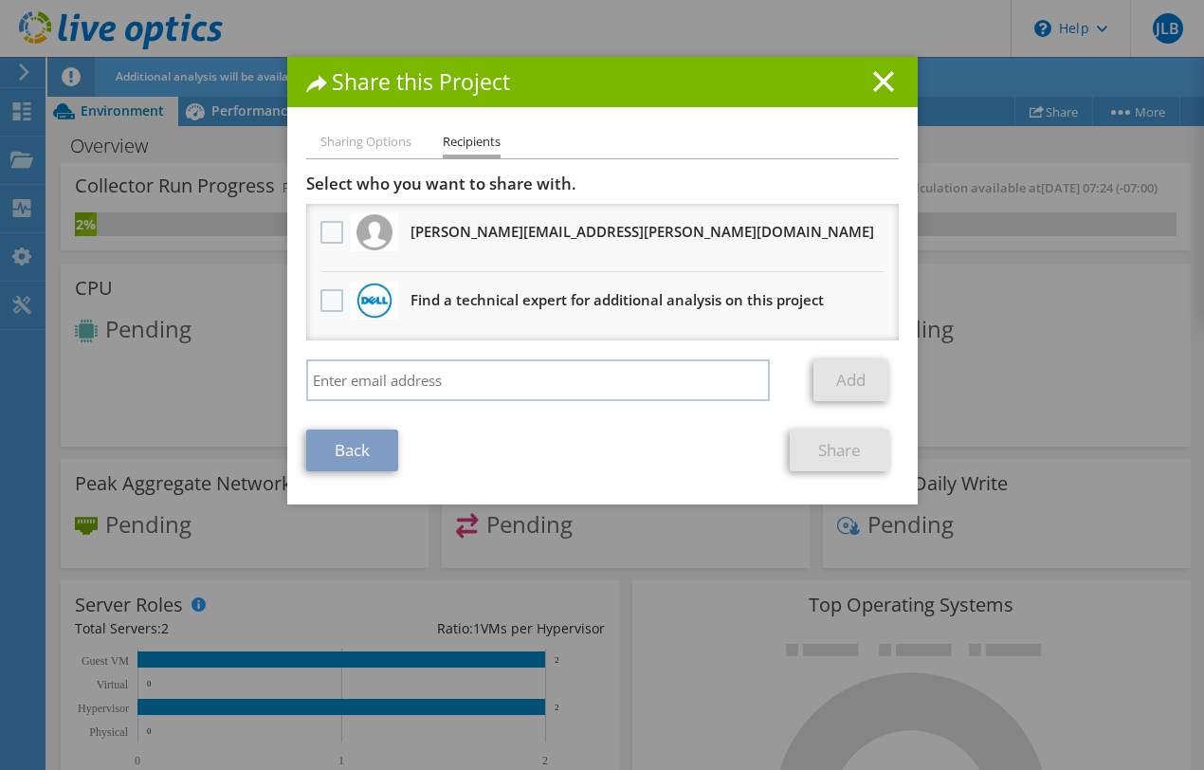
click at [411, 235] on h3 "[PERSON_NAME][EMAIL_ADDRESS][PERSON_NAME][DOMAIN_NAME] Will receive an anonymou…" at bounding box center [643, 231] width 464 height 30
click at [323, 229] on label at bounding box center [334, 232] width 27 height 23
click at [0, 0] on input "checkbox" at bounding box center [0, 0] width 0 height 0
click at [823, 447] on link "Share" at bounding box center [840, 451] width 100 height 42
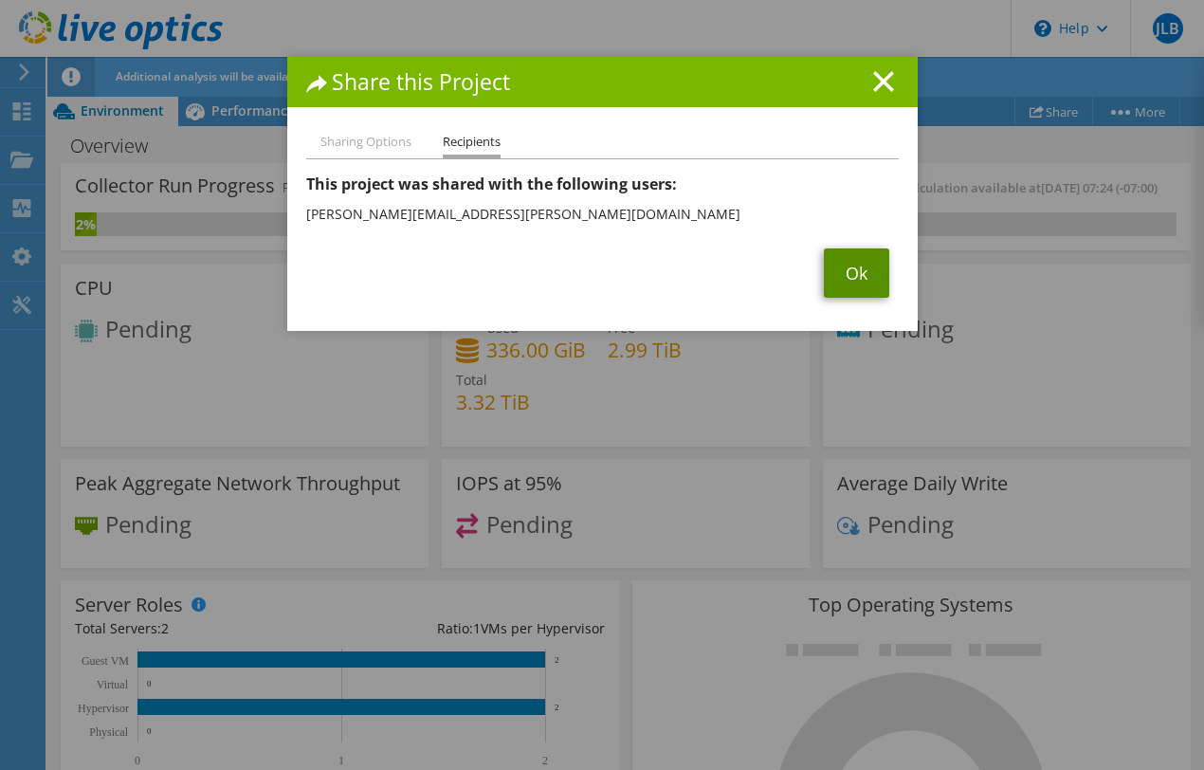
click at [835, 262] on link "Ok" at bounding box center [856, 272] width 65 height 49
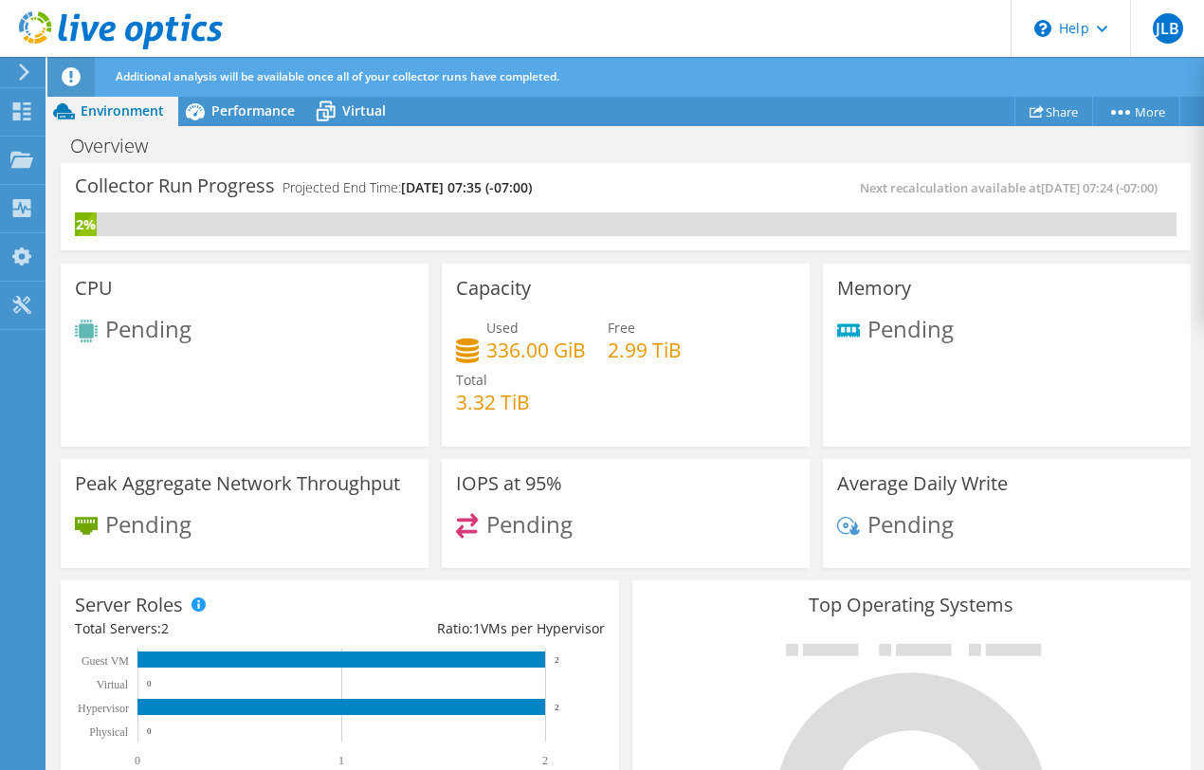
scroll to position [339, 0]
